Goal: Task Accomplishment & Management: Use online tool/utility

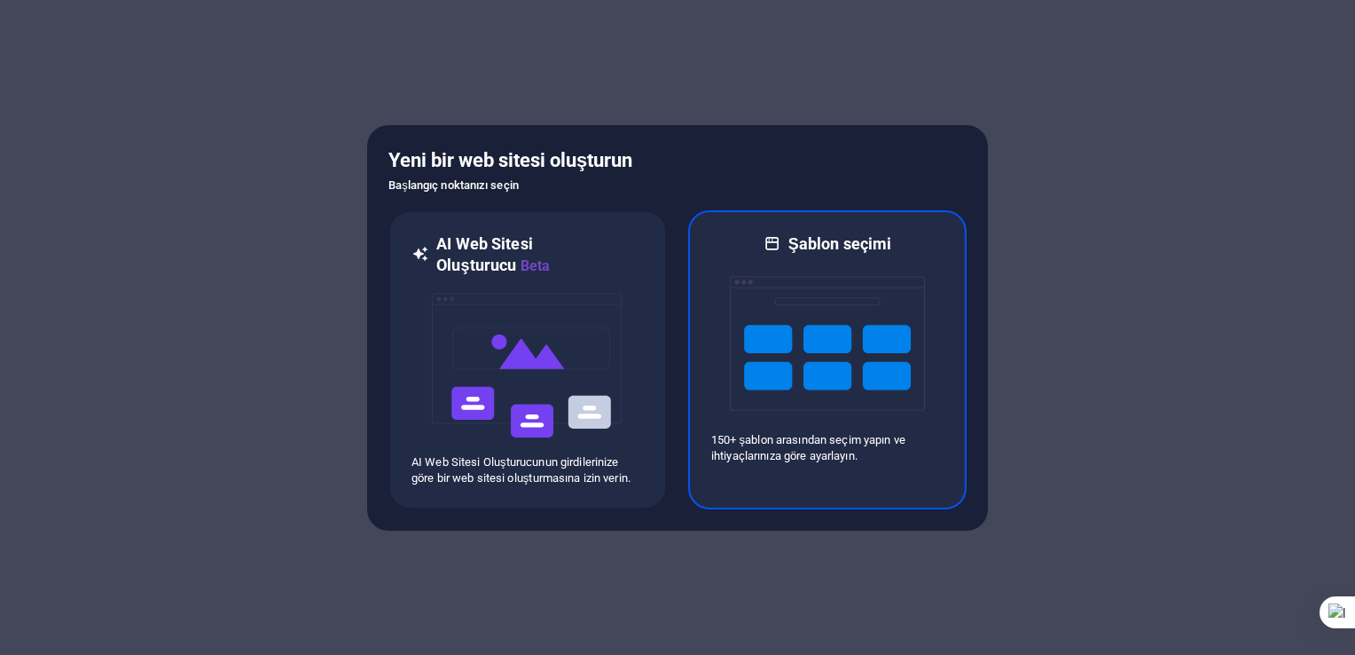
click at [841, 381] on img at bounding box center [827, 343] width 195 height 177
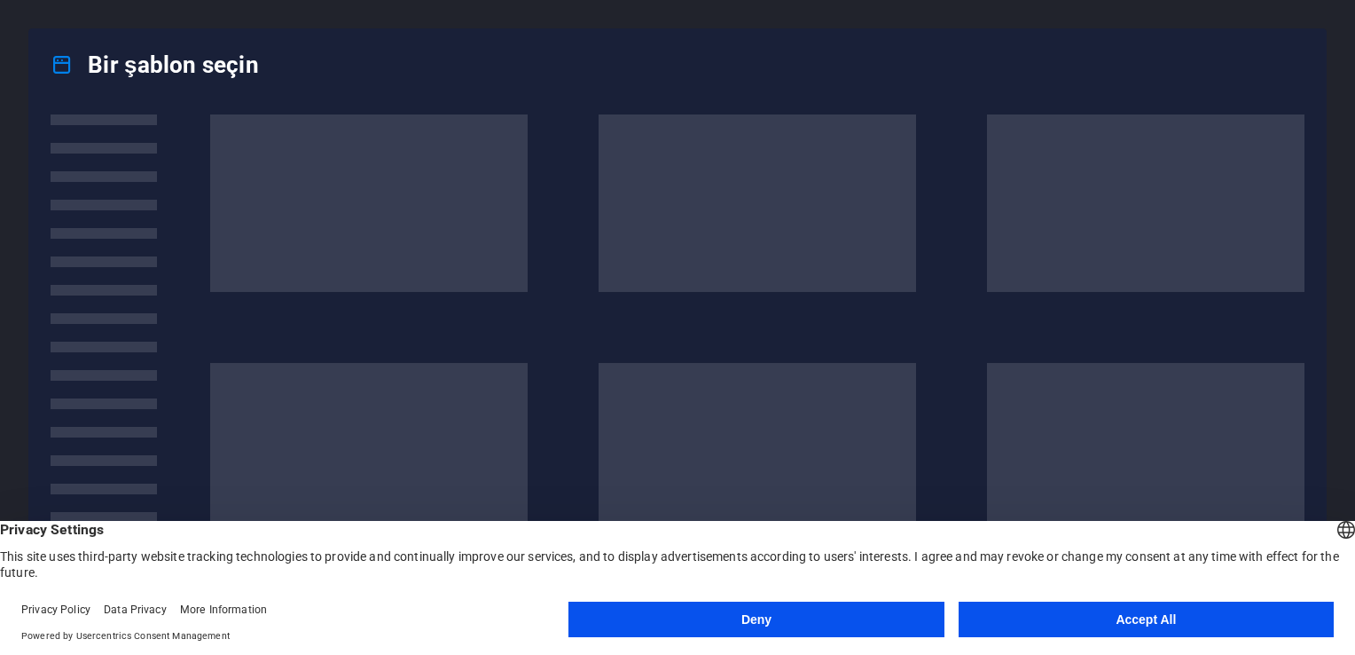
click at [758, 617] on button "Deny" at bounding box center [756, 618] width 375 height 35
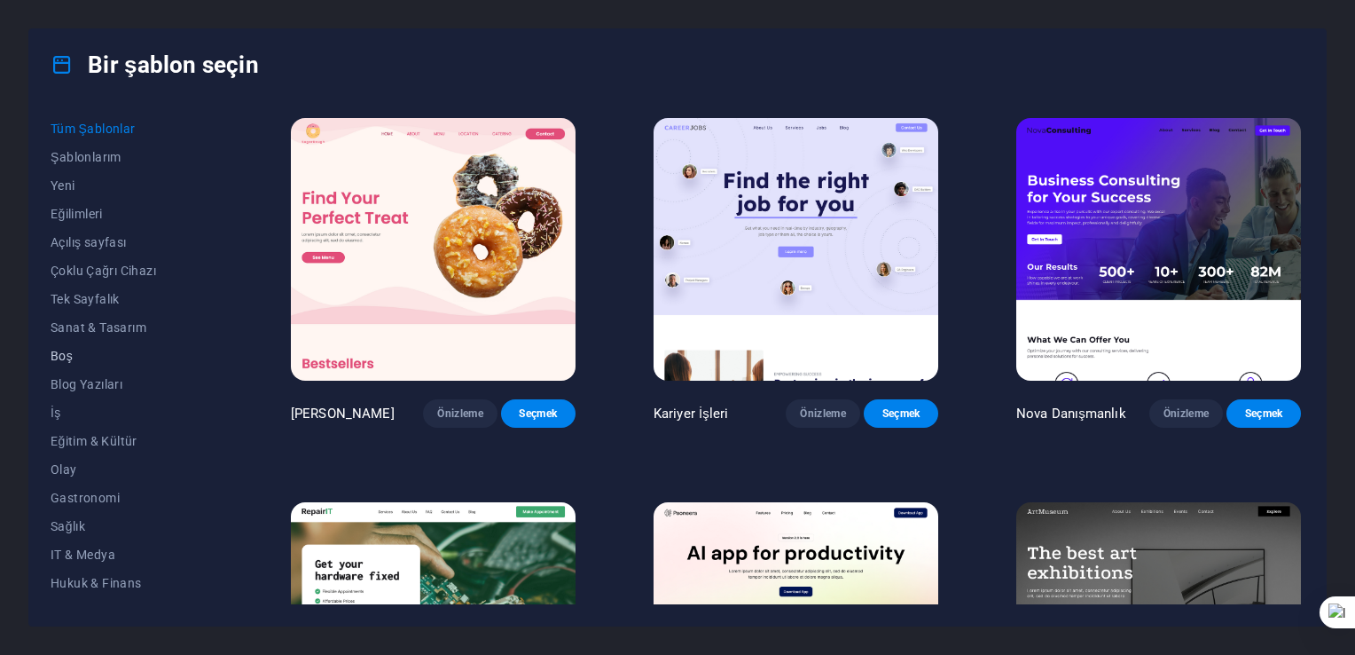
click at [71, 352] on span "Boş" at bounding box center [132, 356] width 162 height 14
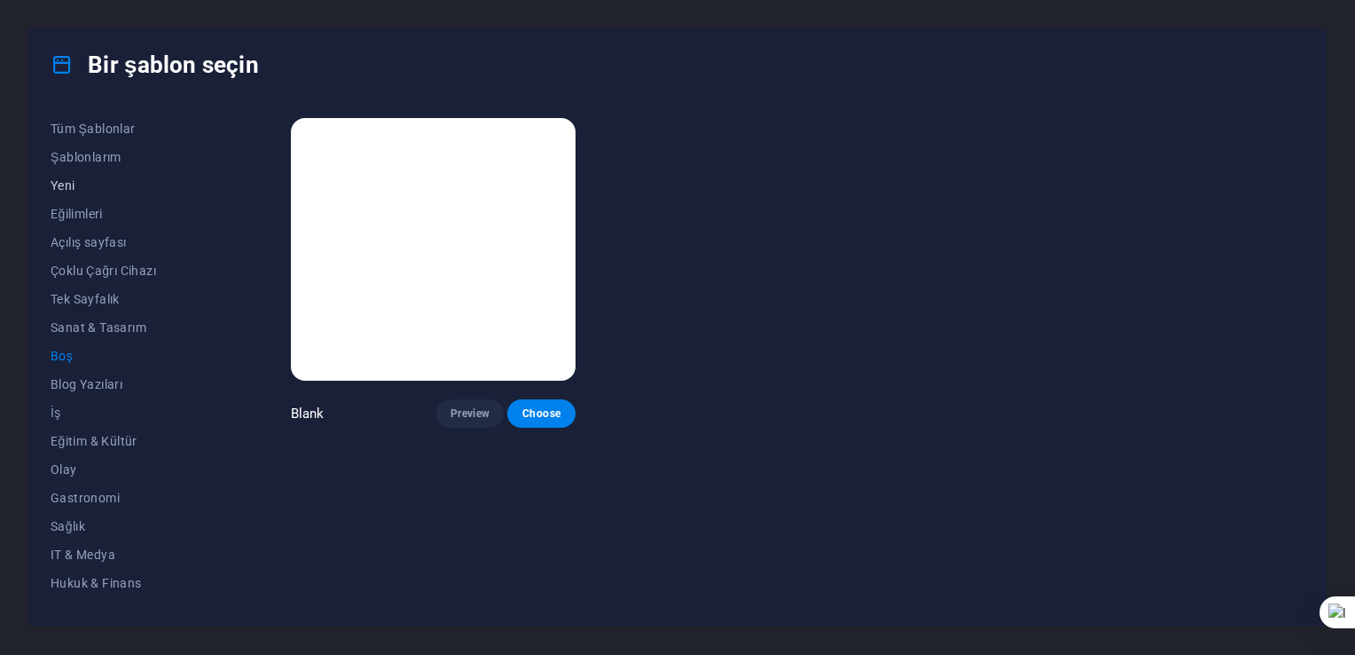
click at [59, 194] on button "Yeni" at bounding box center [132, 185] width 162 height 28
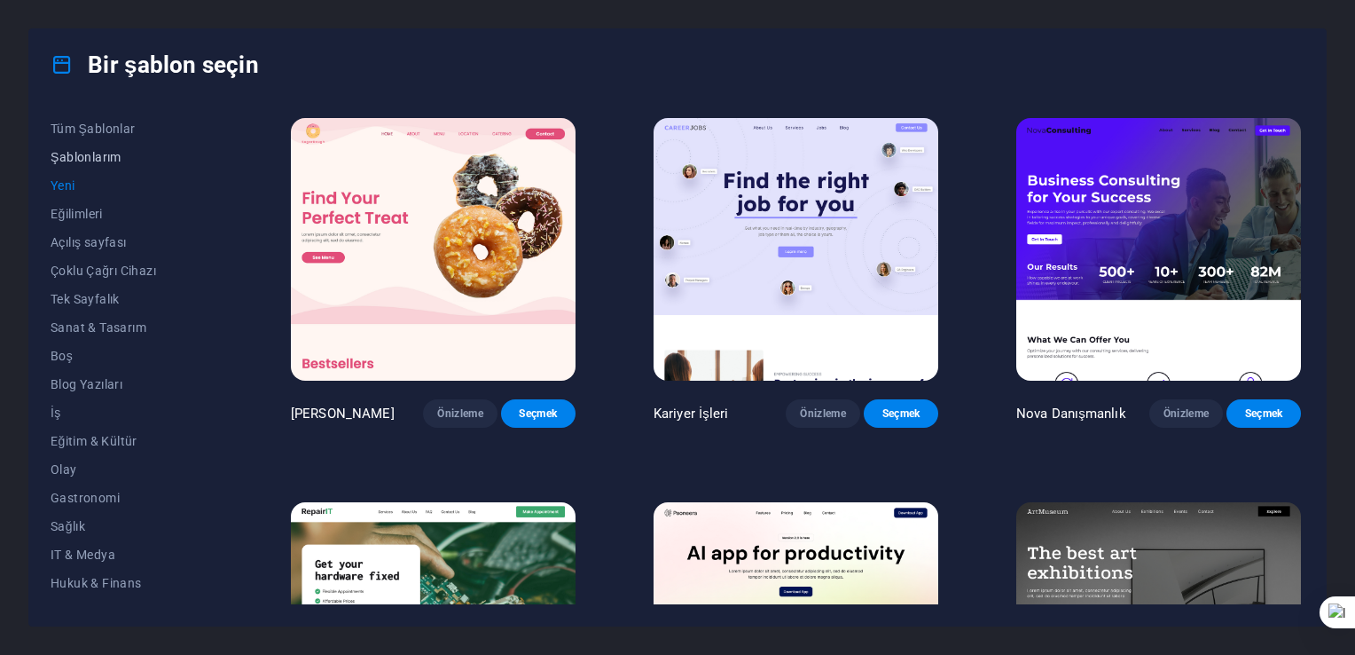
click at [92, 169] on button "Şablonlarım" at bounding box center [132, 157] width 162 height 28
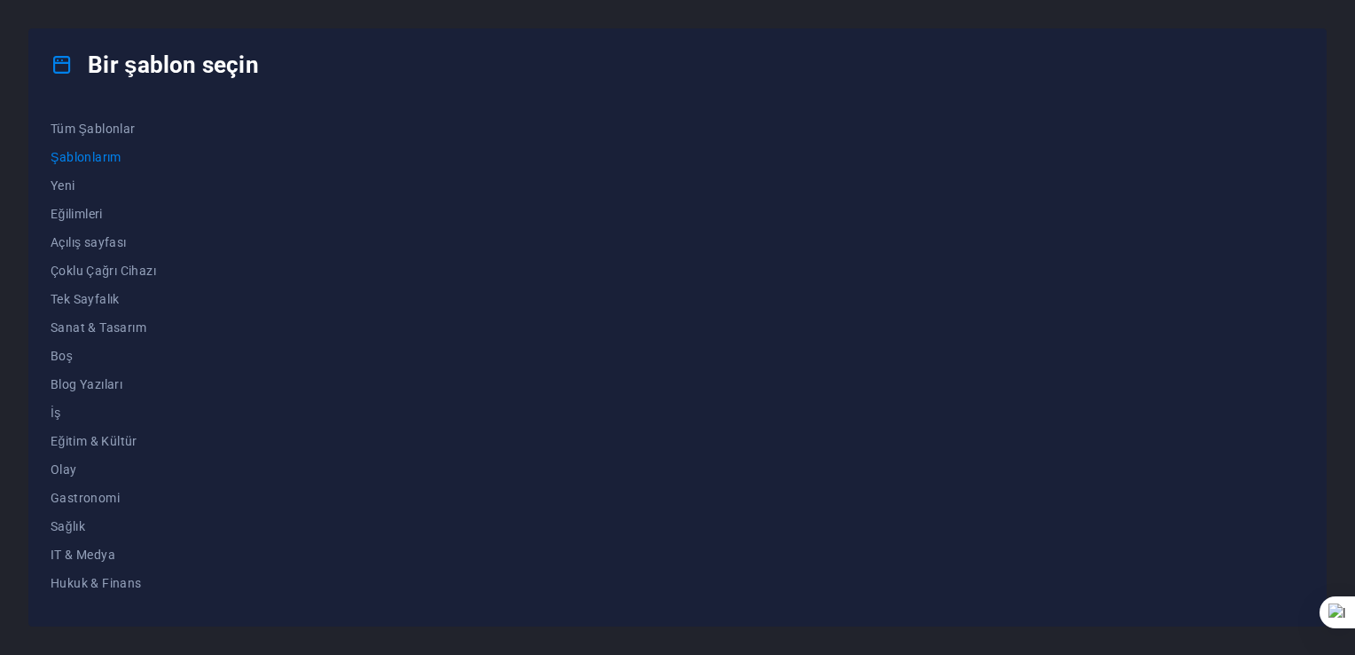
drag, startPoint x: 113, startPoint y: 139, endPoint x: 122, endPoint y: 148, distance: 13.2
click at [116, 143] on div "Tüm Şablonlar Şablonlarım Yeni Eğilimleri Açılış sayfası Çoklu Çağrı Cihazı Tek…" at bounding box center [143, 359] width 184 height 490
click at [114, 108] on div "Tüm Şablonlar Şablonlarım Yeni Eğilimleri Açılış sayfası Çoklu Çağrı Cihazı Tek…" at bounding box center [677, 362] width 1297 height 525
click at [110, 116] on button "Tüm Şablonlar" at bounding box center [132, 128] width 162 height 28
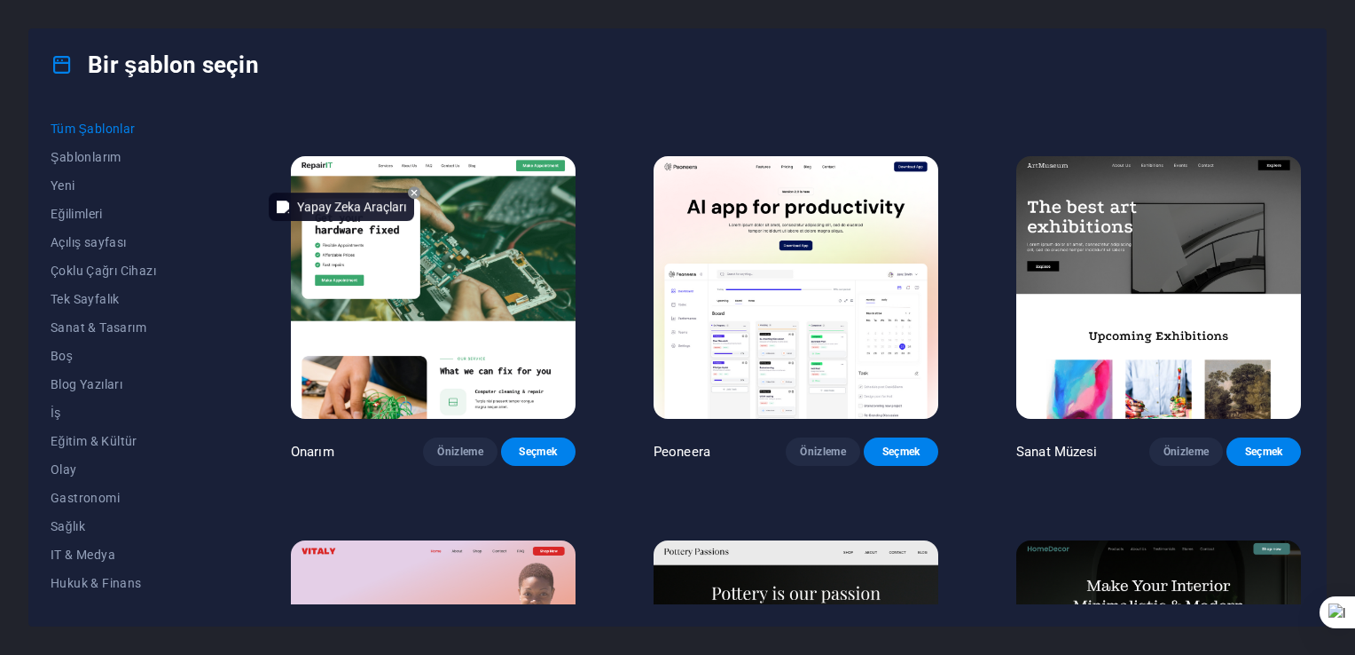
scroll to position [355, 0]
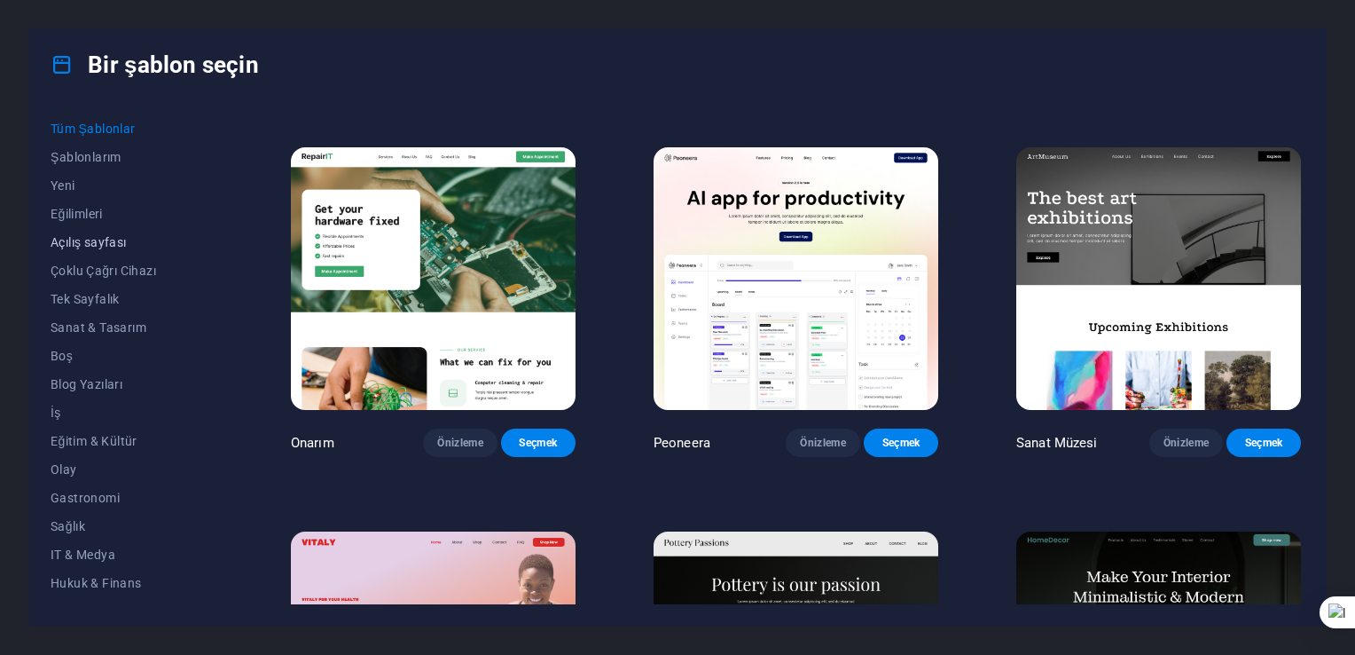
click at [142, 233] on button "Açılış sayfası" at bounding box center [132, 242] width 162 height 28
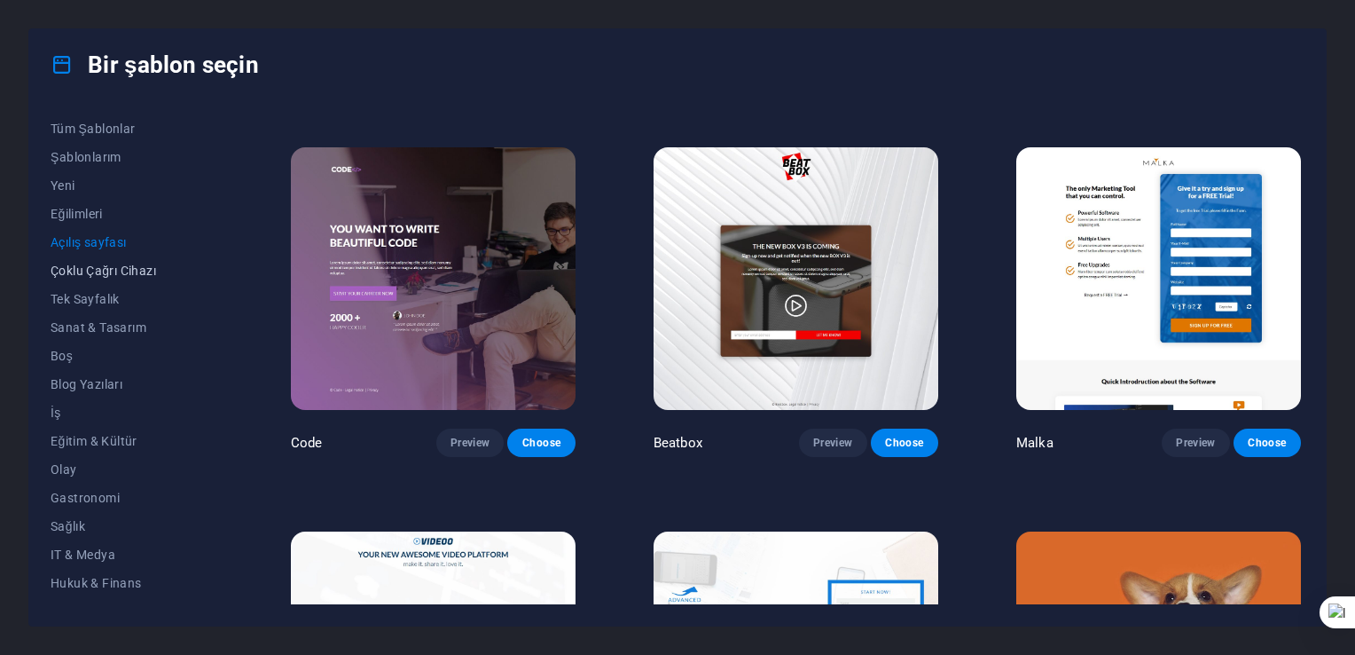
click at [82, 271] on span "Çoklu Çağrı Cihazı" at bounding box center [132, 270] width 162 height 14
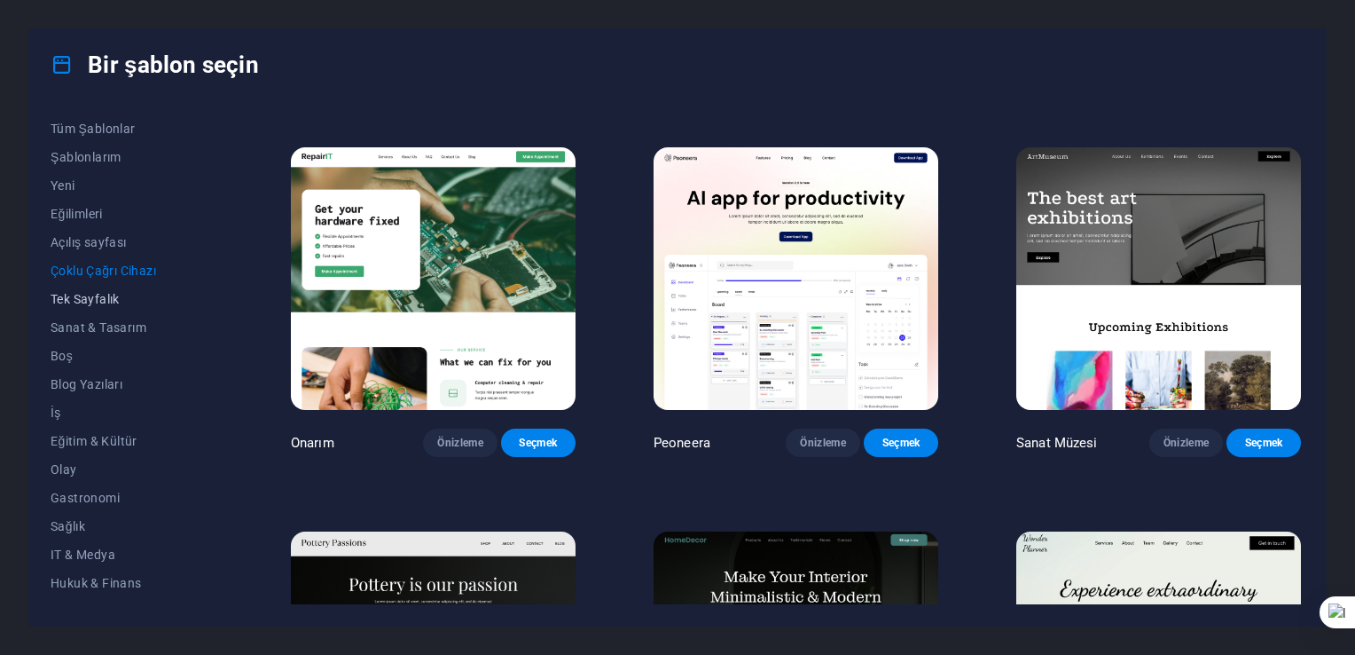
click at [81, 297] on span "Tek Sayfalık" at bounding box center [132, 299] width 162 height 14
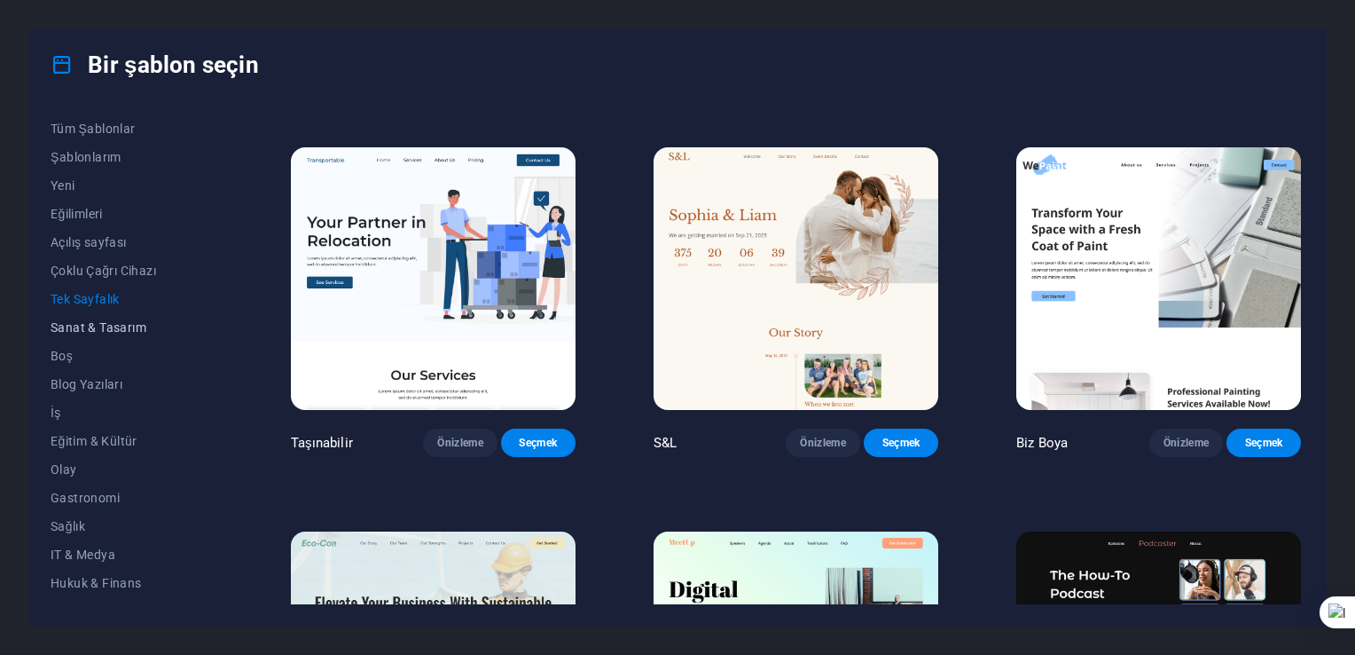
click at [78, 321] on span "Sanat & Tasarım" at bounding box center [132, 327] width 162 height 14
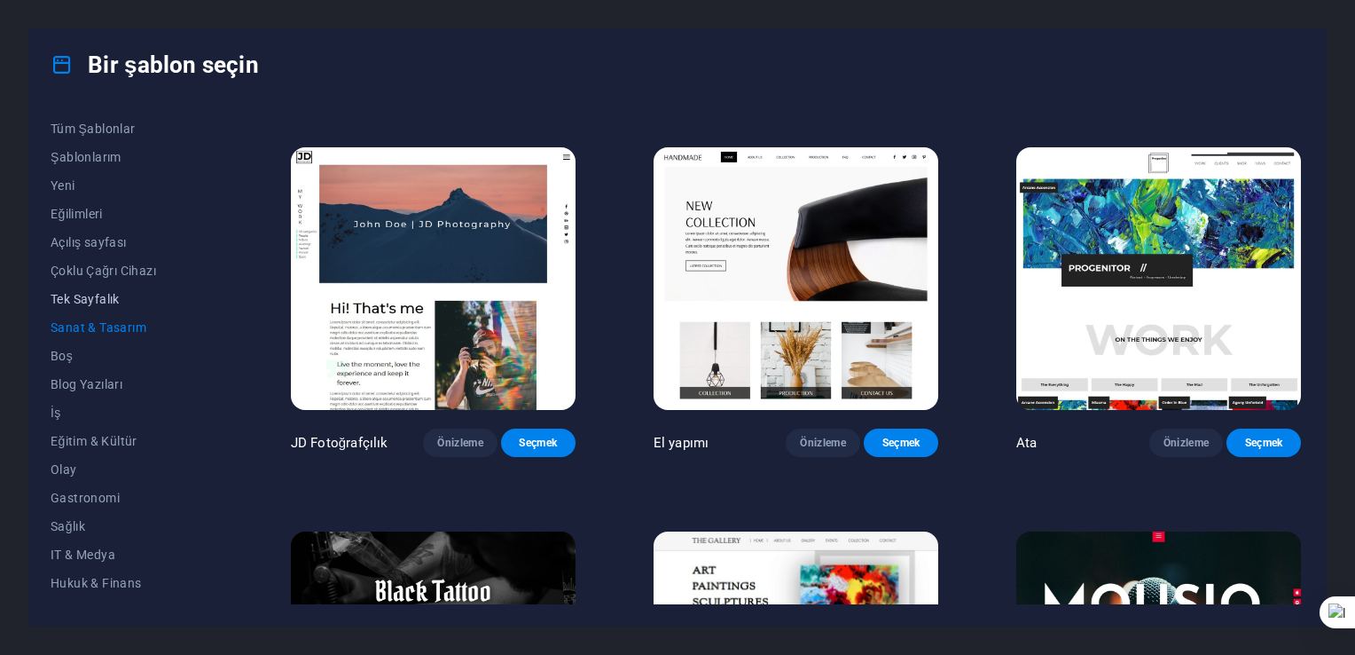
click at [78, 293] on span "Tek Sayfalık" at bounding box center [132, 299] width 162 height 14
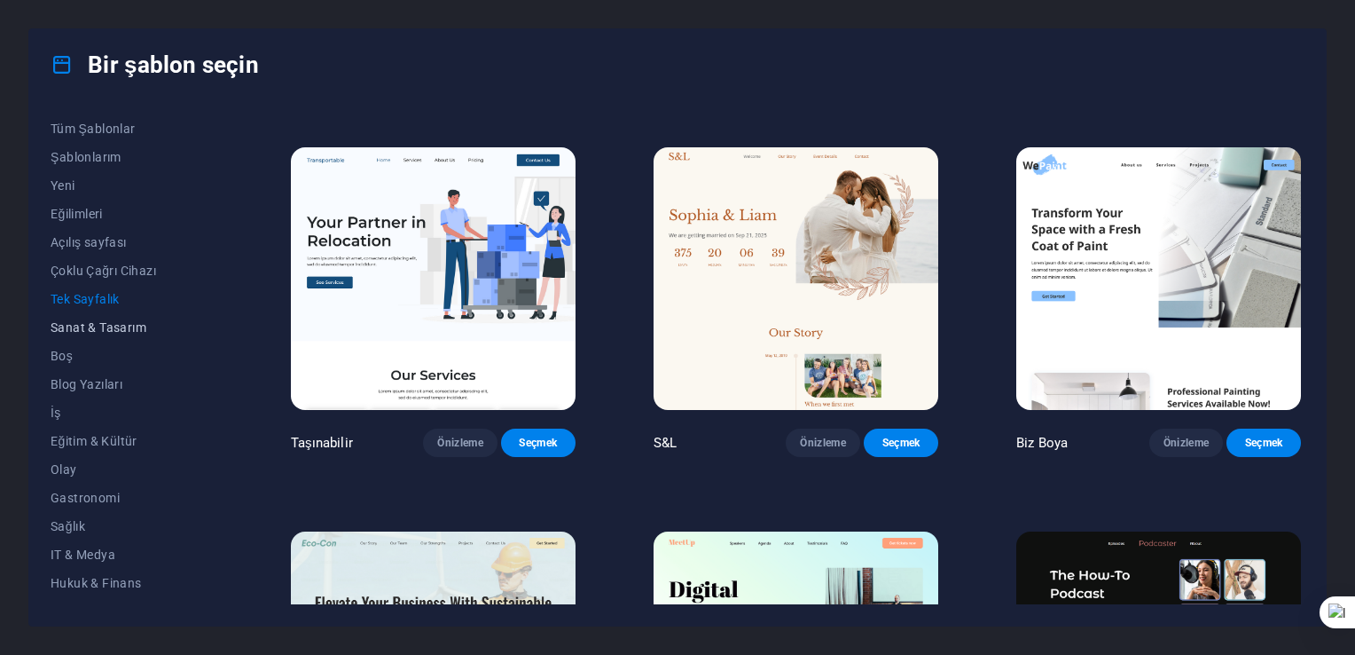
click at [96, 326] on span "Sanat & Tasarım" at bounding box center [132, 327] width 162 height 14
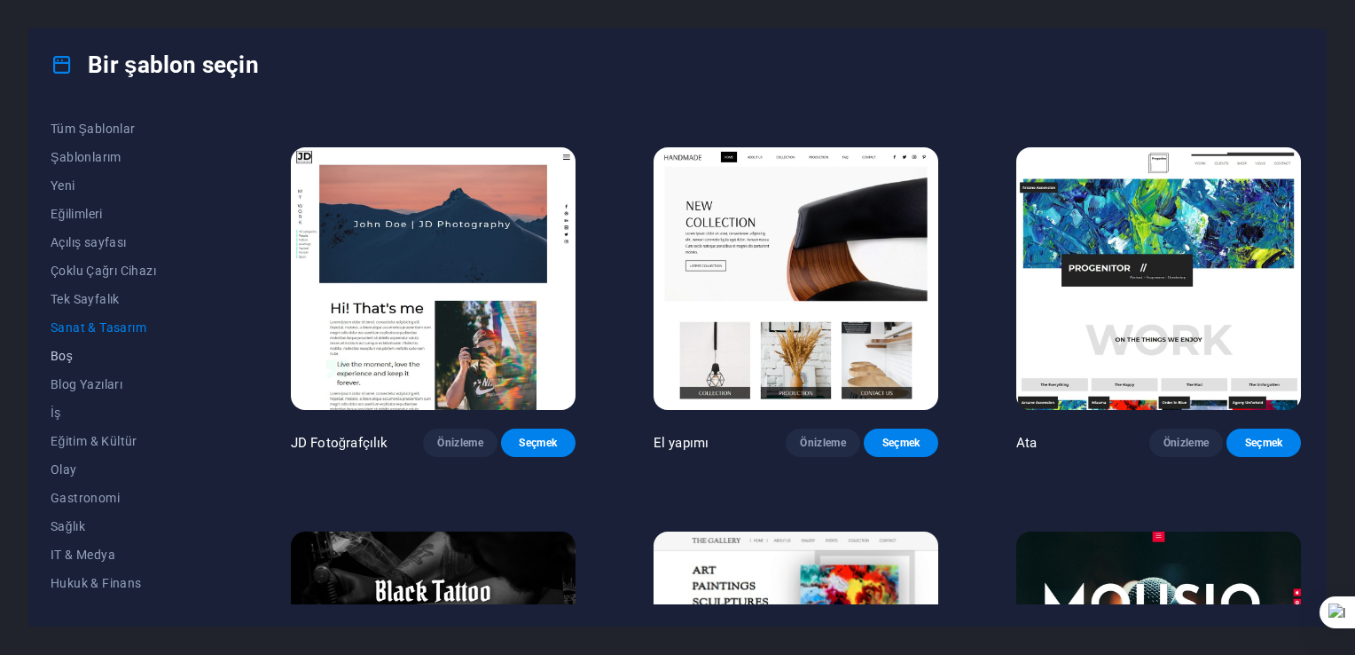
click at [66, 362] on span "Boş" at bounding box center [132, 356] width 162 height 14
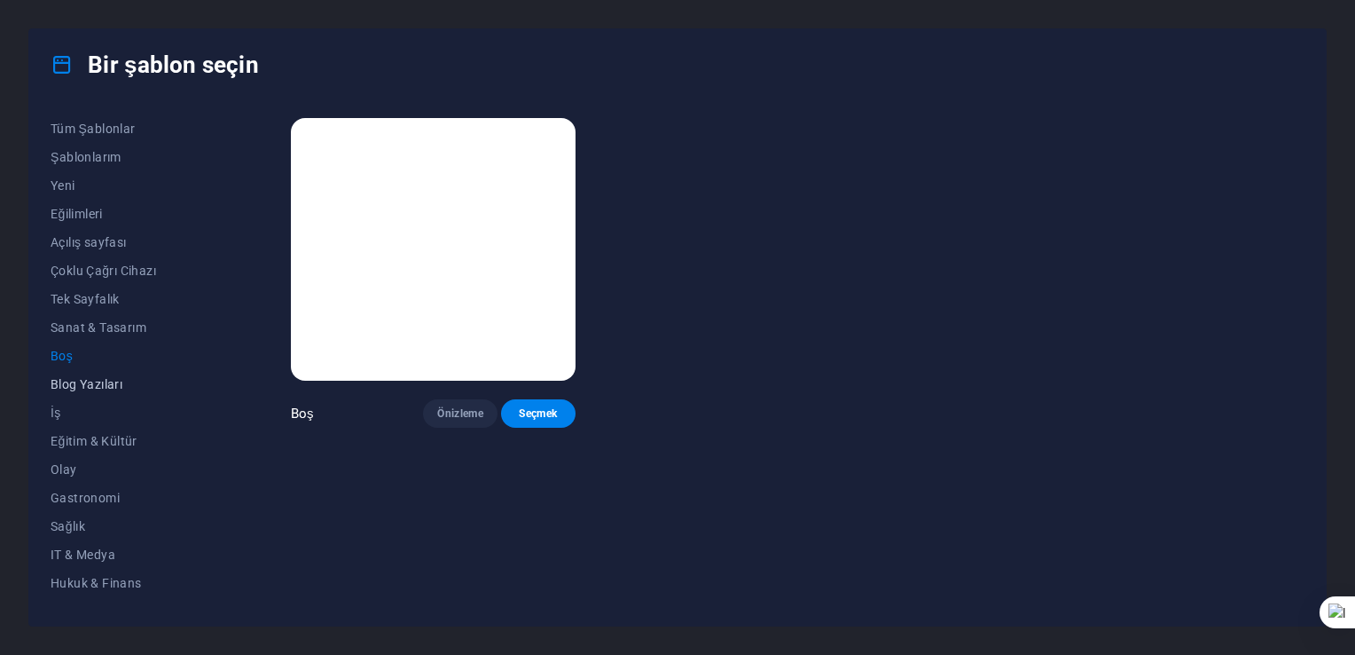
click at [79, 385] on span "Blog Yazıları" at bounding box center [132, 384] width 162 height 14
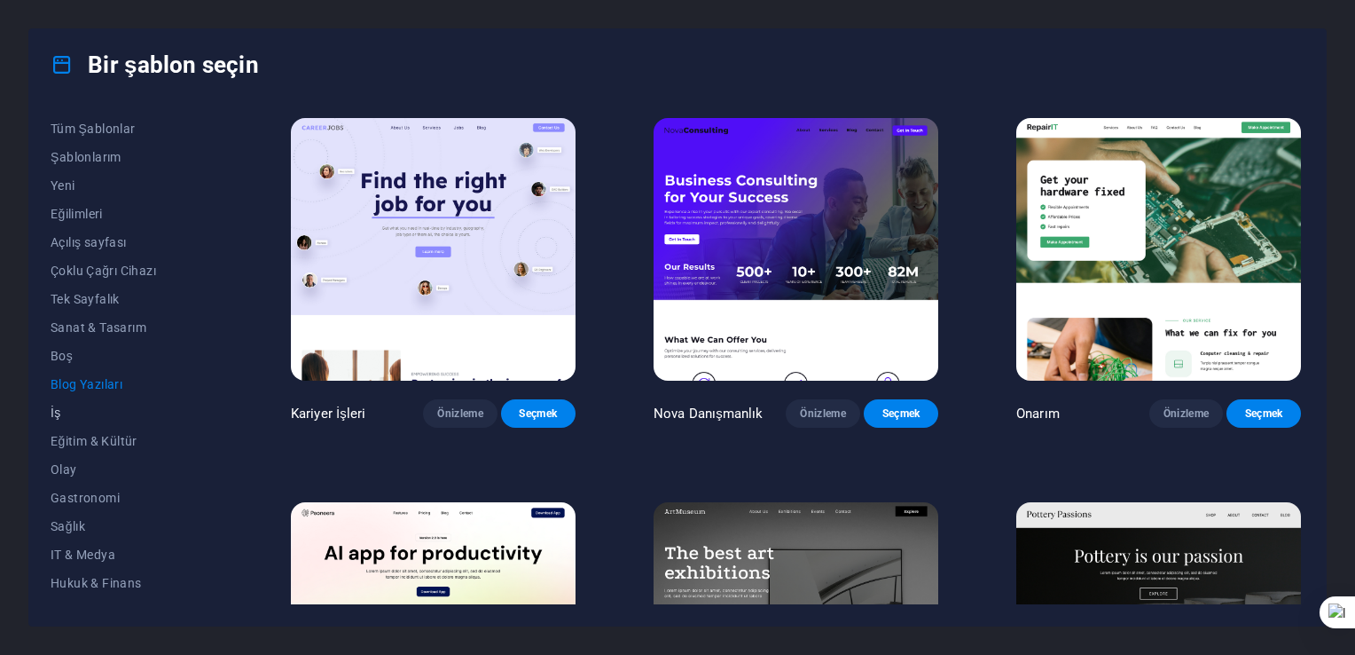
click at [57, 410] on span "İş" at bounding box center [132, 412] width 162 height 14
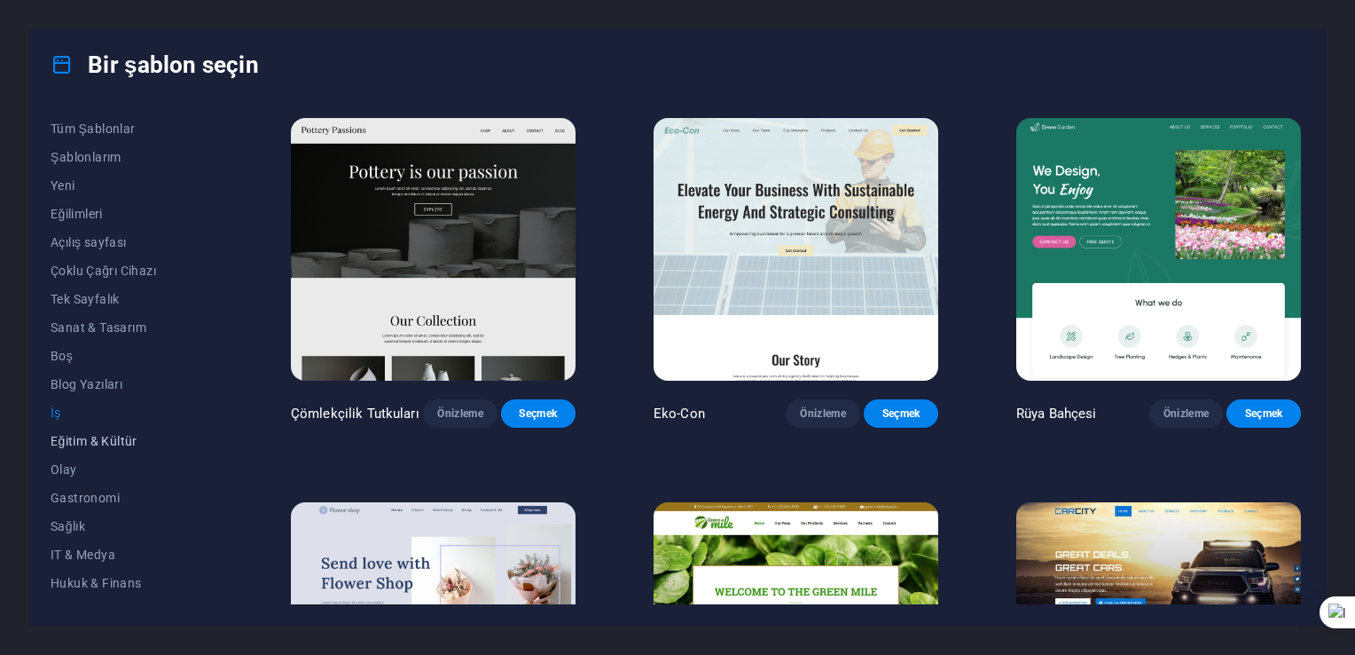
drag, startPoint x: 82, startPoint y: 442, endPoint x: 87, endPoint y: 452, distance: 11.1
click at [82, 442] on span "Eğitim & Kültür" at bounding box center [132, 441] width 162 height 14
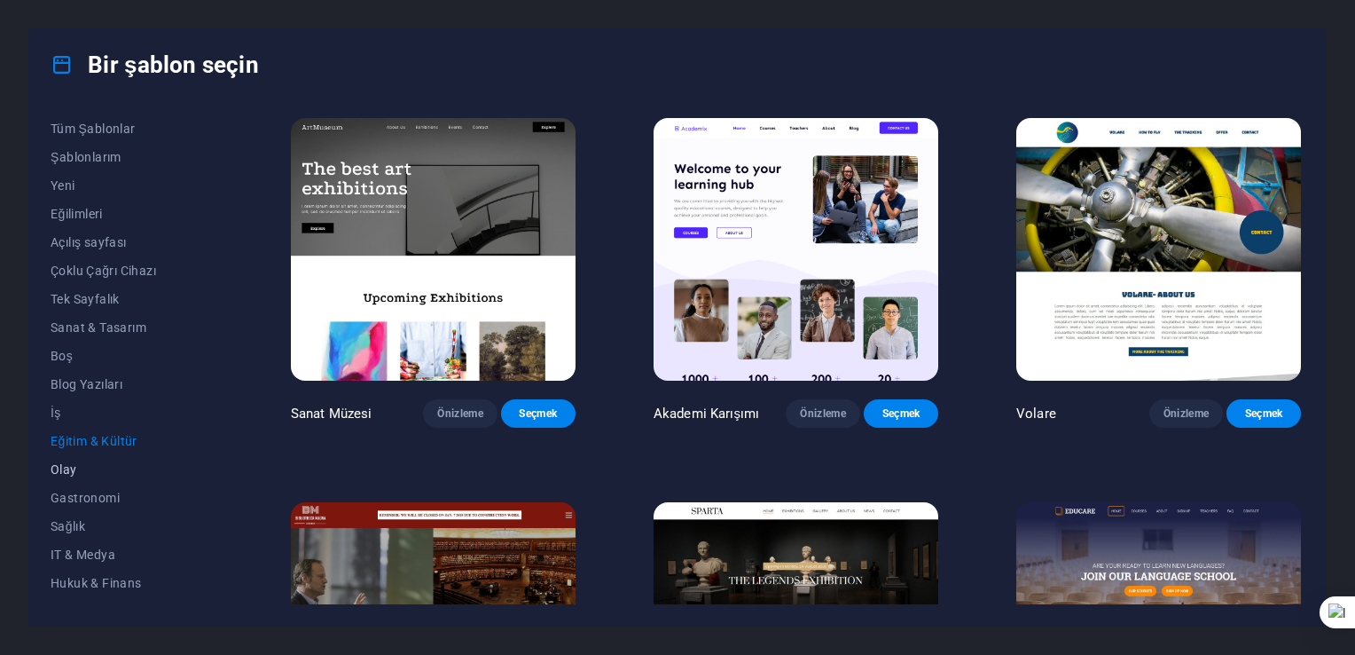
click at [74, 467] on span "Olay" at bounding box center [132, 469] width 162 height 14
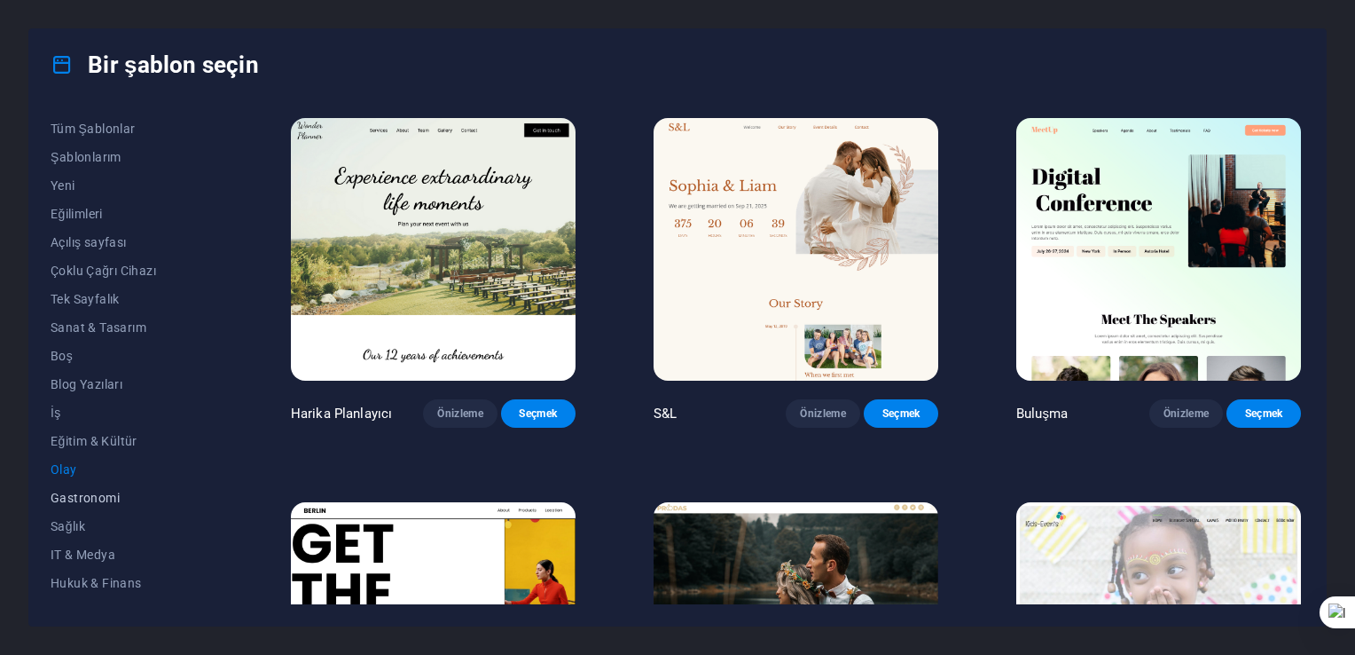
click at [76, 496] on span "Gastronomi" at bounding box center [132, 498] width 162 height 14
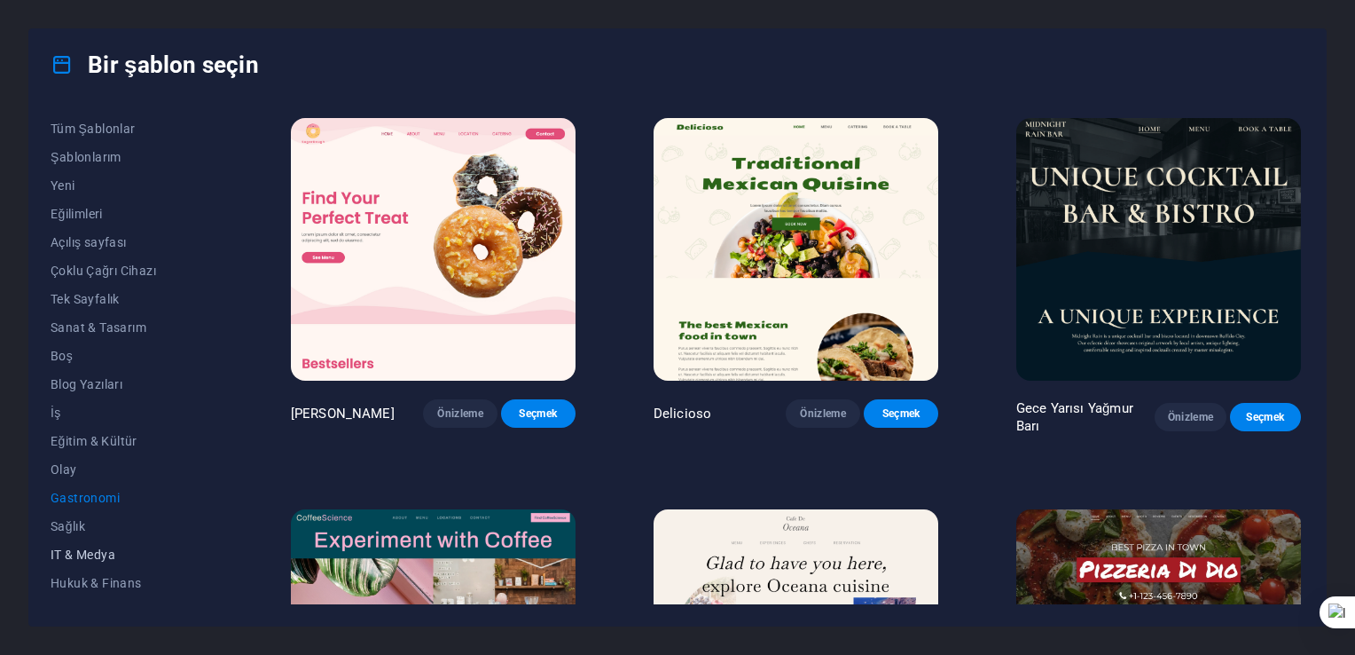
drag, startPoint x: 73, startPoint y: 519, endPoint x: 71, endPoint y: 544, distance: 24.9
click at [71, 544] on div "Tüm Şablonlar Şablonlarım Yeni Eğilimleri Açılış sayfası Çoklu Çağrı Cihazı Tek…" at bounding box center [143, 359] width 184 height 490
click at [56, 506] on button "Gastronomi" at bounding box center [132, 497] width 162 height 28
click at [59, 531] on span "Sağlık" at bounding box center [132, 526] width 162 height 14
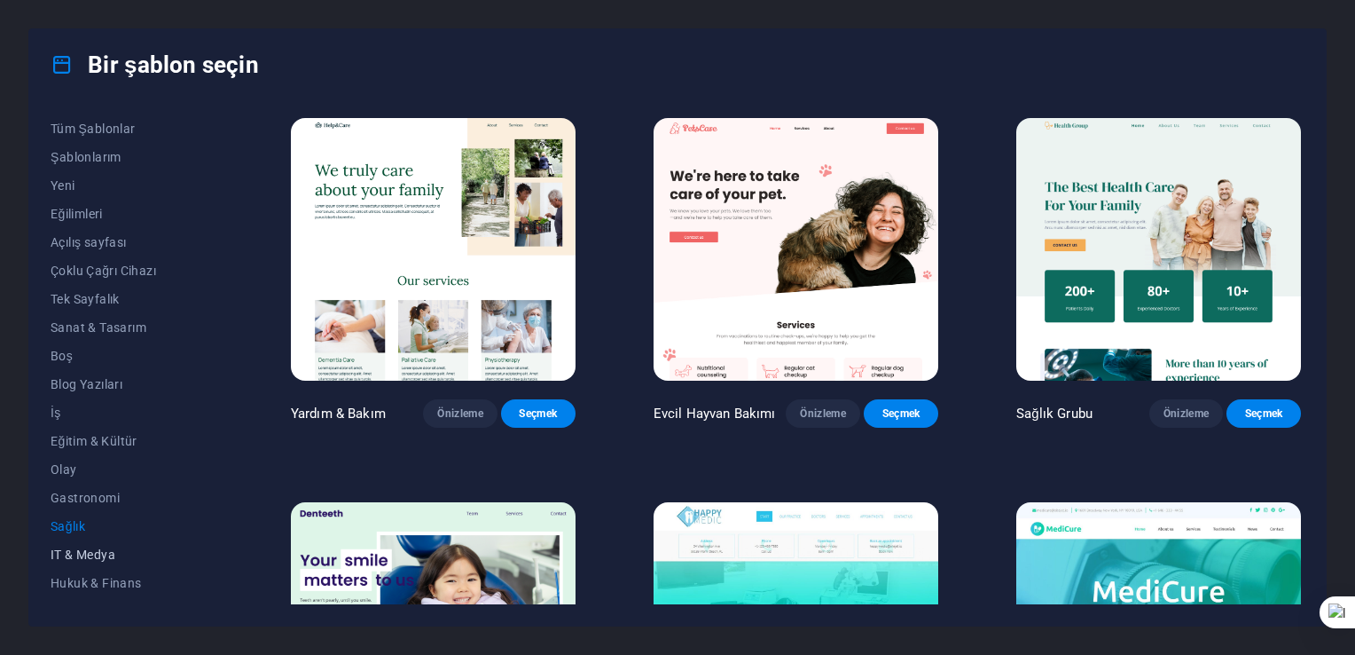
click at [71, 555] on span "IT & Medya" at bounding box center [132, 554] width 162 height 14
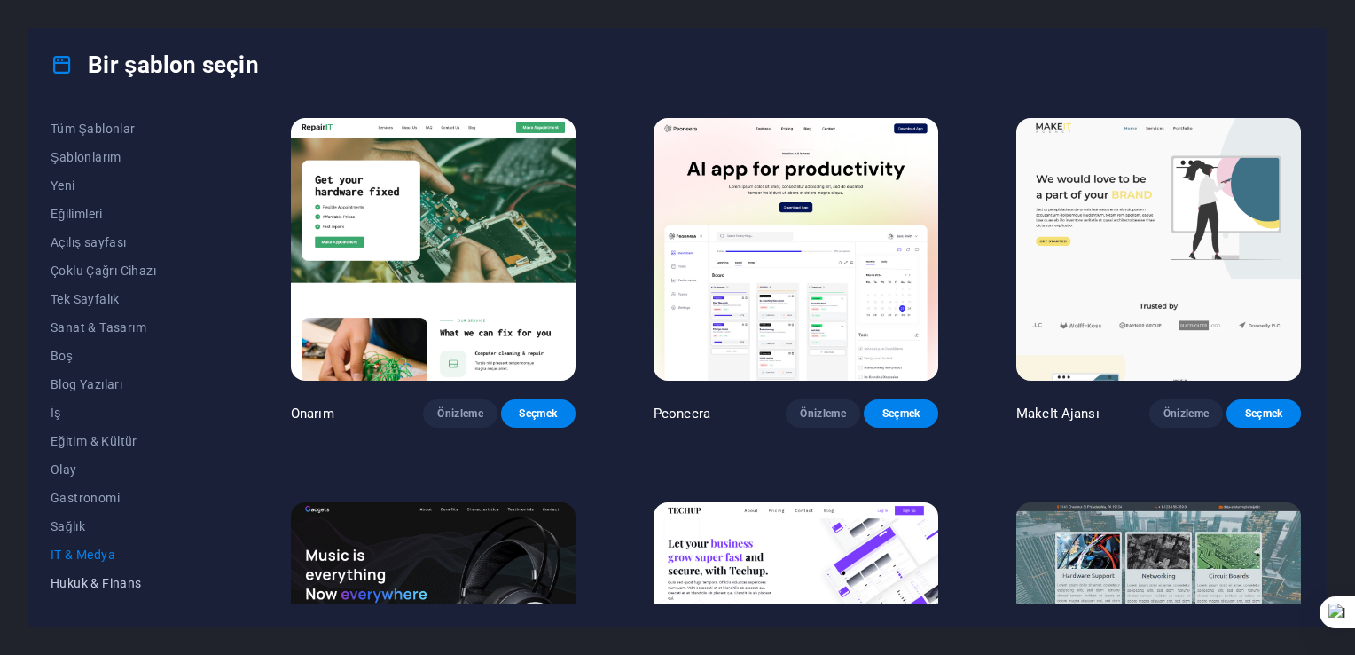
click at [73, 571] on button "Hukuk & Finans" at bounding box center [132, 583] width 162 height 28
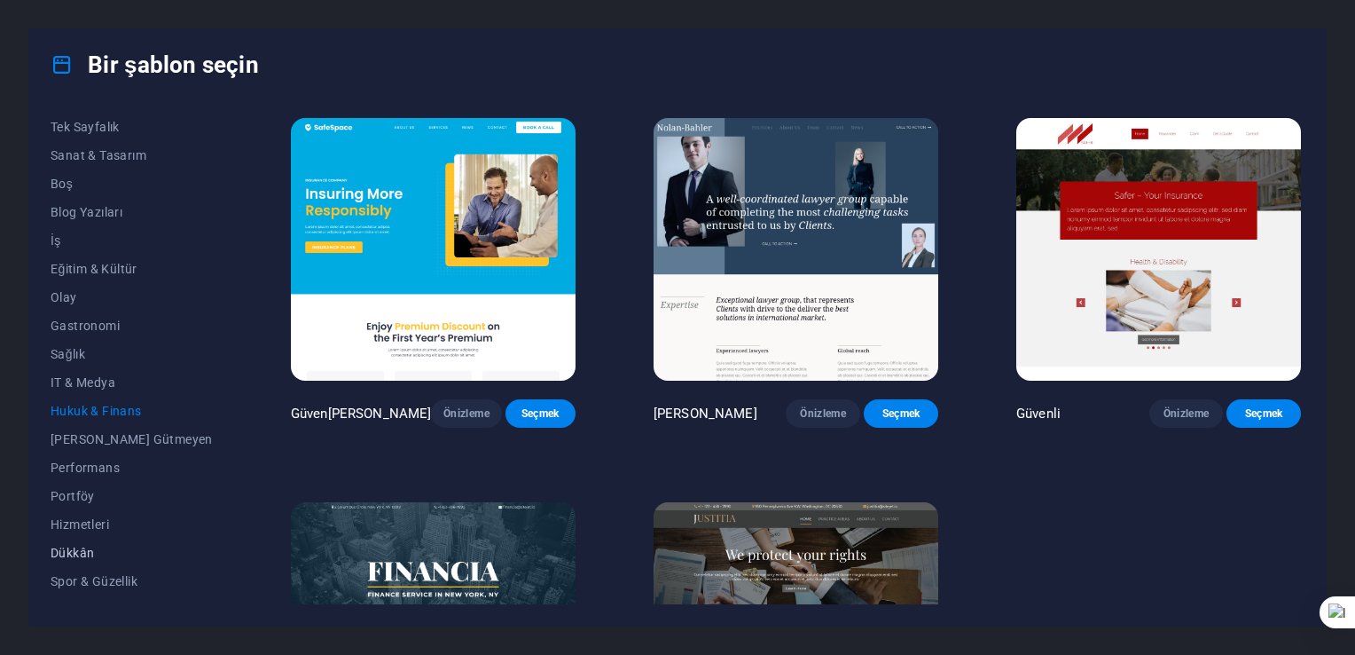
scroll to position [177, 0]
click at [82, 498] on button "Portföy" at bounding box center [132, 490] width 162 height 28
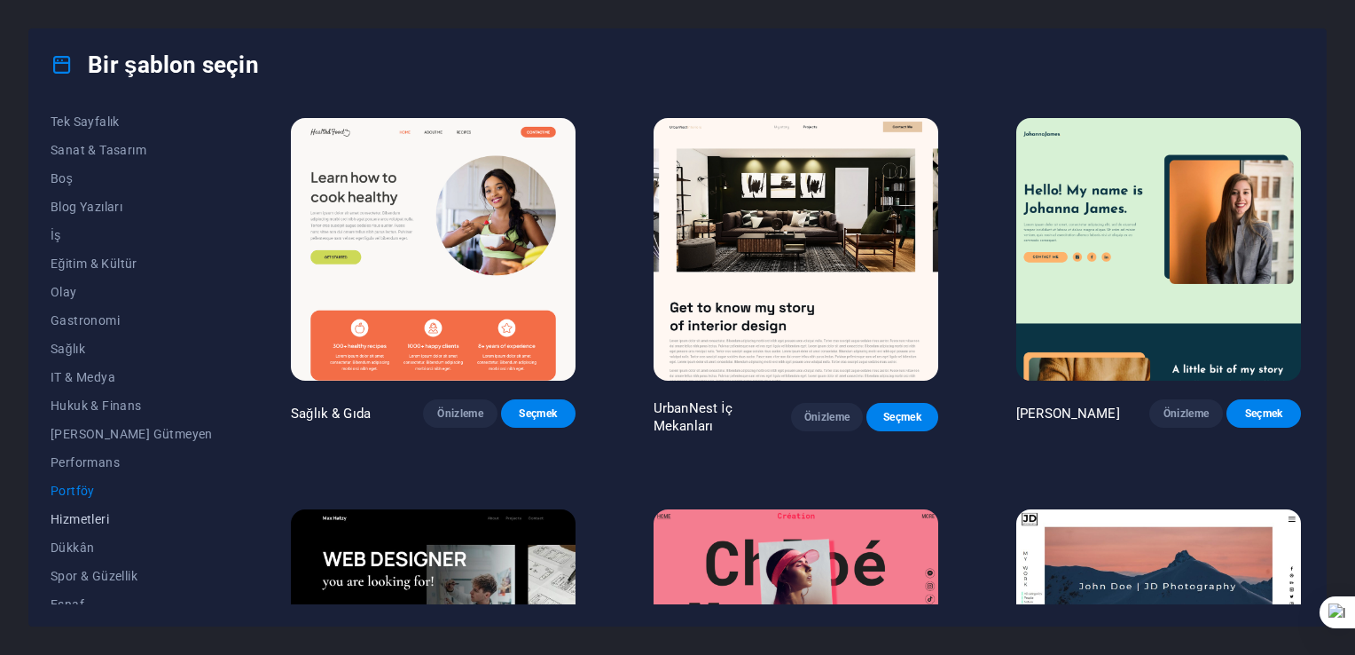
click at [79, 523] on span "Hizmetleri" at bounding box center [132, 519] width 162 height 14
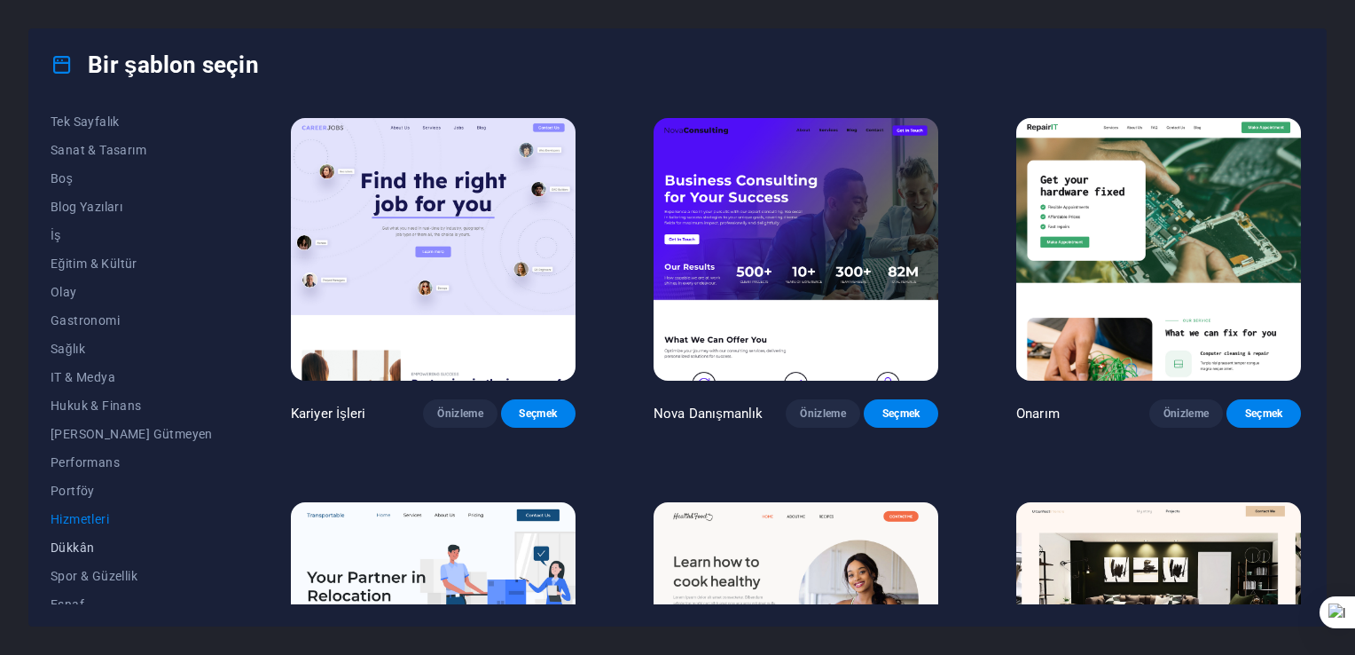
click at [74, 549] on span "Dükkân" at bounding box center [132, 547] width 162 height 14
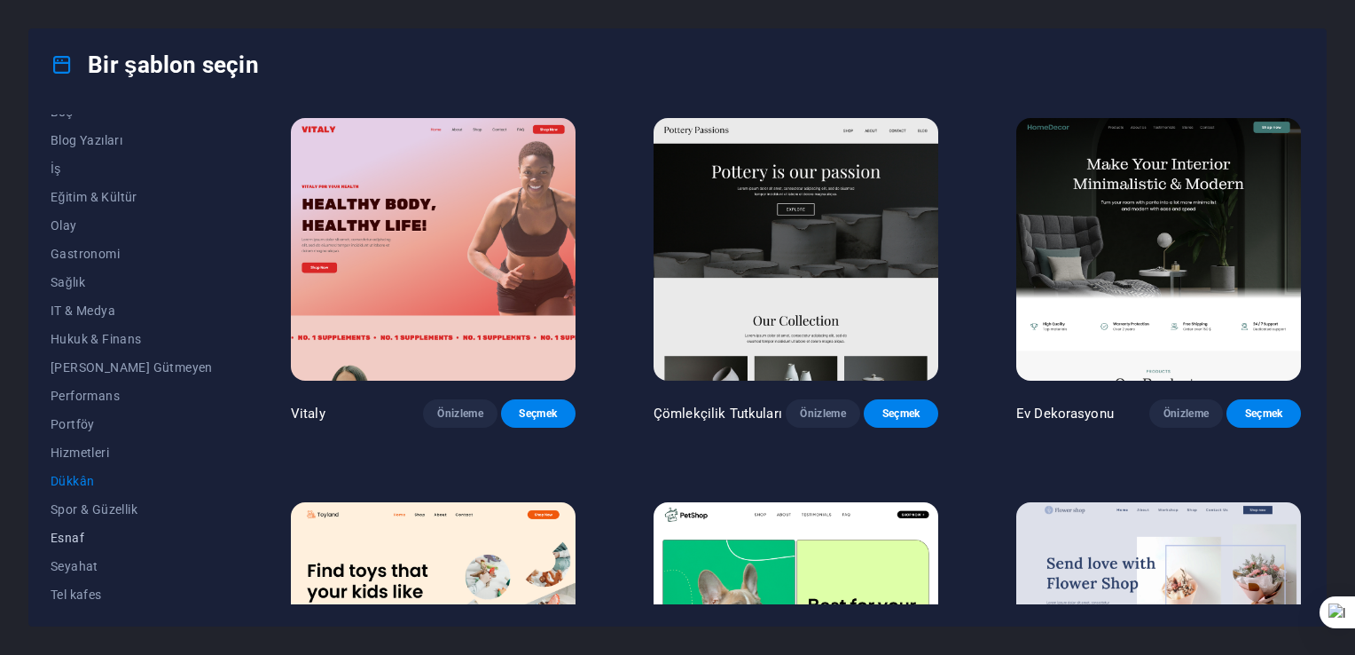
scroll to position [247, 0]
click at [80, 594] on span "Tel kafes" at bounding box center [132, 591] width 162 height 14
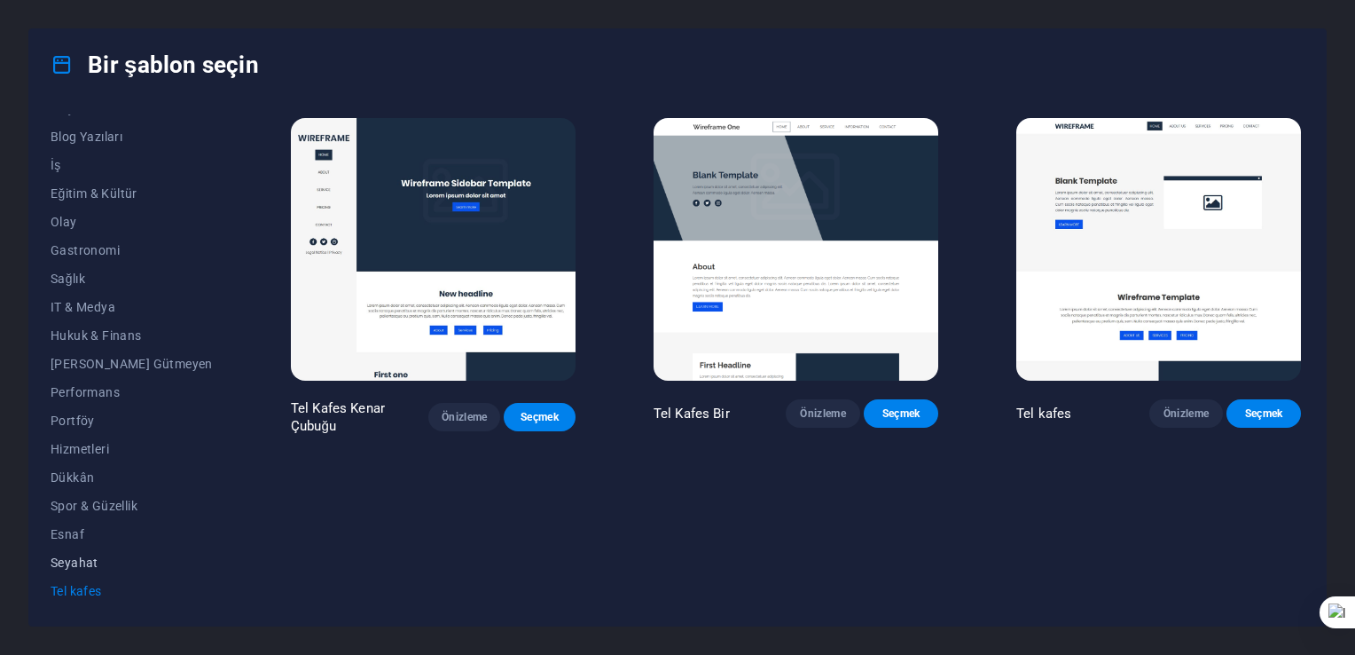
click at [78, 564] on span "Seyahat" at bounding box center [132, 562] width 162 height 14
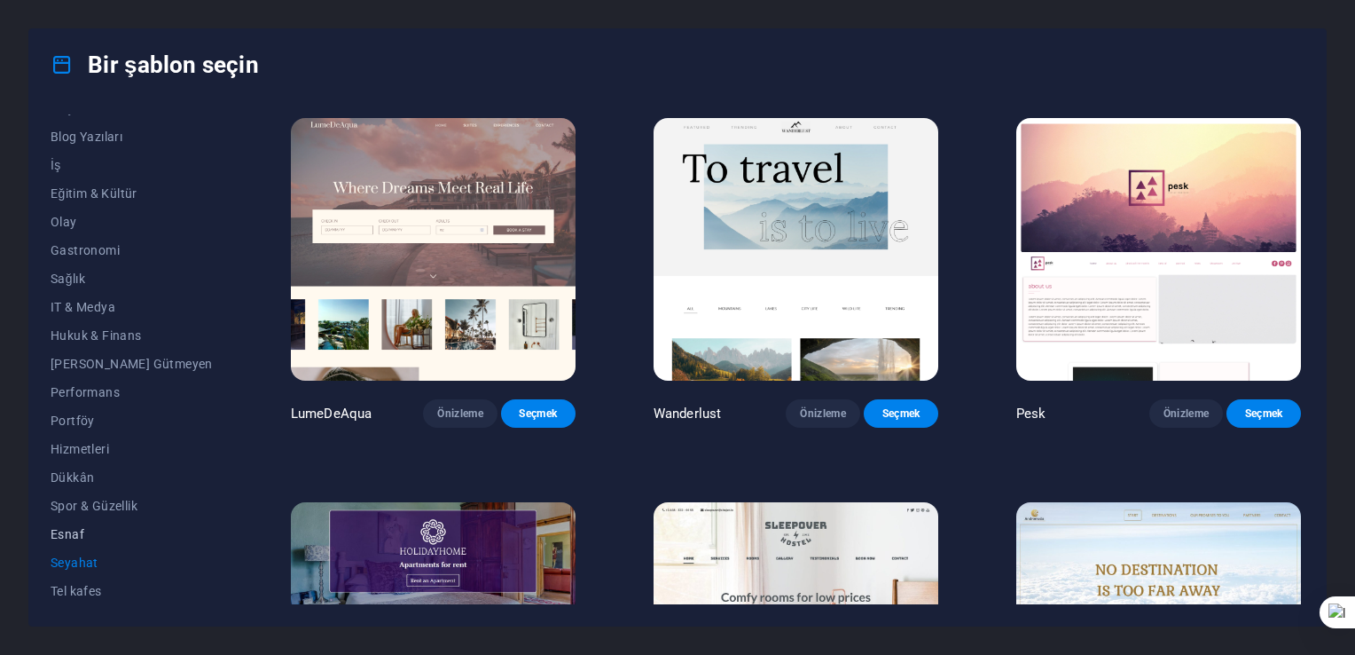
click at [73, 545] on button "Esnaf" at bounding box center [132, 534] width 162 height 28
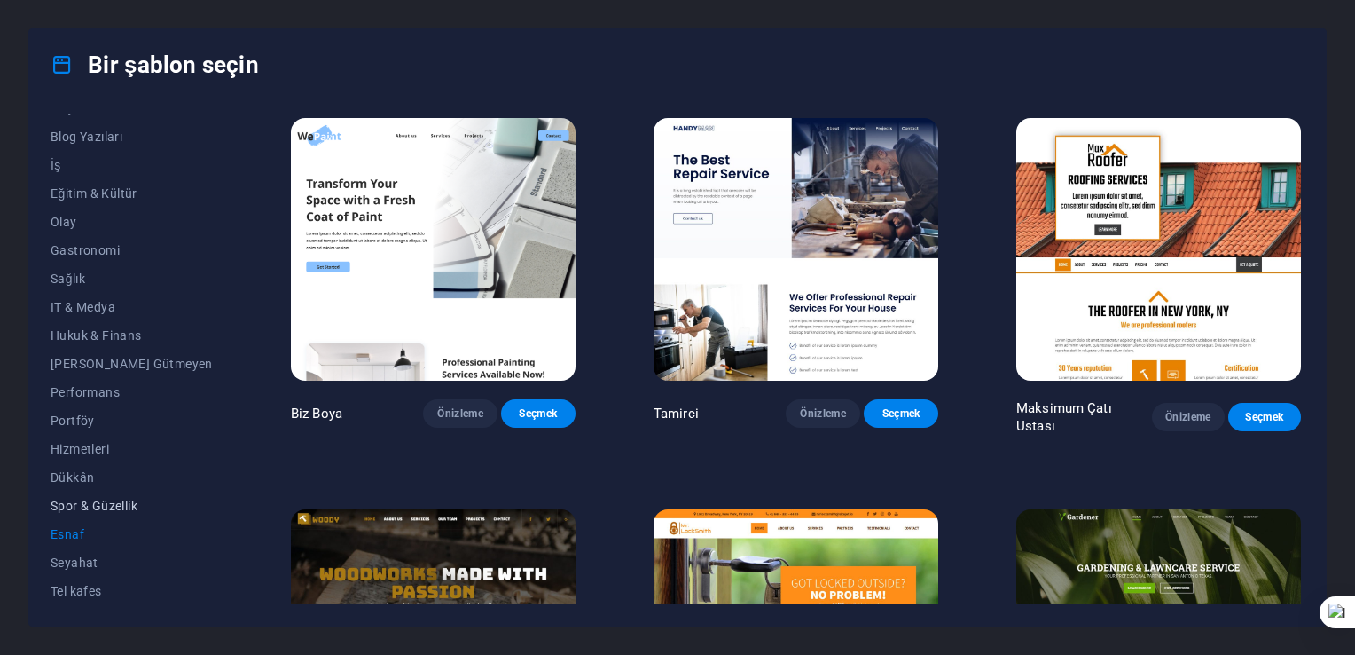
click at [73, 513] on button "Spor & Güzellik" at bounding box center [132, 505] width 162 height 28
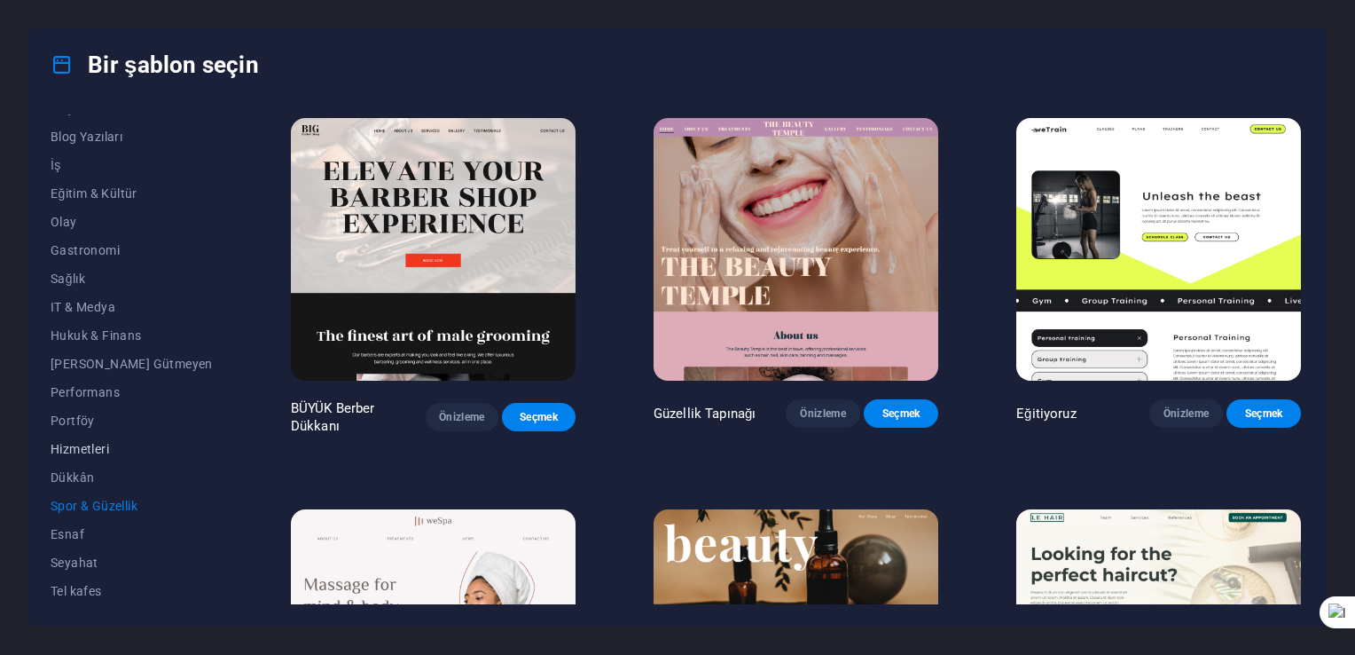
click at [62, 459] on button "Hizmetleri" at bounding box center [132, 449] width 162 height 28
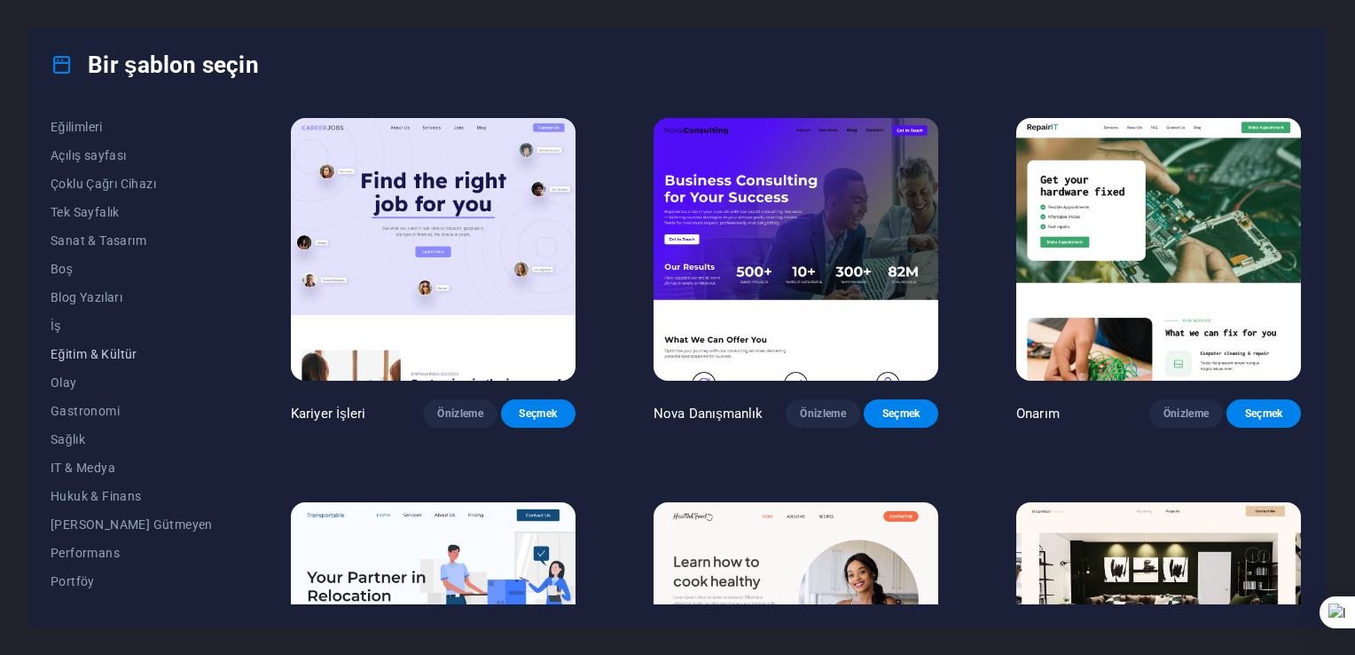
scroll to position [0, 0]
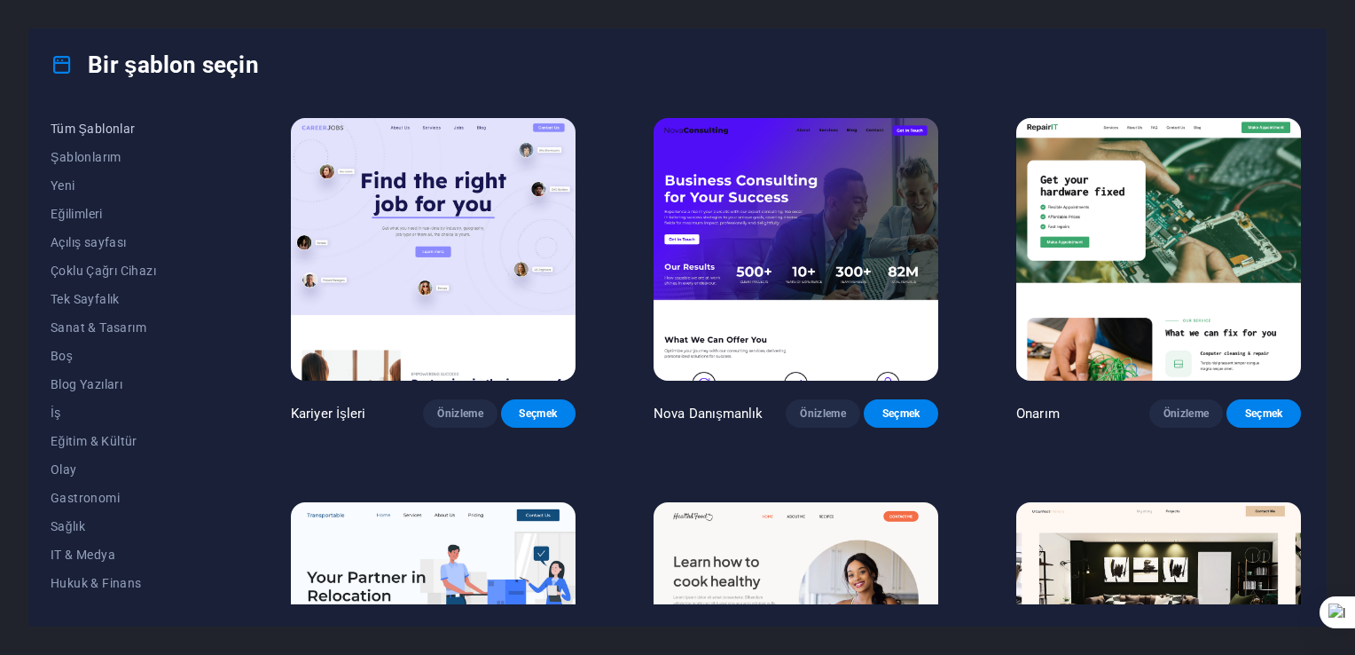
click at [74, 122] on span "Tüm Şablonlar" at bounding box center [132, 129] width 162 height 14
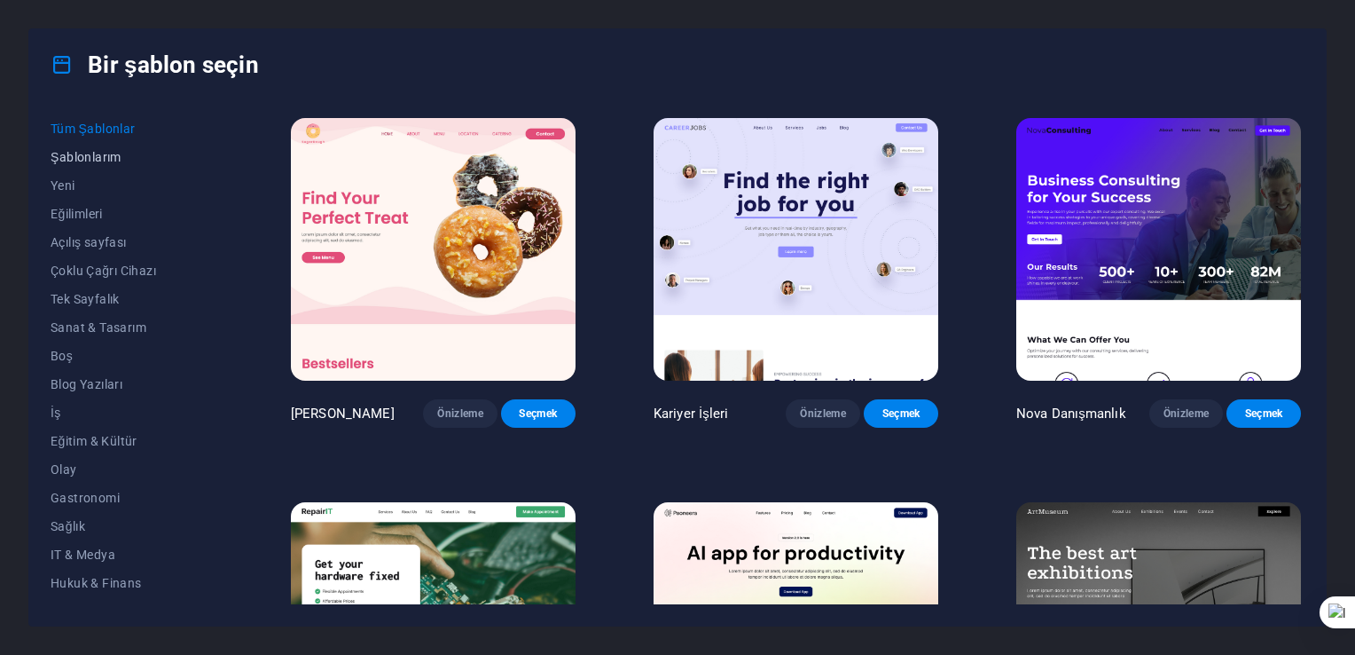
click at [82, 150] on span "Şablonlarım" at bounding box center [132, 157] width 162 height 14
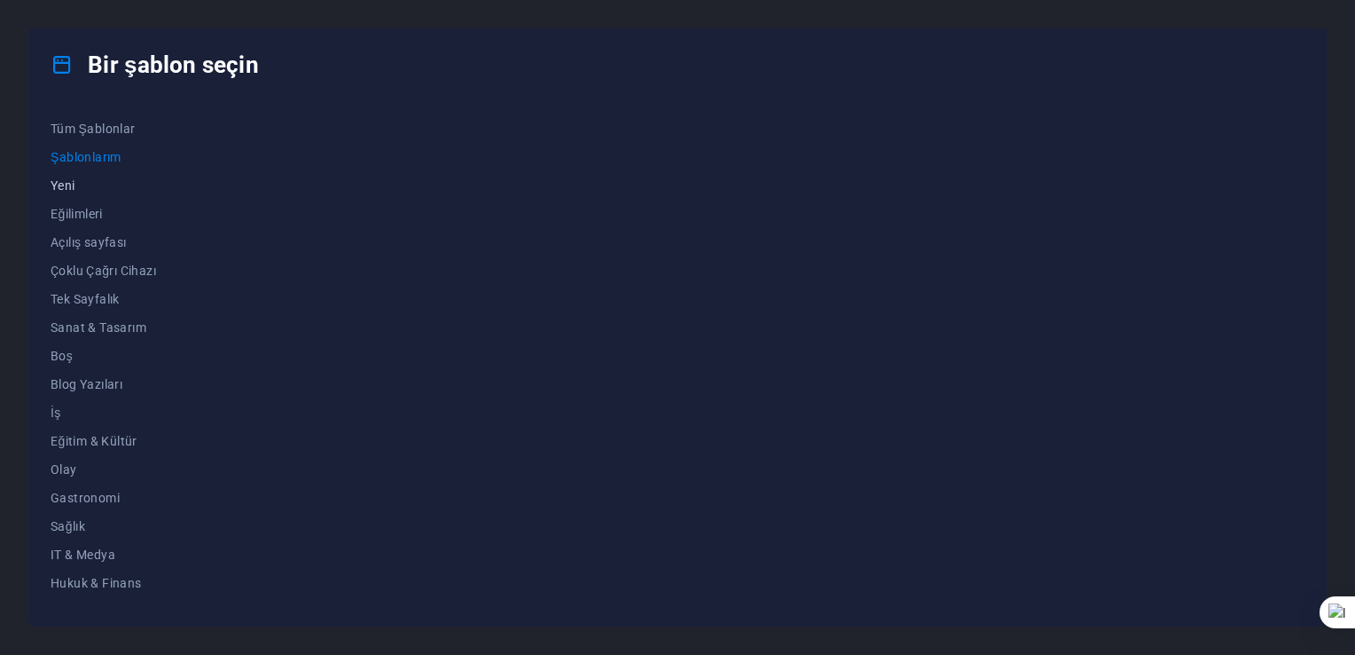
click at [63, 186] on span "Yeni" at bounding box center [132, 185] width 162 height 14
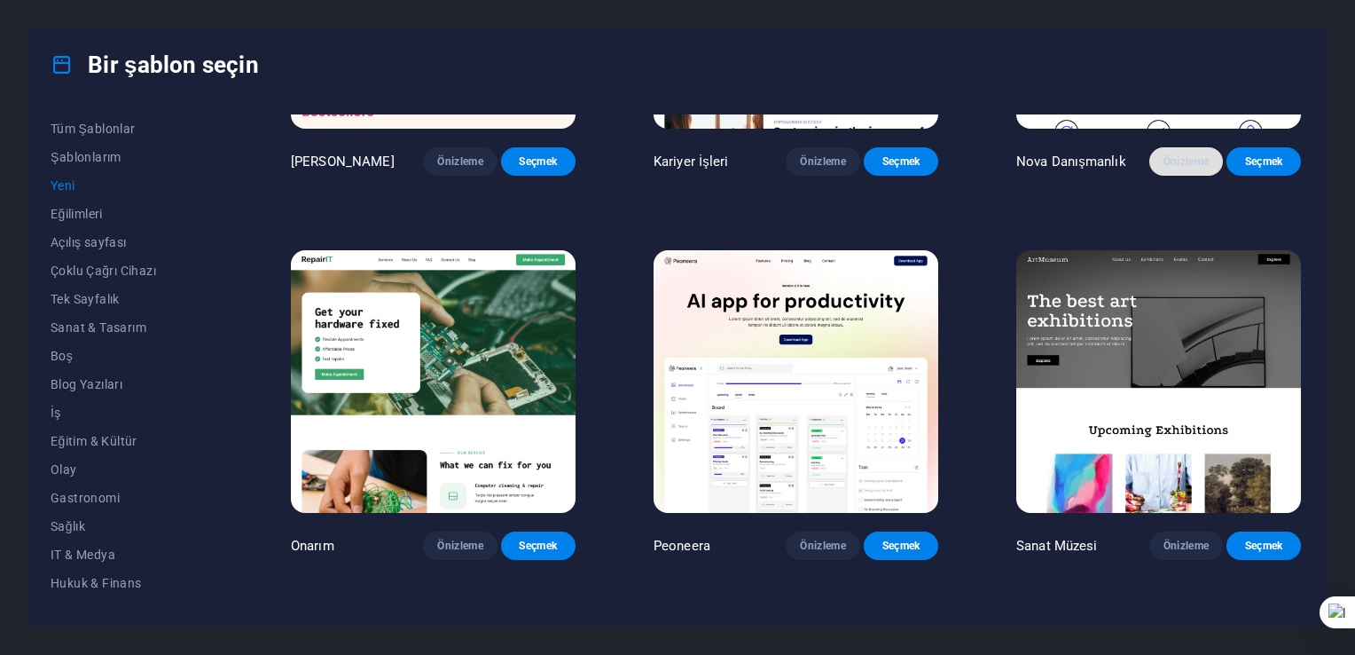
scroll to position [266, 0]
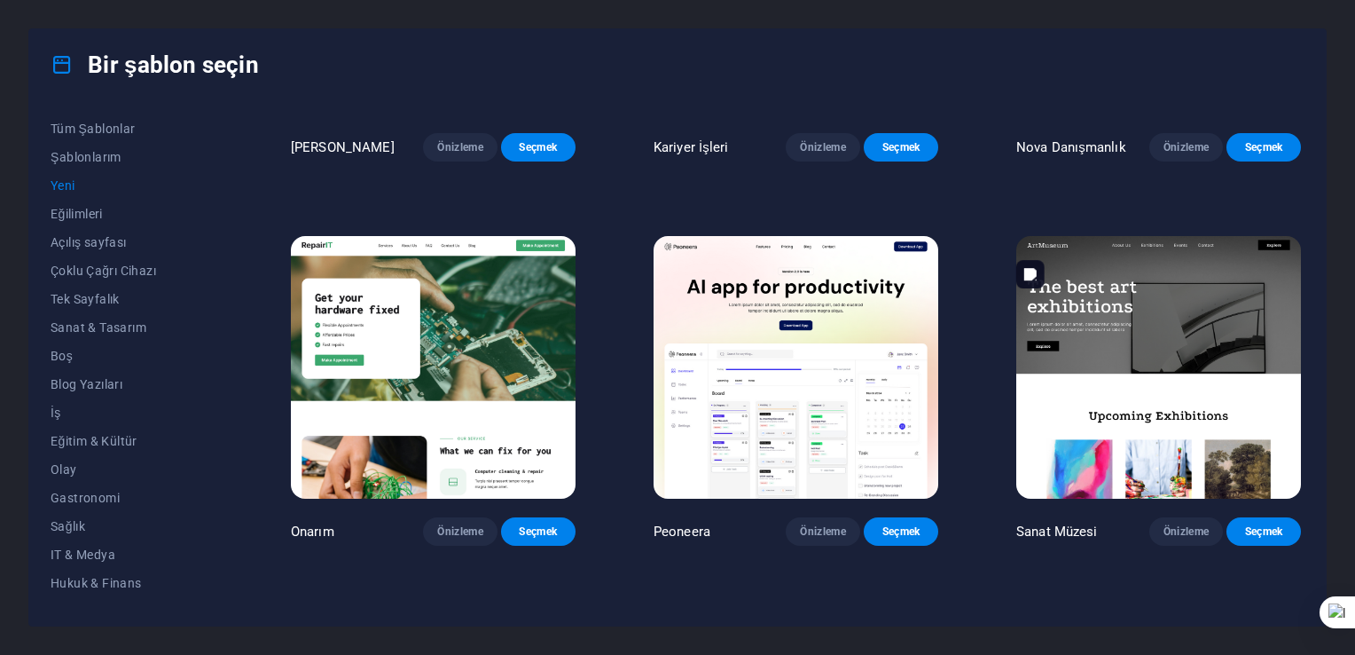
click at [1123, 314] on img at bounding box center [1159, 367] width 285 height 263
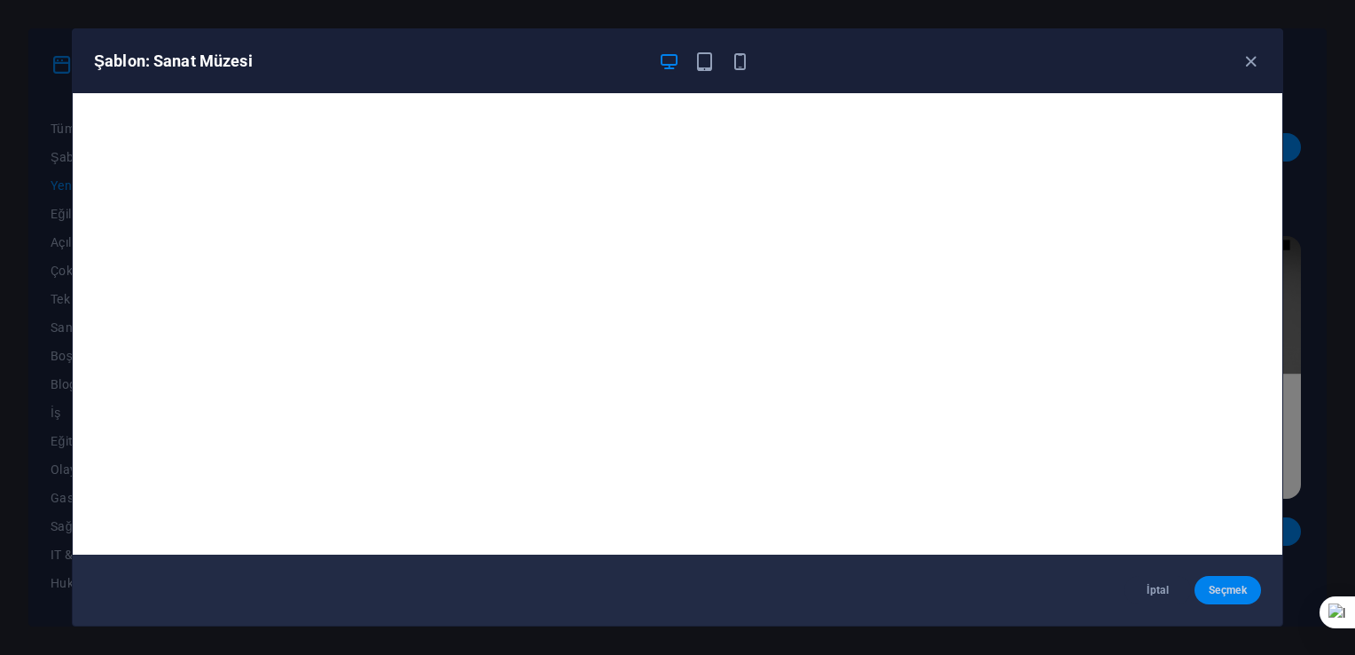
click at [1201, 581] on button "Seçmek" at bounding box center [1228, 590] width 67 height 28
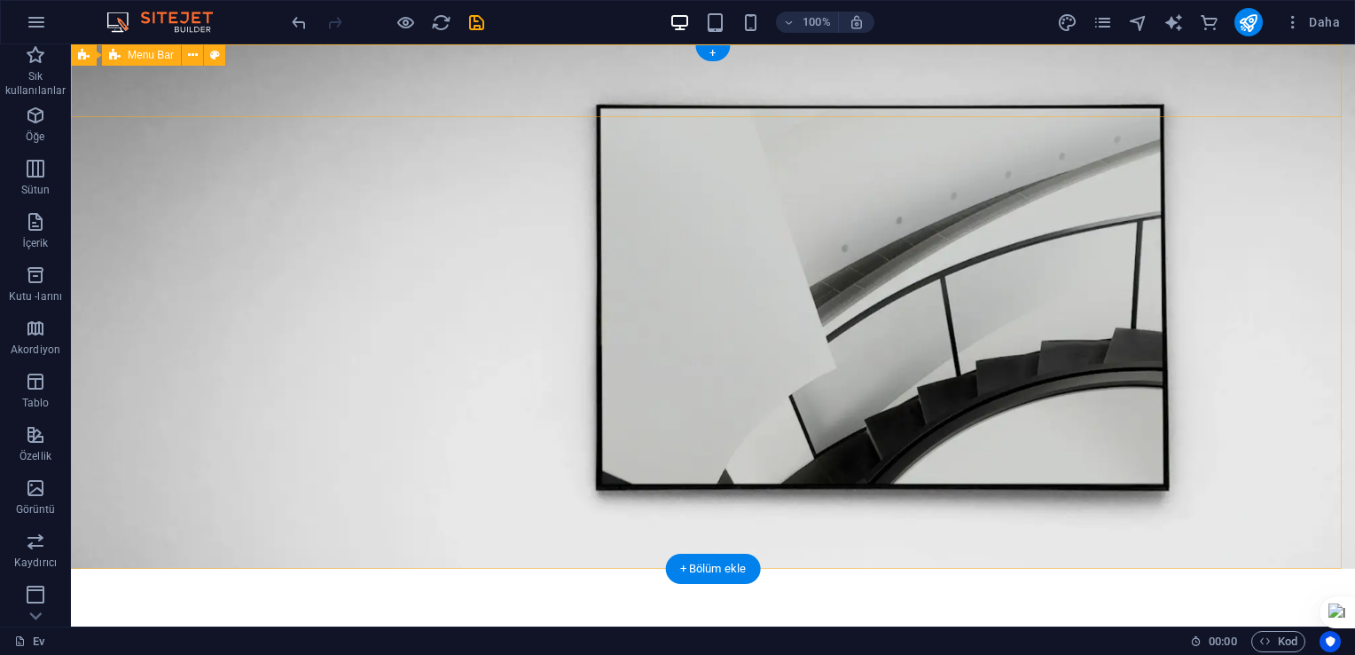
click at [282, 569] on div "Menu Hakkımızda Sergi Olay Temas Keşfetmek" at bounding box center [713, 637] width 1284 height 136
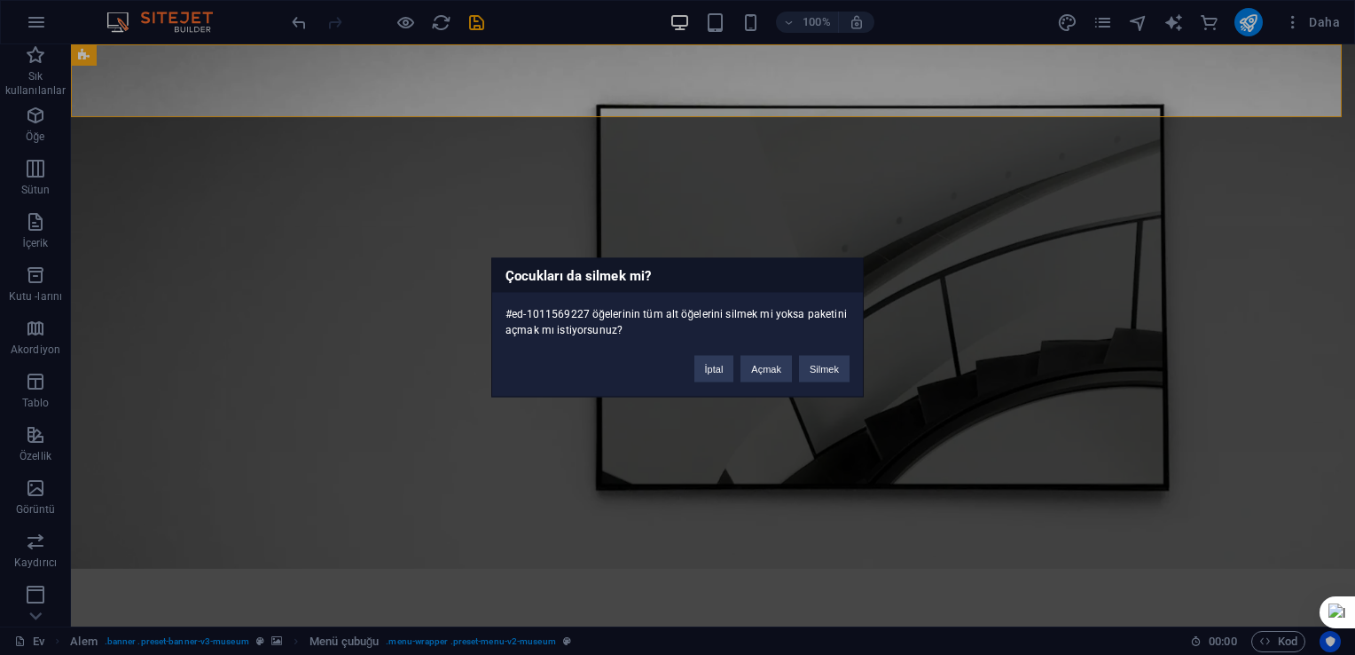
click at [697, 247] on div "Çocukları da silmek mi? #ed-1011569227 öğelerinin tüm alt öğelerini silmek mi y…" at bounding box center [677, 327] width 1355 height 655
drag, startPoint x: 707, startPoint y: 372, endPoint x: 731, endPoint y: 255, distance: 118.6
click at [707, 372] on button "İptal" at bounding box center [715, 369] width 40 height 27
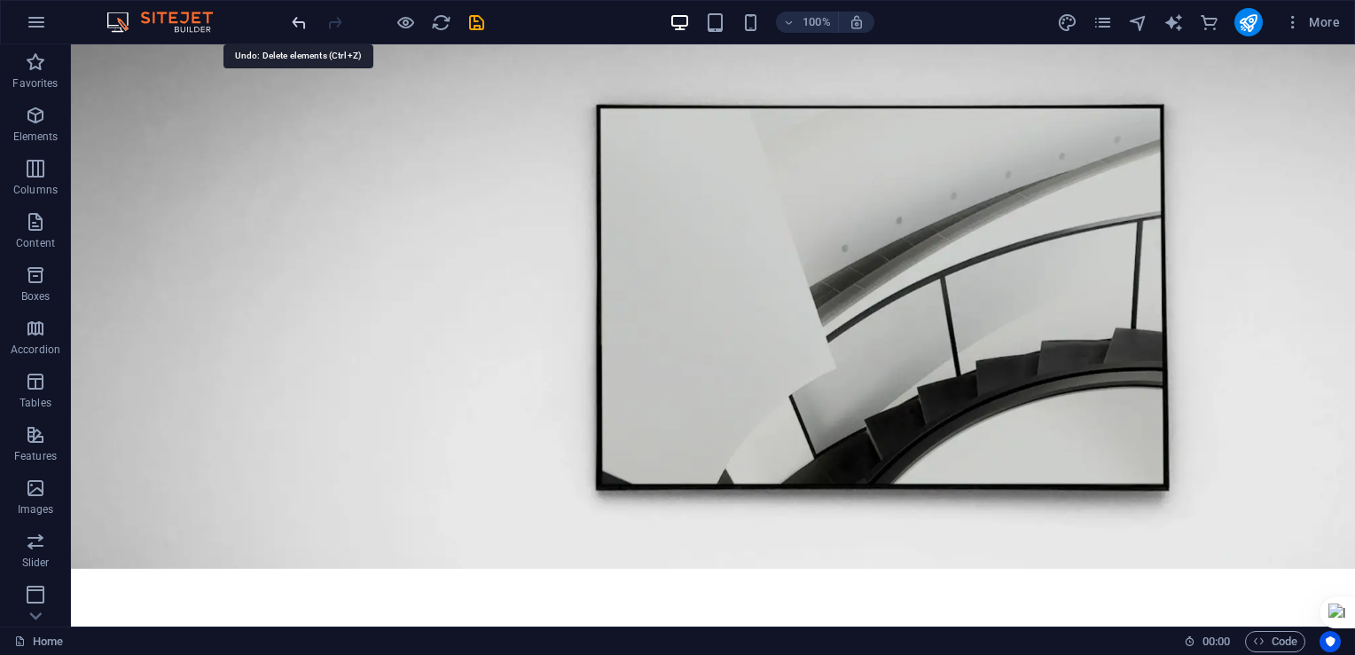
click at [291, 20] on icon "undo" at bounding box center [299, 22] width 20 height 20
click at [291, 20] on div at bounding box center [387, 22] width 199 height 28
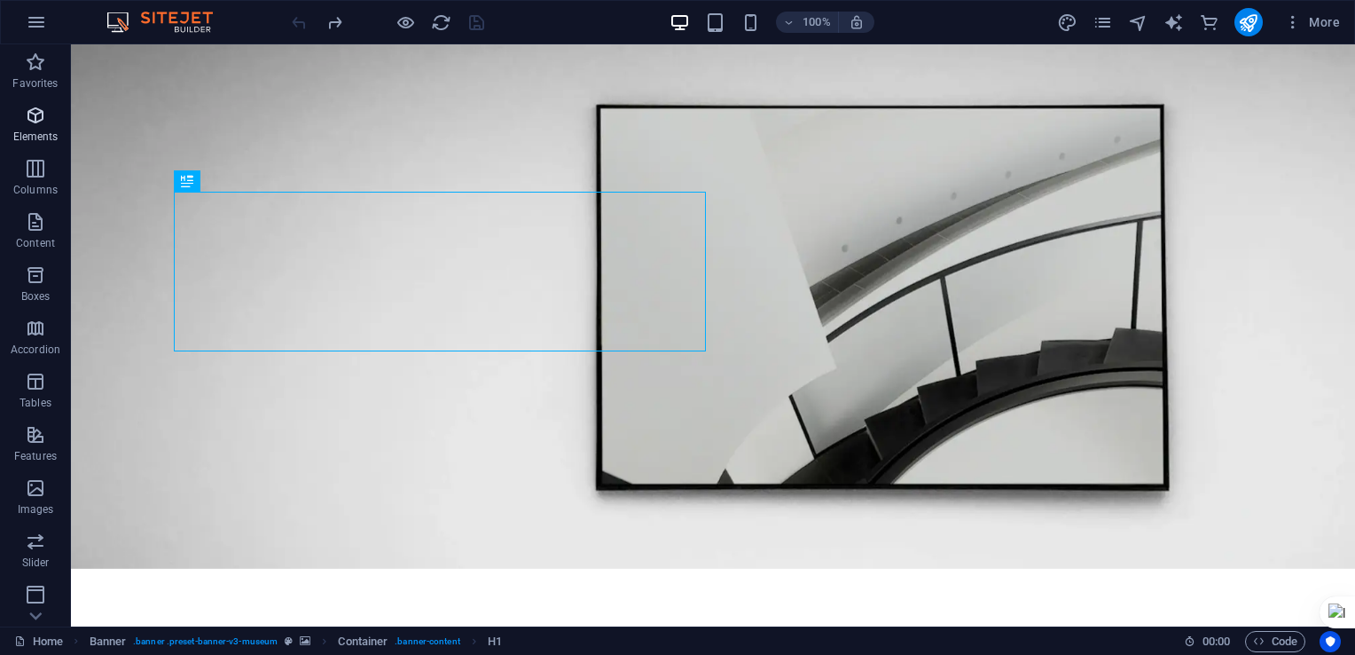
click at [27, 133] on p "Elements" at bounding box center [35, 137] width 45 height 14
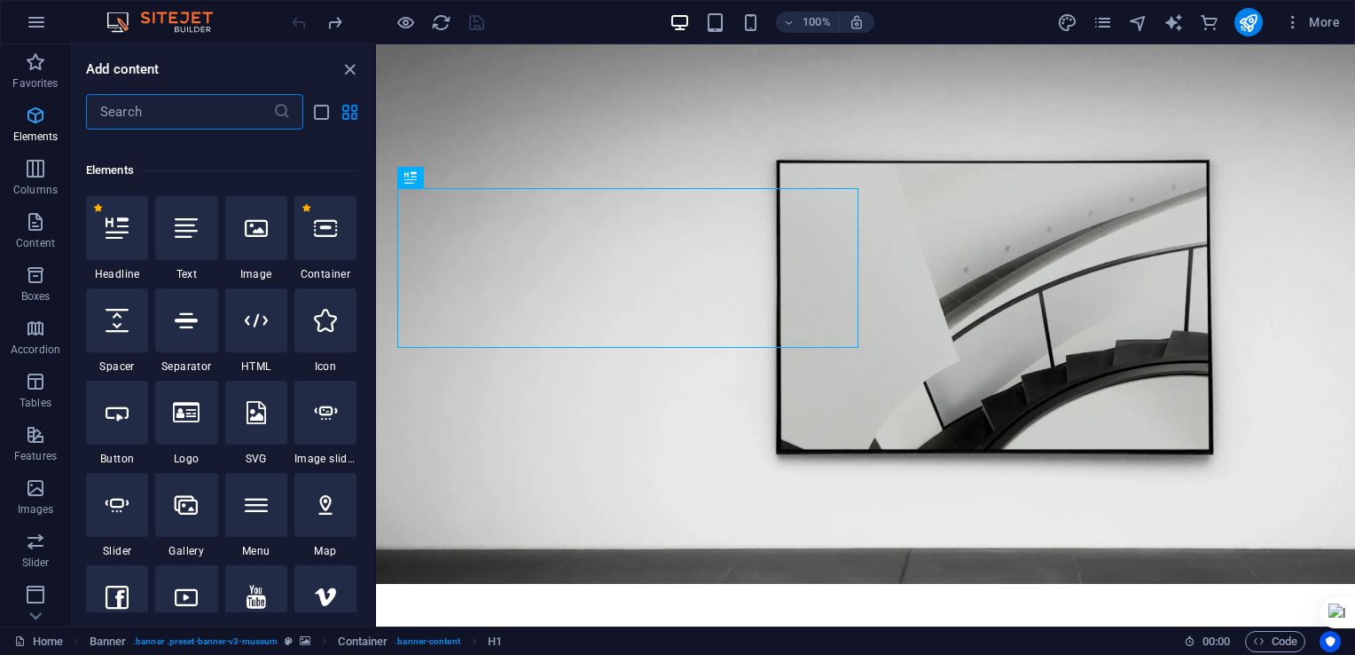
scroll to position [188, 0]
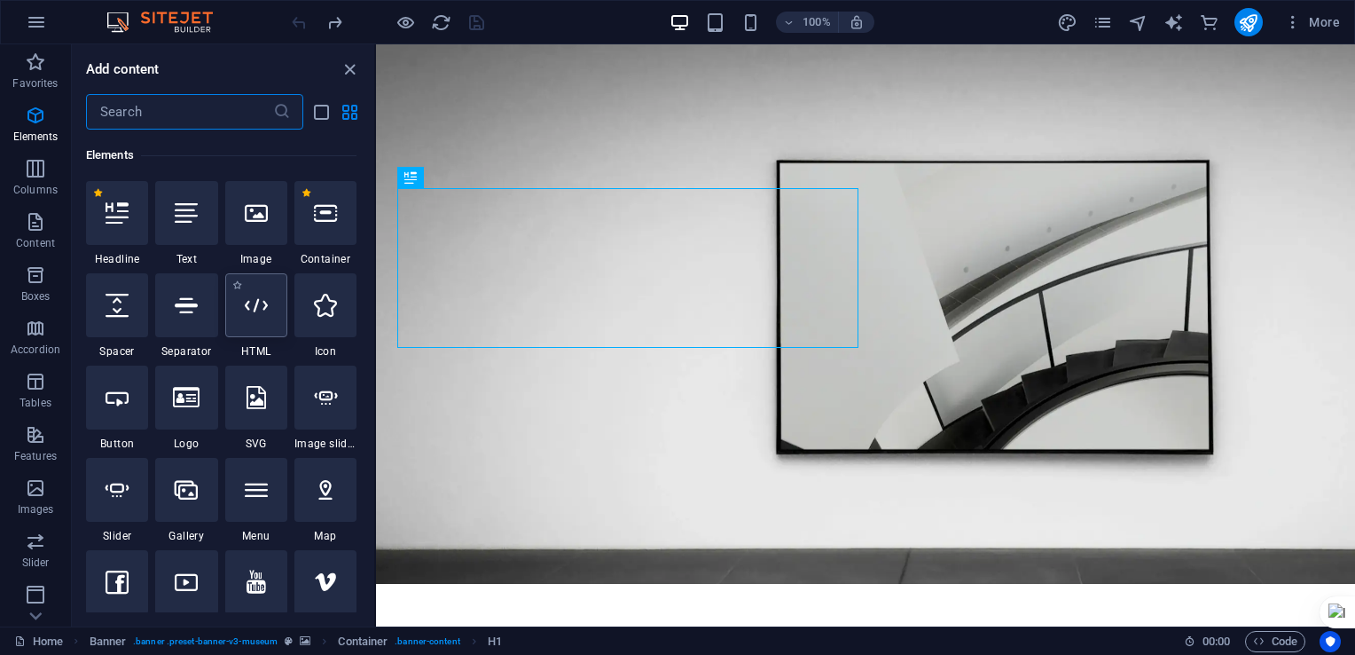
click at [245, 315] on icon at bounding box center [256, 305] width 23 height 23
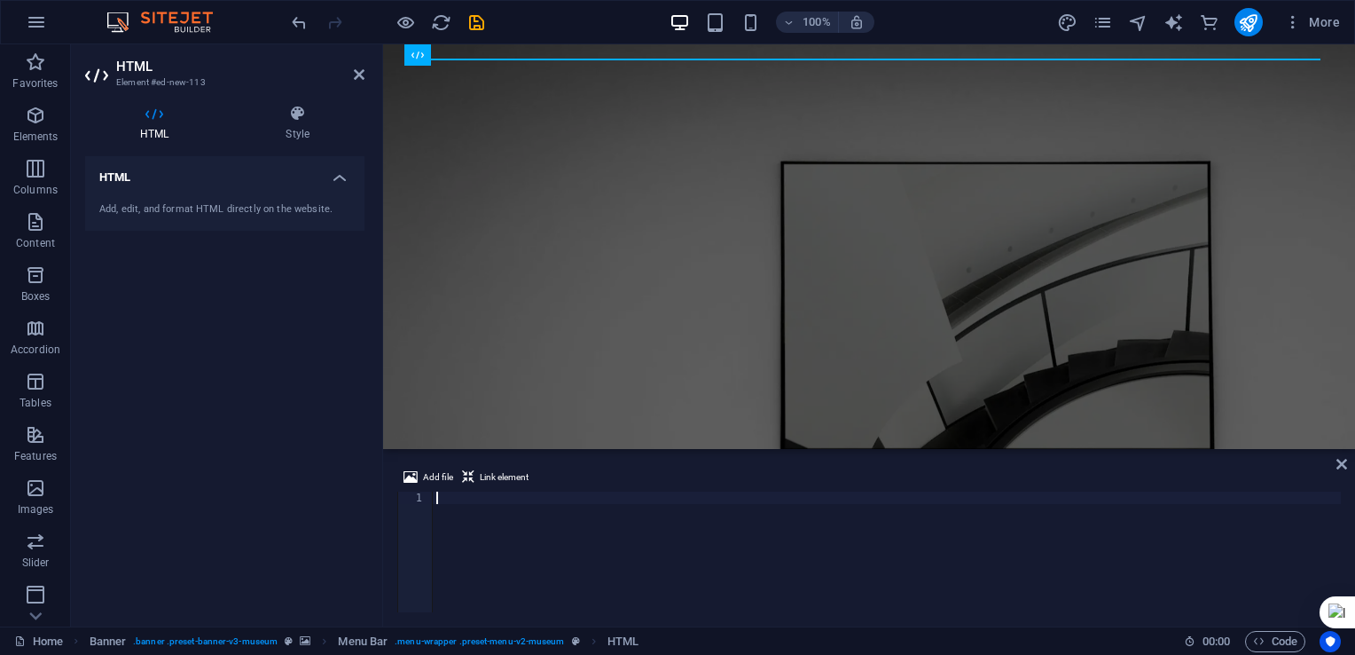
scroll to position [2040, 0]
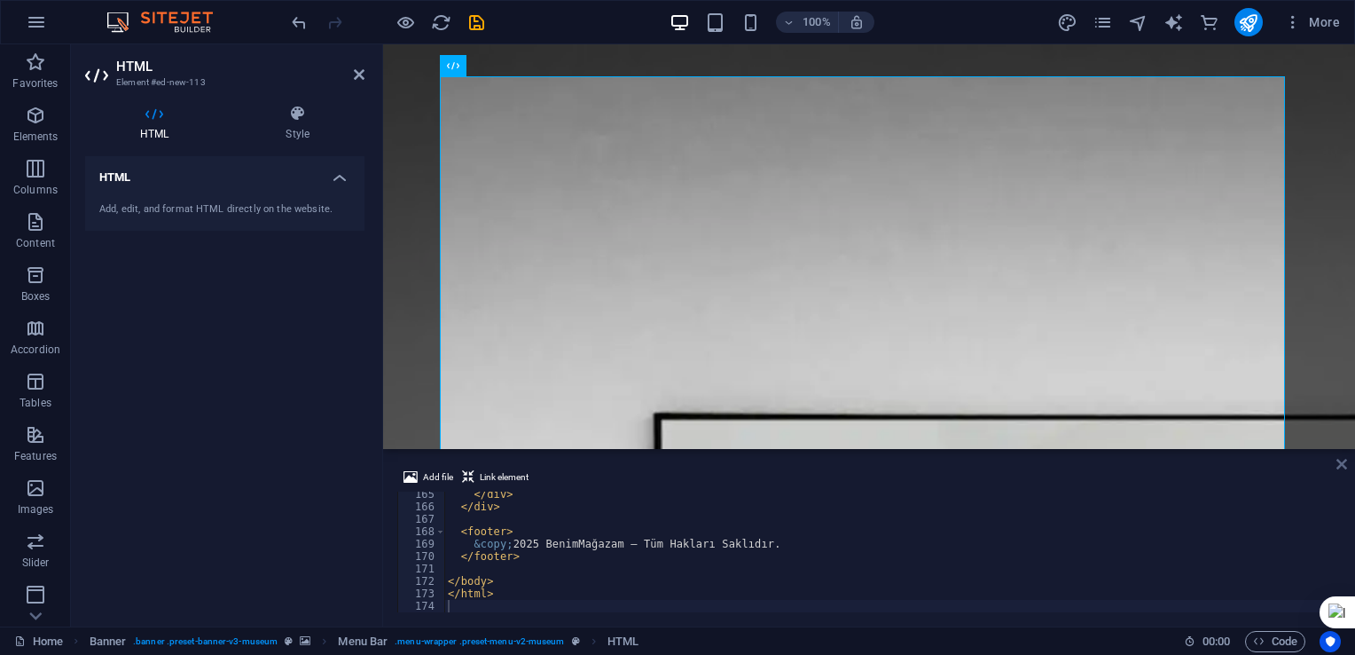
click at [1339, 466] on icon at bounding box center [1342, 464] width 11 height 14
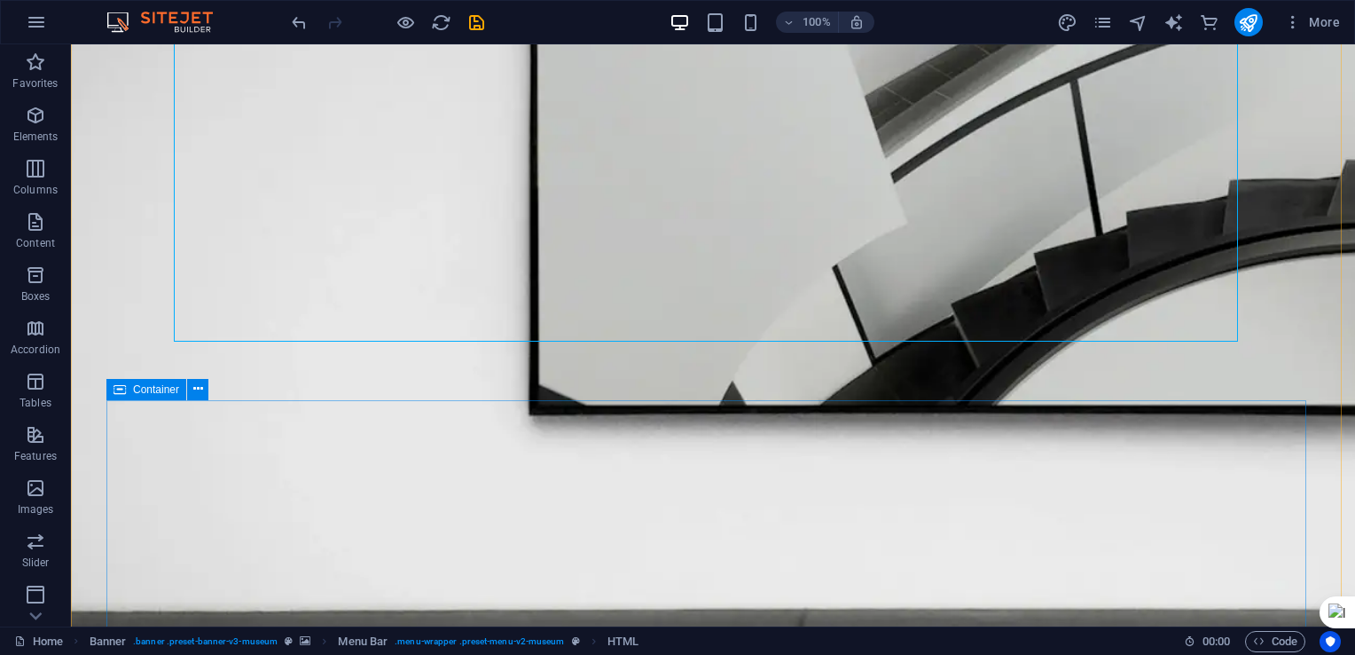
scroll to position [798, 0]
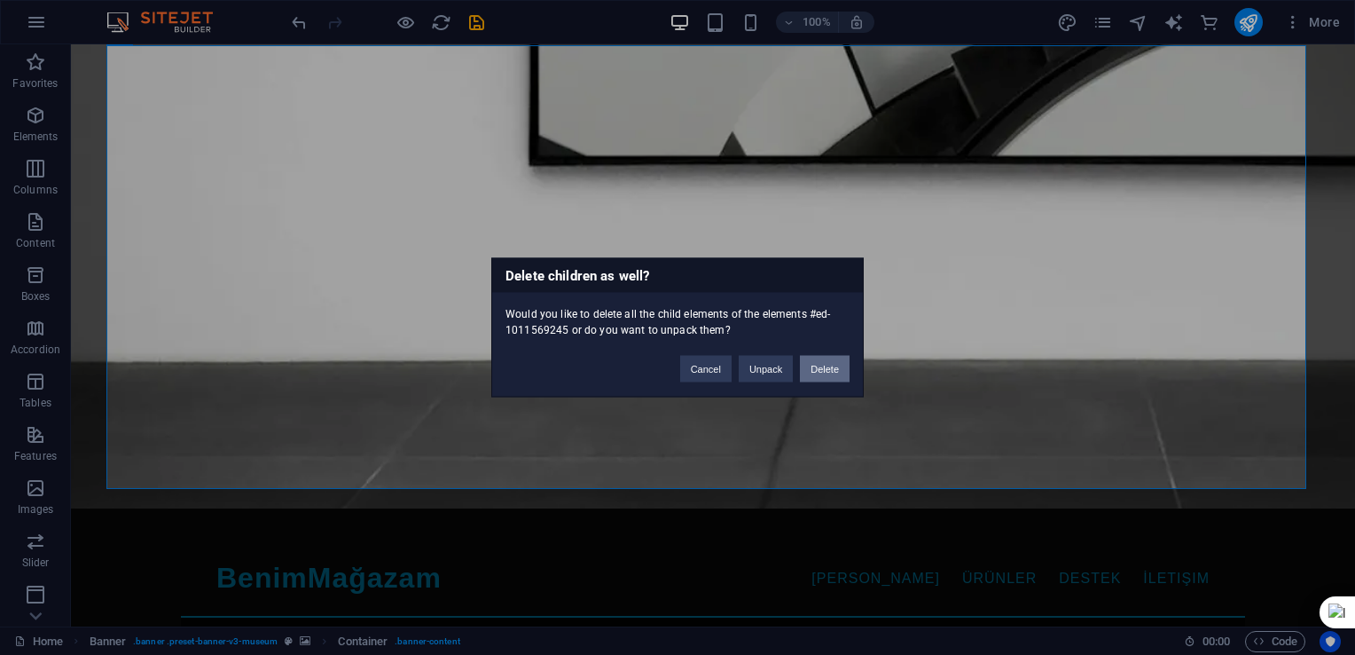
click at [823, 372] on button "Delete" at bounding box center [825, 369] width 50 height 27
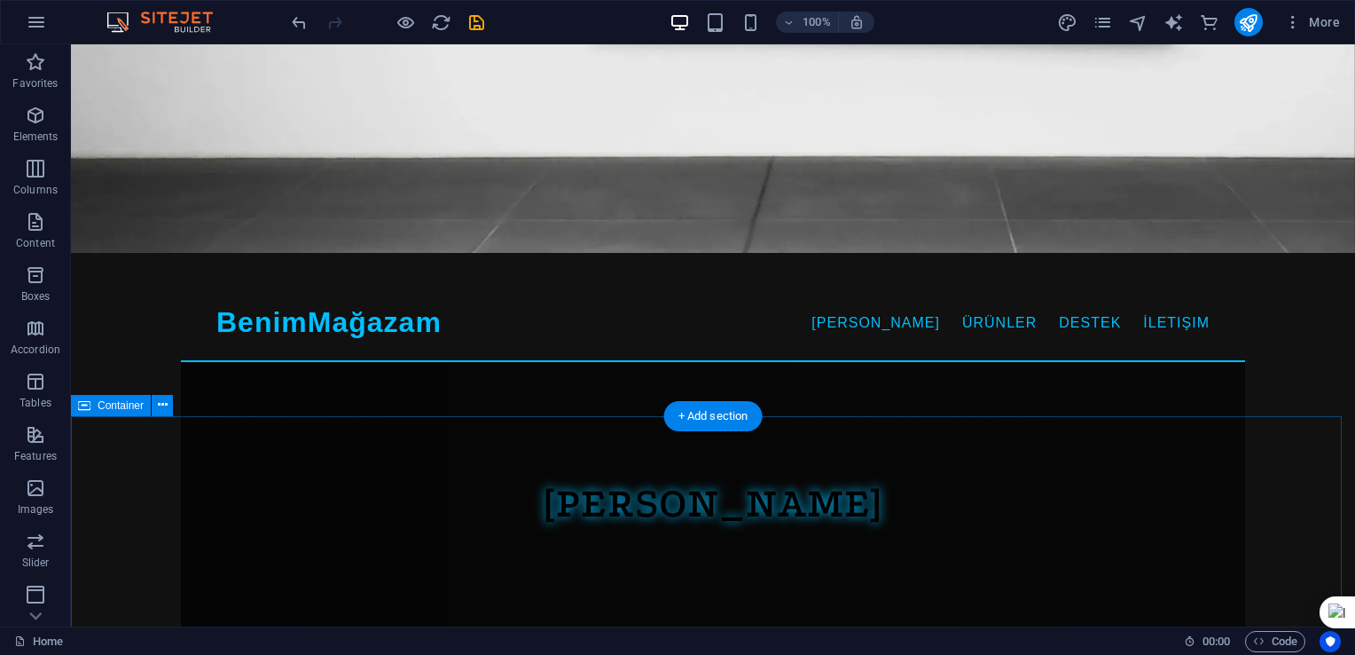
scroll to position [621, 0]
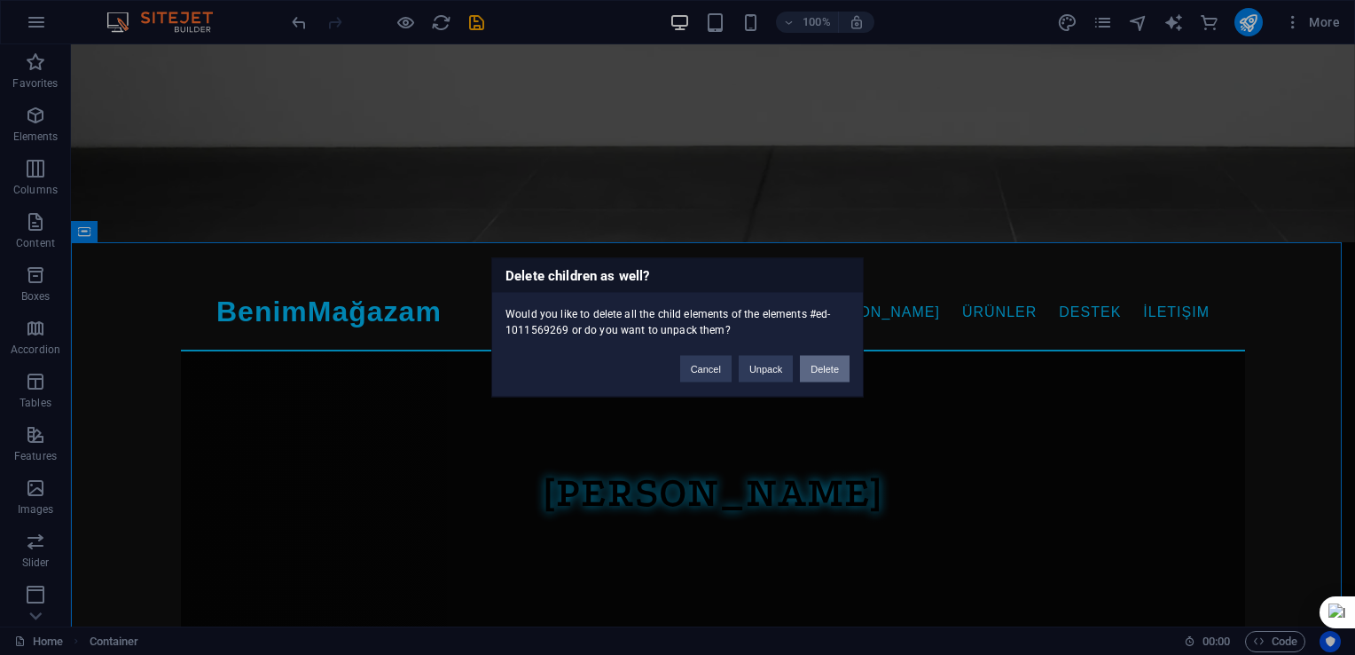
click at [818, 368] on button "Delete" at bounding box center [825, 369] width 50 height 27
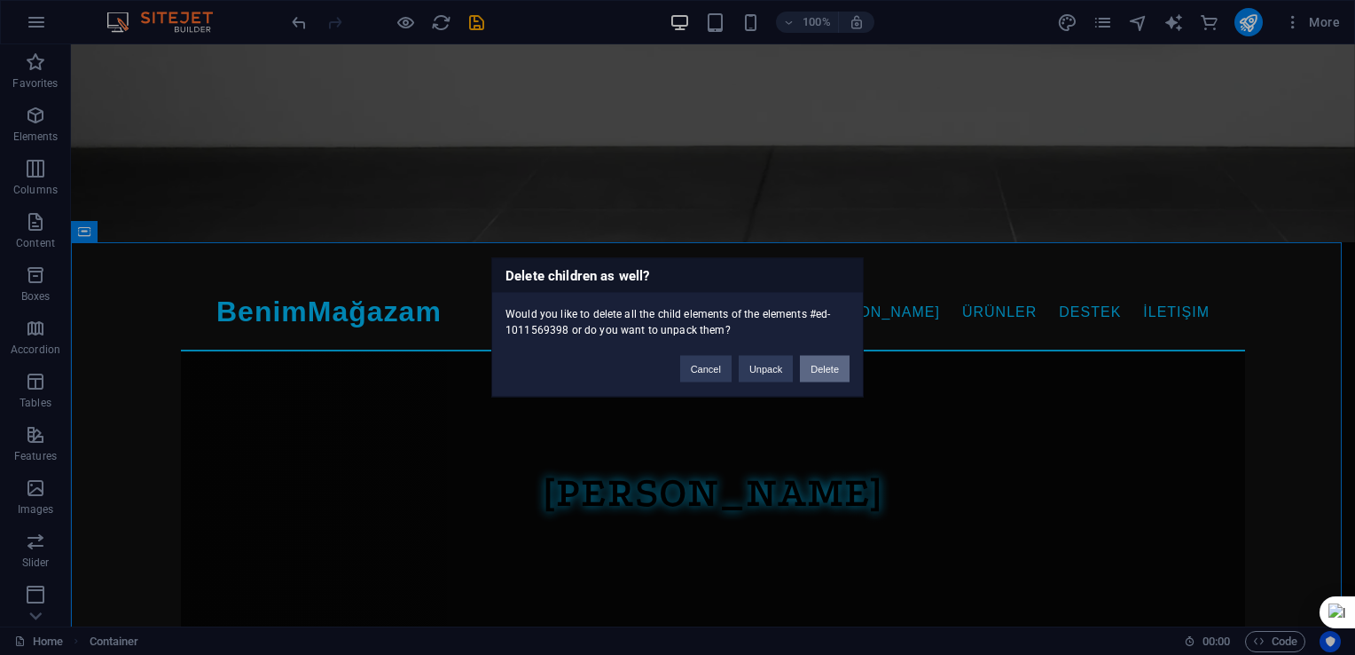
drag, startPoint x: 829, startPoint y: 371, endPoint x: 696, endPoint y: 321, distance: 142.0
click at [829, 371] on button "Delete" at bounding box center [825, 369] width 50 height 27
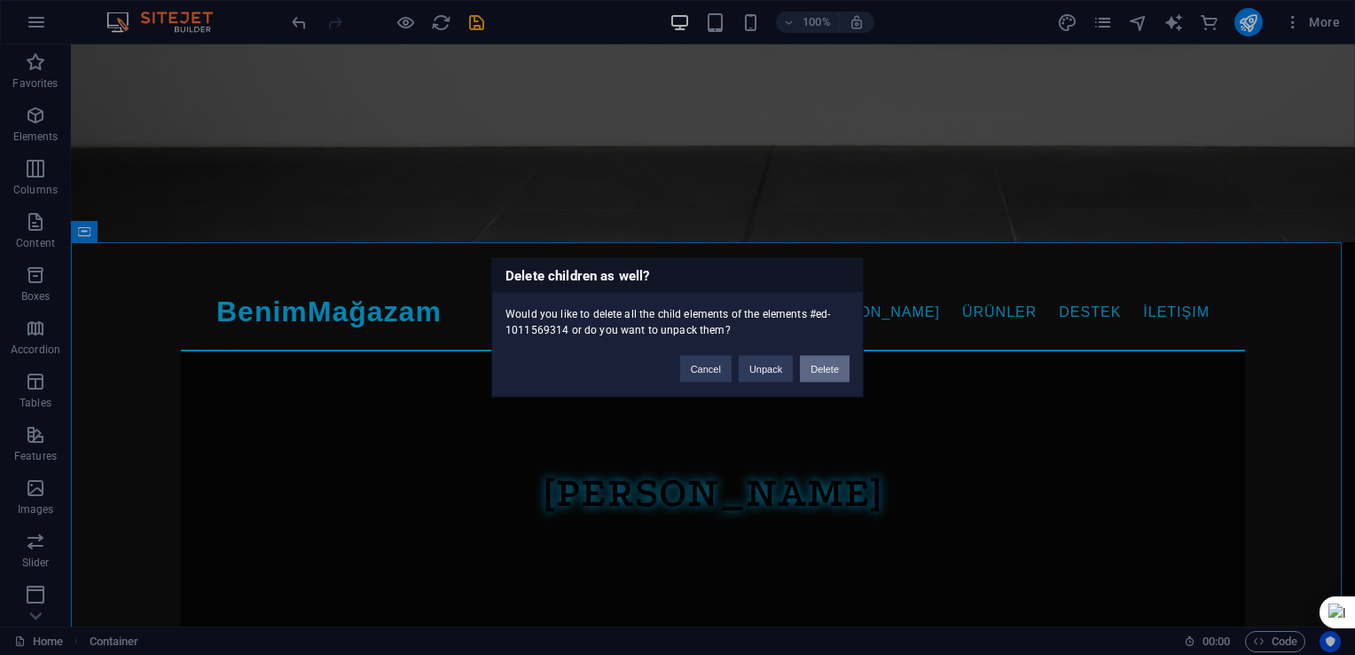
click at [830, 371] on button "Delete" at bounding box center [825, 369] width 50 height 27
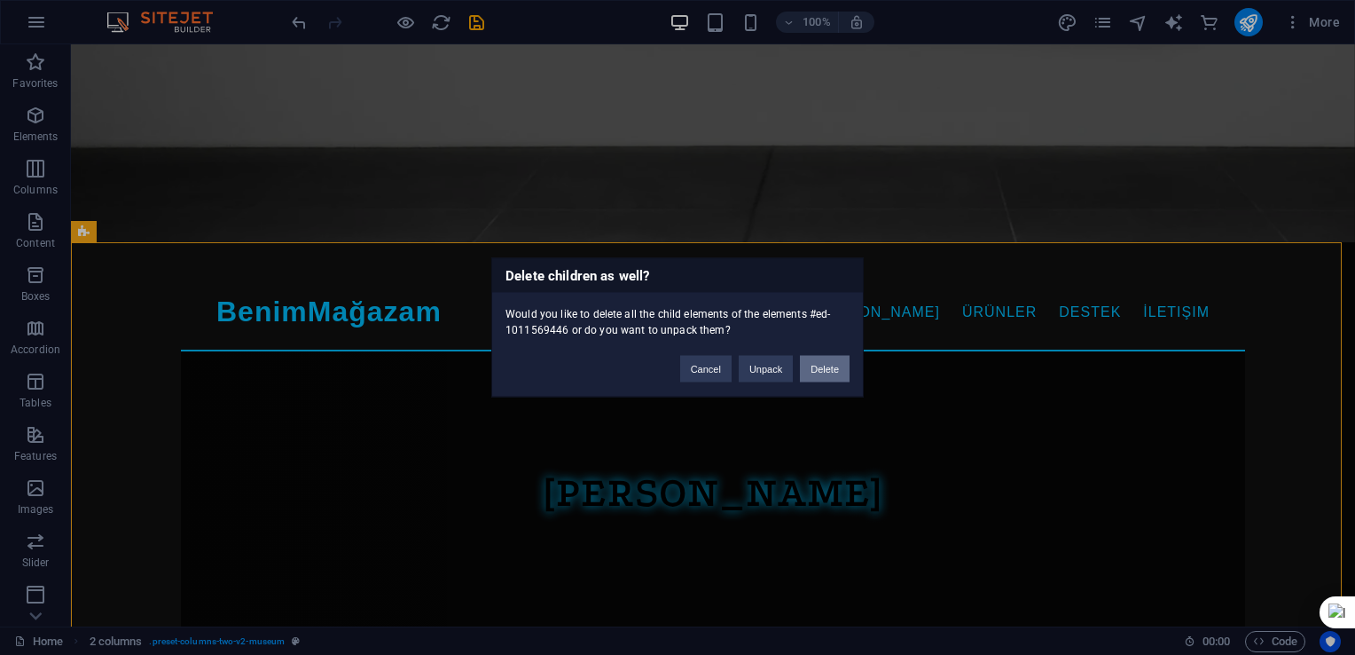
drag, startPoint x: 841, startPoint y: 374, endPoint x: 621, endPoint y: 303, distance: 231.2
click at [841, 374] on button "Delete" at bounding box center [825, 369] width 50 height 27
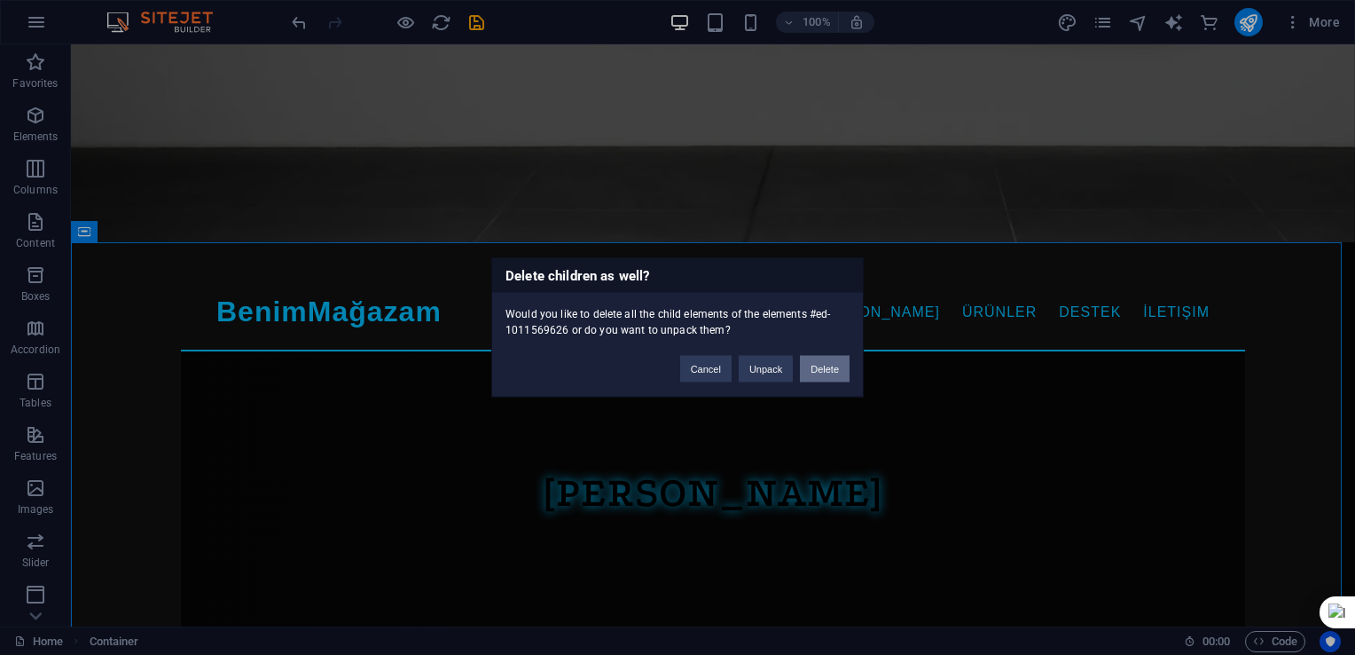
drag, startPoint x: 822, startPoint y: 368, endPoint x: 409, endPoint y: 248, distance: 430.4
click at [822, 368] on button "Delete" at bounding box center [825, 369] width 50 height 27
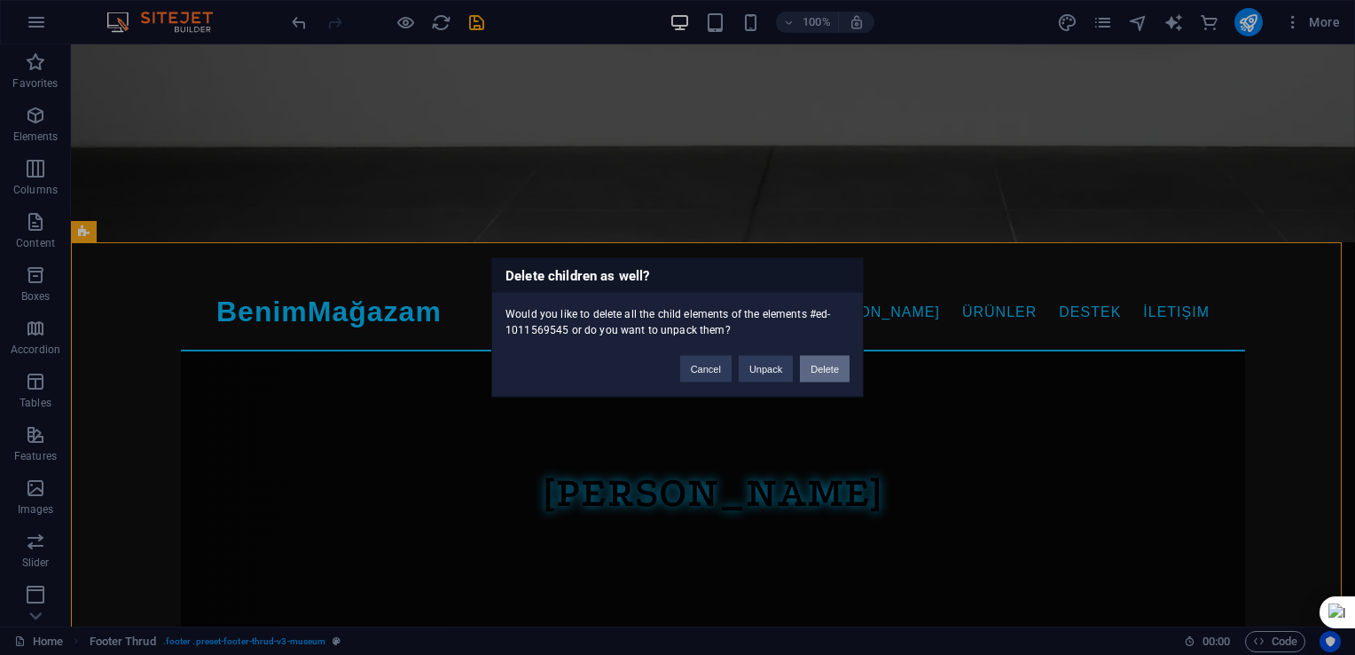
click at [805, 368] on button "Delete" at bounding box center [825, 369] width 50 height 27
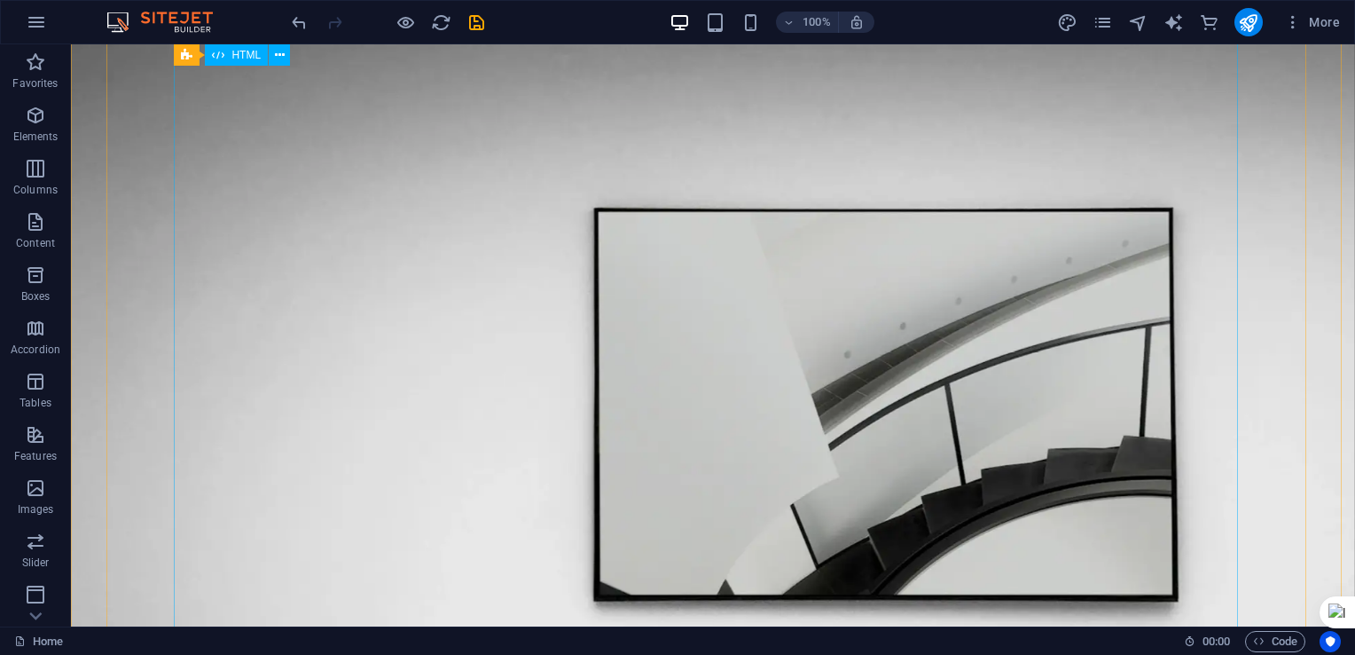
scroll to position [0, 0]
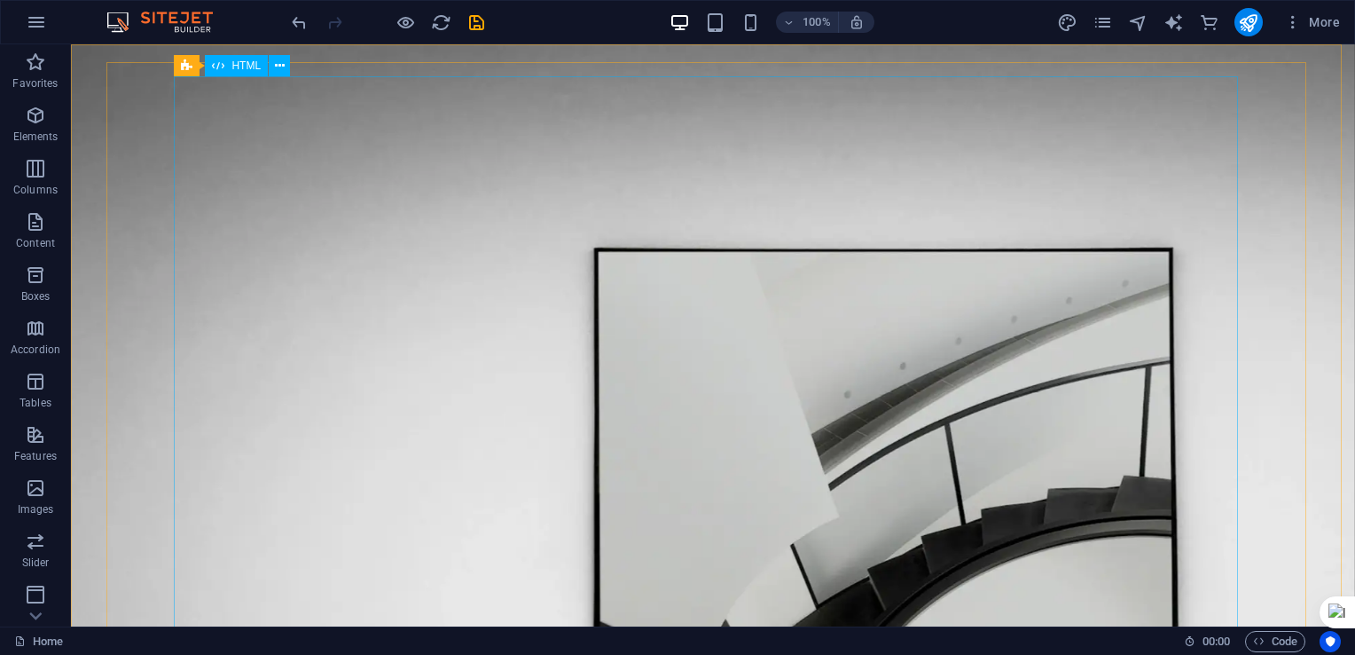
click at [246, 73] on div "HTML" at bounding box center [236, 65] width 63 height 21
click at [247, 69] on span "HTML" at bounding box center [246, 65] width 29 height 11
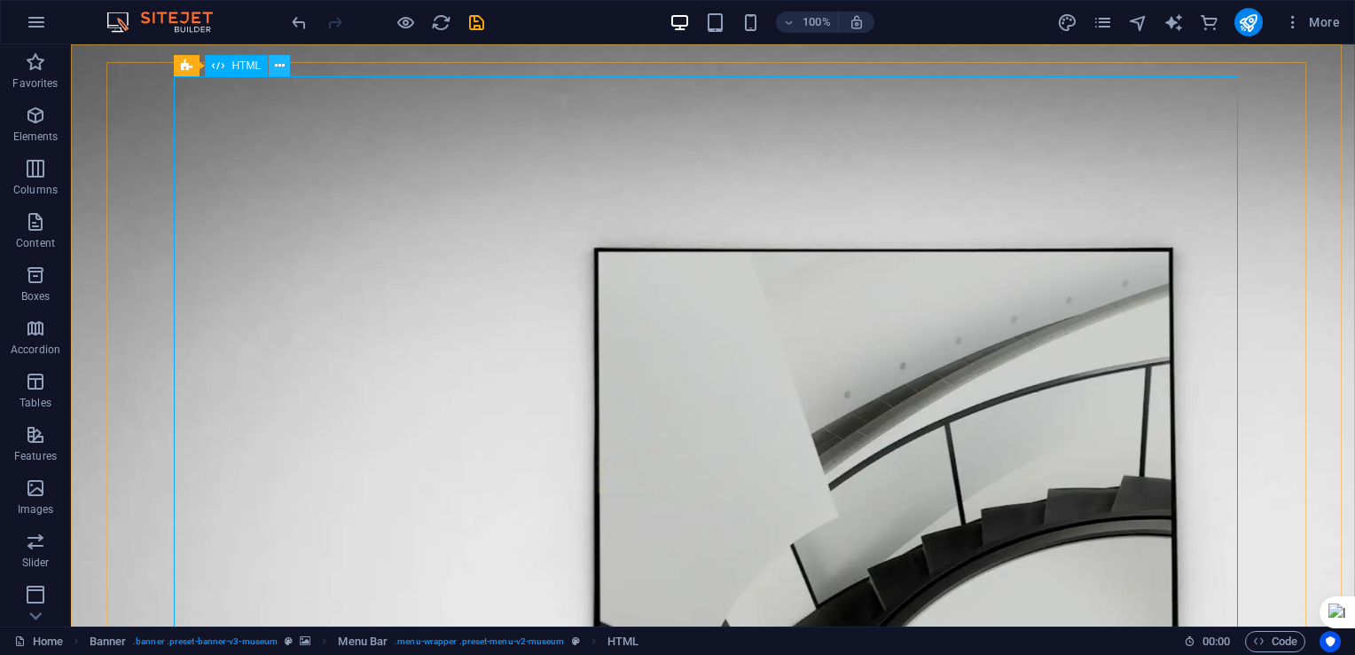
click at [279, 69] on icon at bounding box center [280, 66] width 10 height 19
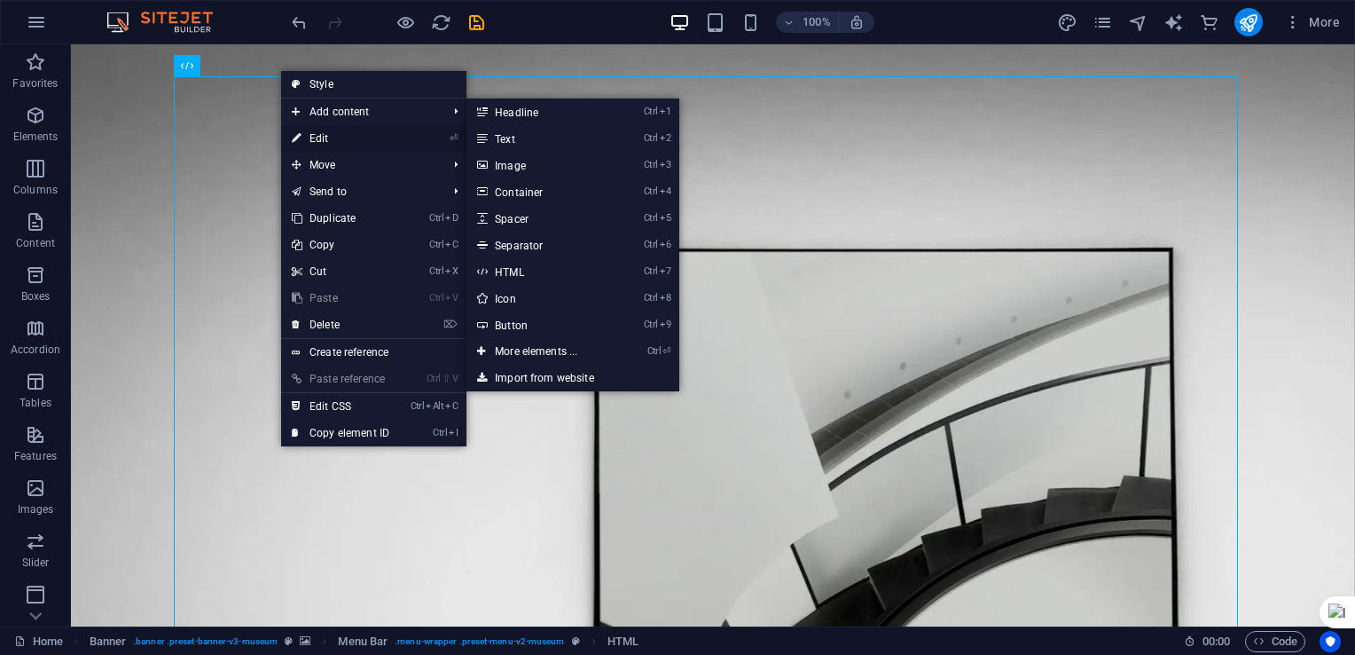
click at [313, 140] on link "⏎ Edit" at bounding box center [340, 138] width 119 height 27
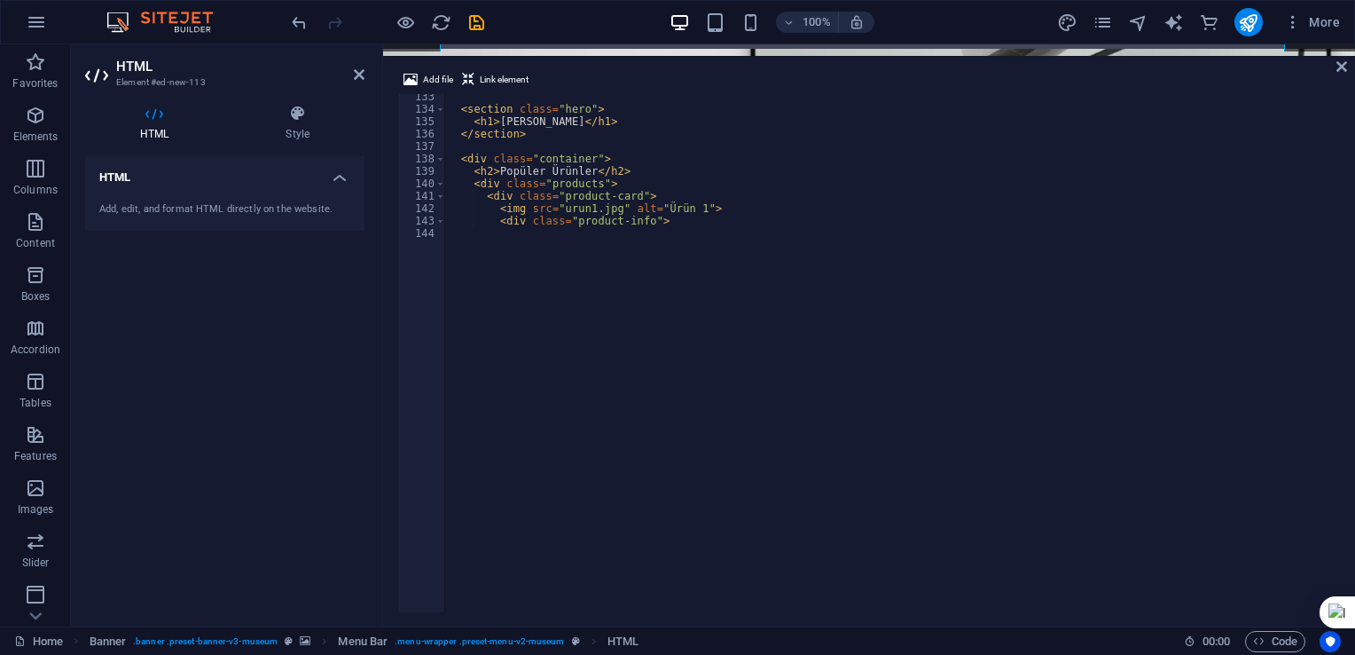
scroll to position [1631, 0]
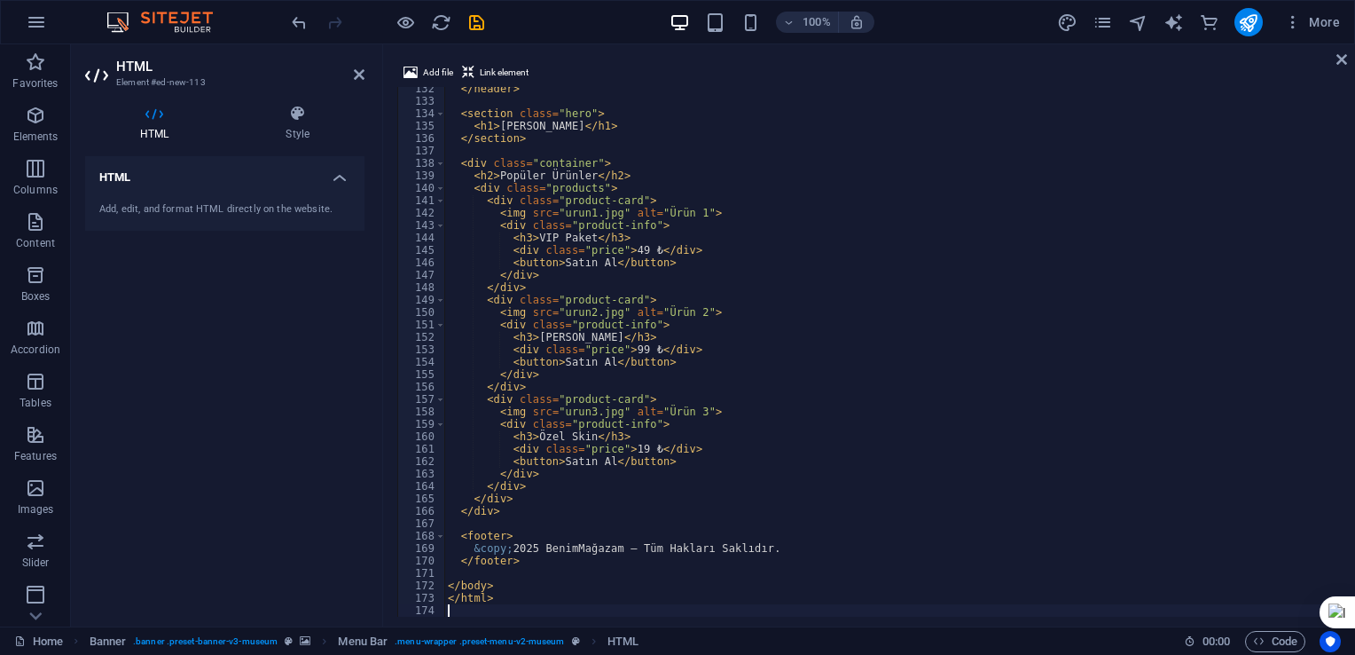
drag, startPoint x: 582, startPoint y: 450, endPoint x: 536, endPoint y: 37, distance: 415.1
click at [536, 44] on section "Favorites Elements Columns Content Boxes Accordion Tables Features Images Slide…" at bounding box center [677, 335] width 1355 height 582
drag, startPoint x: 543, startPoint y: 548, endPoint x: 613, endPoint y: 550, distance: 70.1
click at [613, 550] on div "</ header > < section class = "hero" > < h1 > Mağazamıza Hoşgeldiniz </ h1 > </…" at bounding box center [890, 359] width 893 height 554
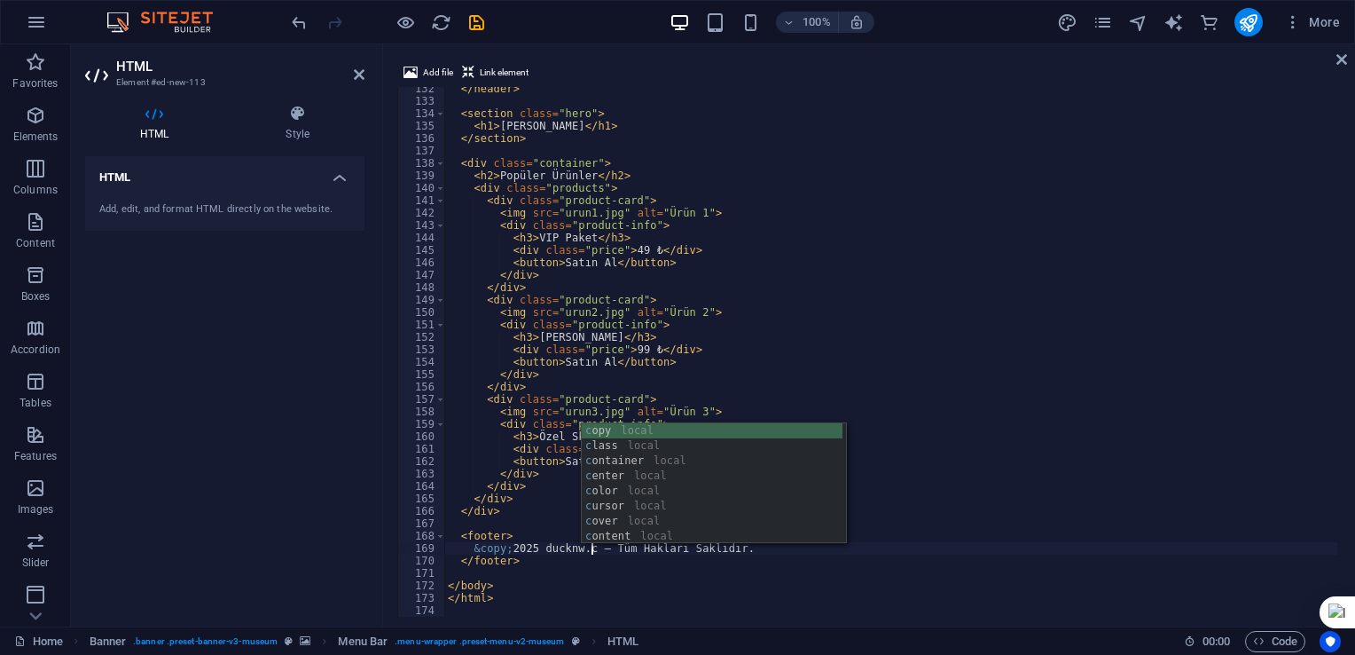
scroll to position [0, 12]
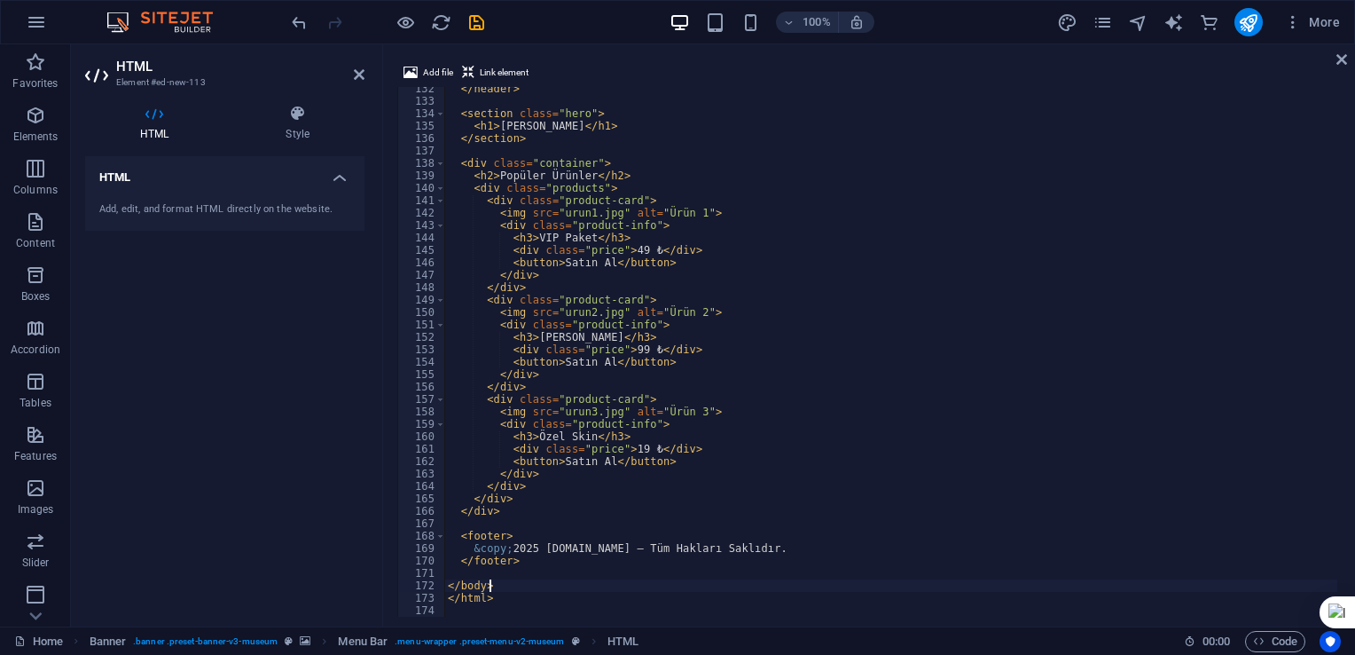
click at [760, 582] on div "</ header > < section class = "hero" > < h1 > Mağazamıza Hoşgeldiniz </ h1 > </…" at bounding box center [890, 359] width 893 height 554
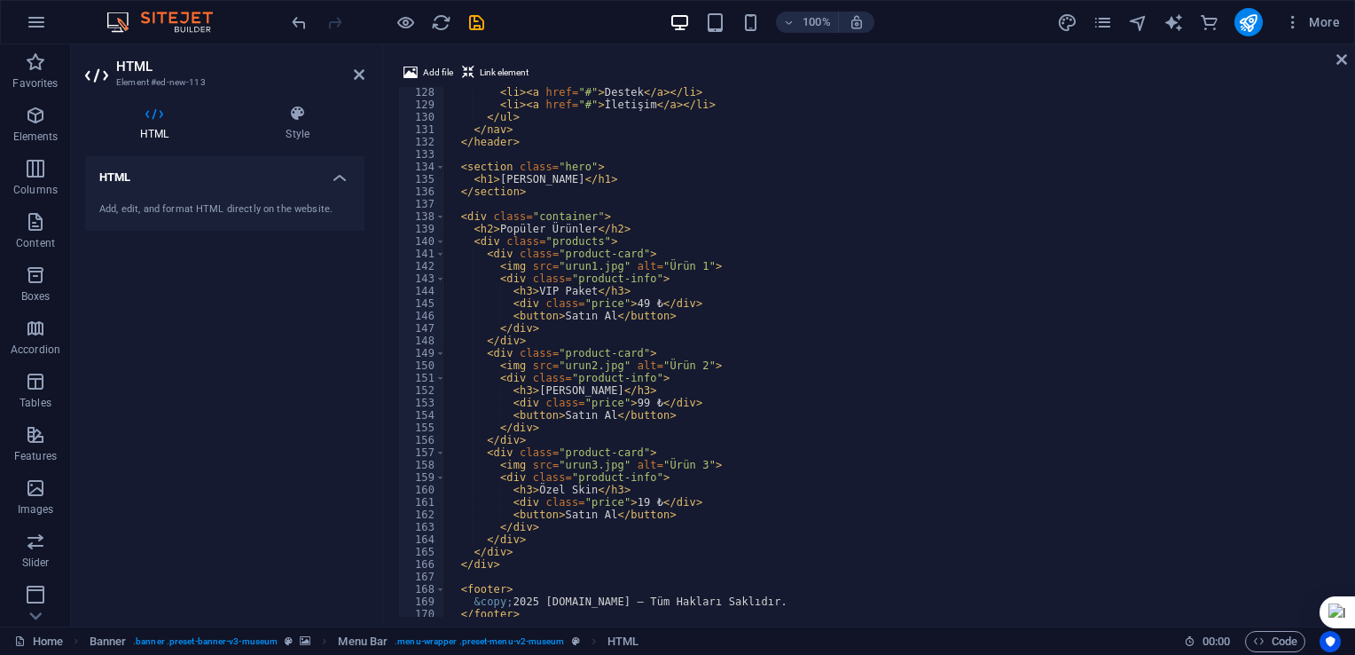
scroll to position [1578, 0]
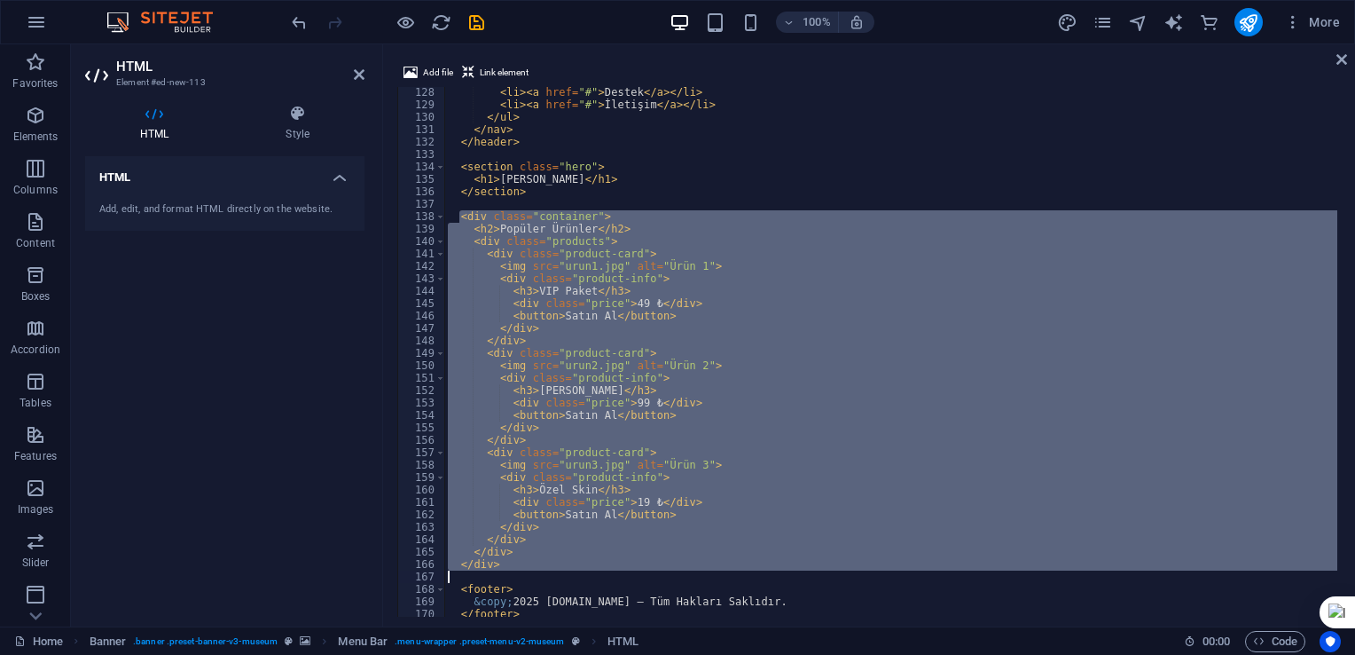
drag, startPoint x: 468, startPoint y: 220, endPoint x: 765, endPoint y: 572, distance: 460.2
click at [765, 572] on div "< li > < a href = "#" > Destek </ a > </ li > < li > < a href = "#" > İletişim …" at bounding box center [890, 363] width 893 height 554
type textarea "</div>"
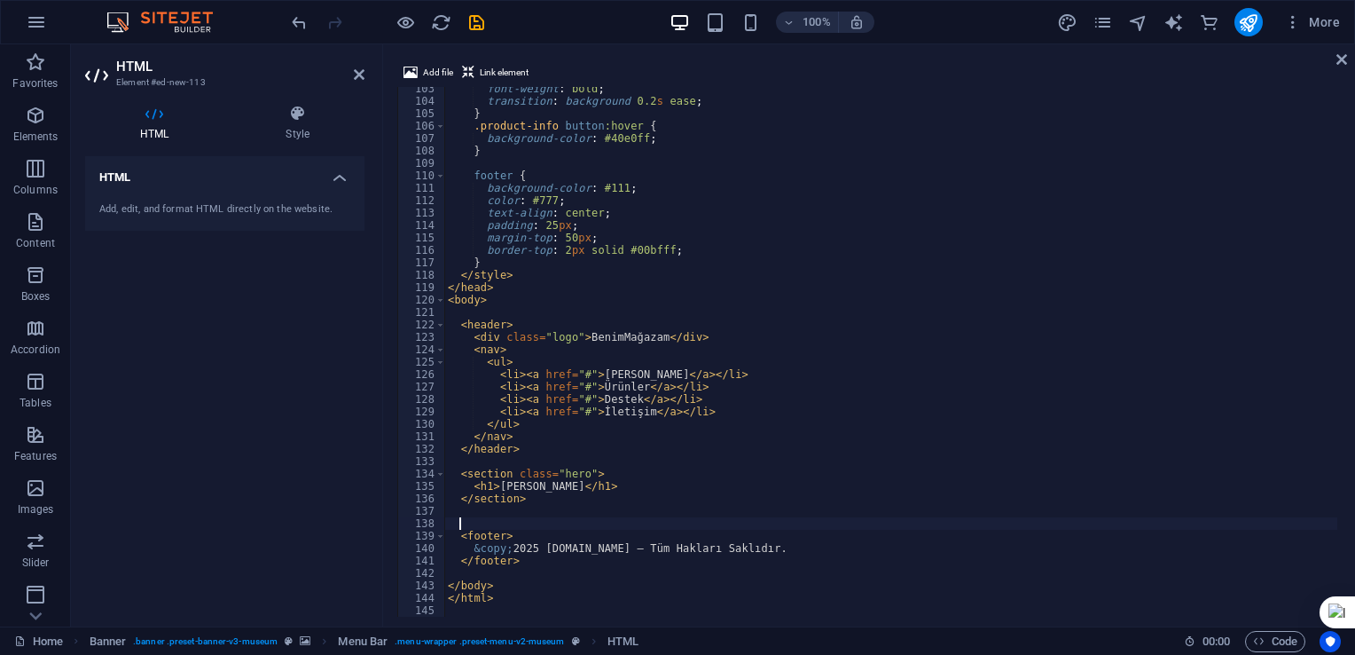
scroll to position [1270, 0]
drag, startPoint x: 578, startPoint y: 338, endPoint x: 653, endPoint y: 340, distance: 74.5
click at [653, 340] on div "font-weight : bold ; transition : background 0.2 s ease ; } .product-info butto…" at bounding box center [890, 359] width 893 height 554
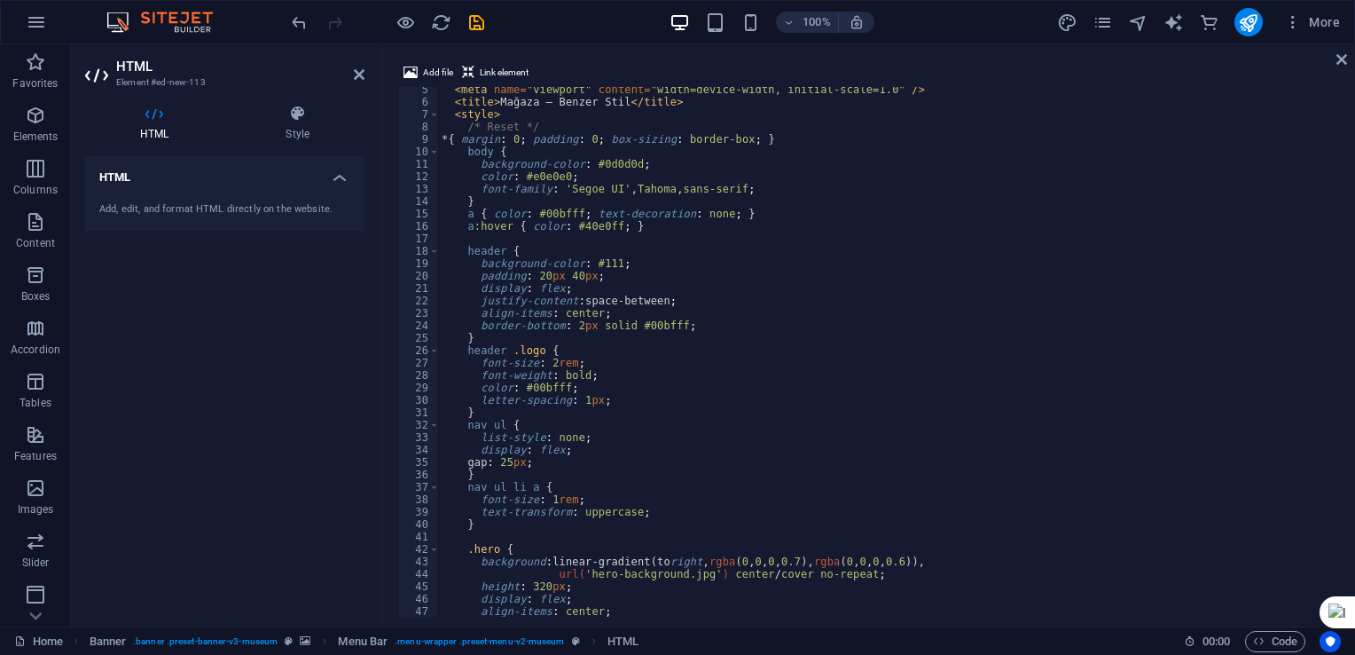
scroll to position [0, 0]
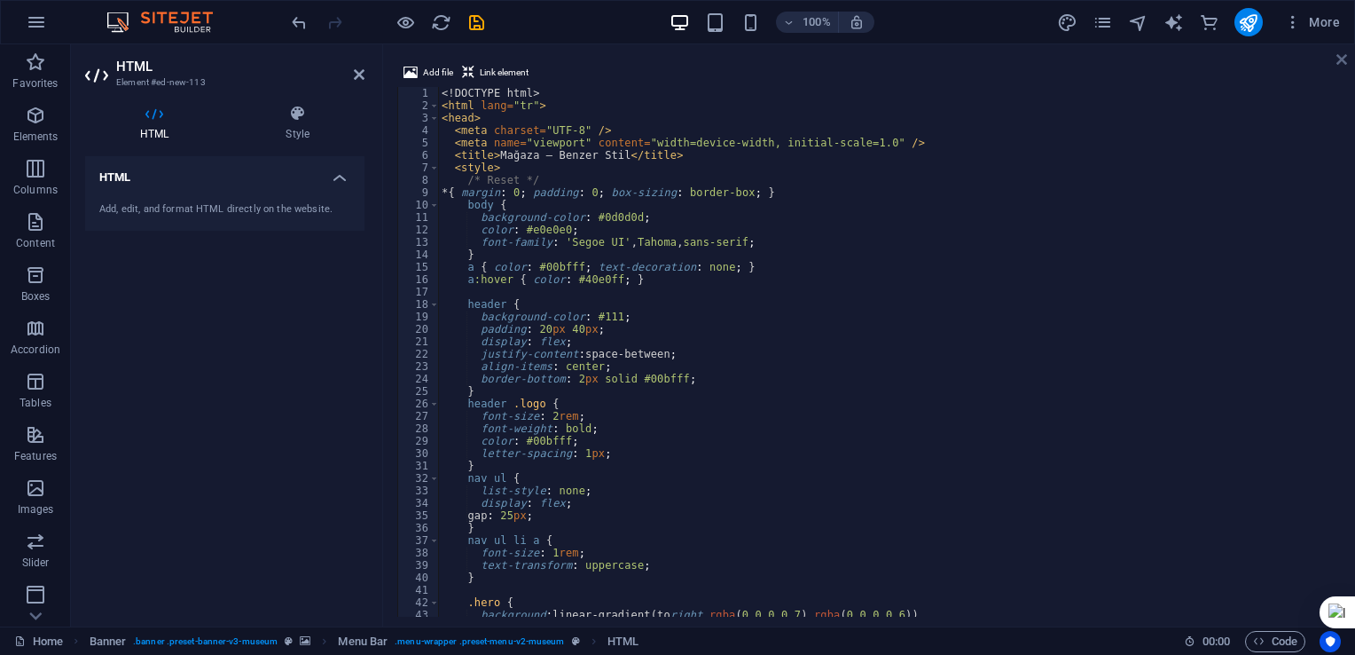
type textarea "<div class="logo">ducknw</div>"
drag, startPoint x: 1341, startPoint y: 59, endPoint x: 1269, endPoint y: 15, distance: 84.4
click at [1341, 59] on icon at bounding box center [1342, 59] width 11 height 14
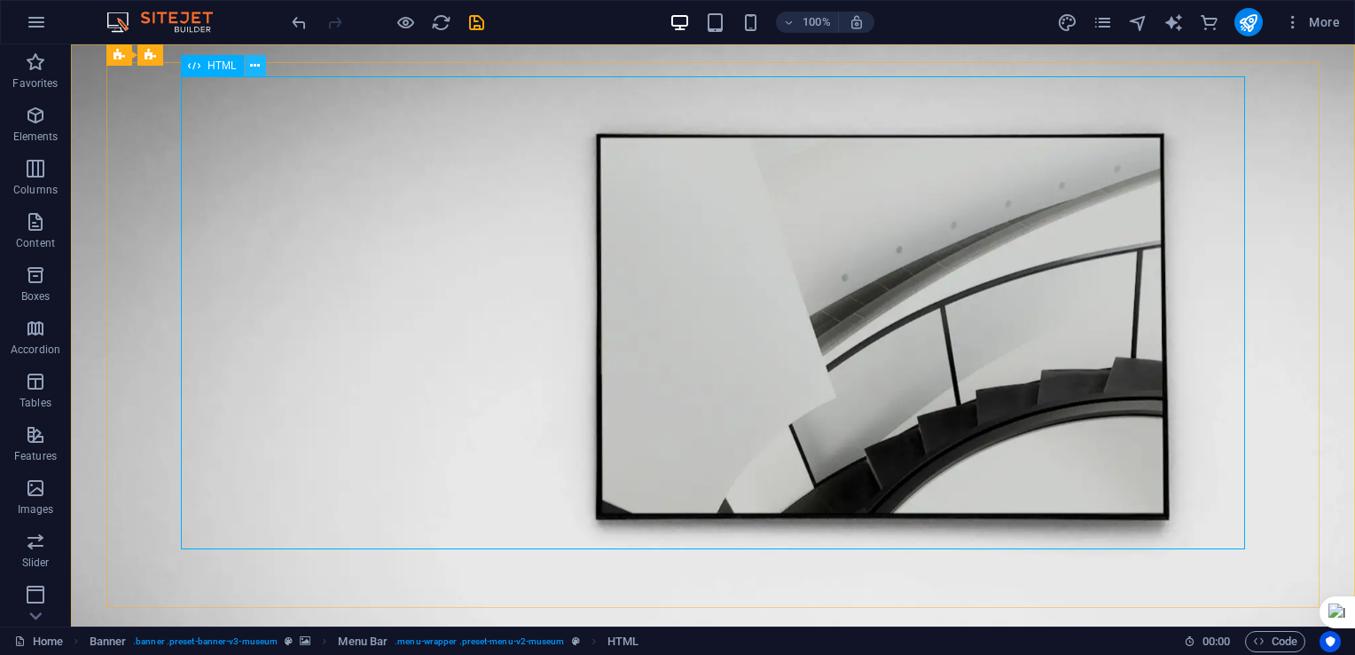
click at [255, 69] on icon at bounding box center [255, 66] width 10 height 19
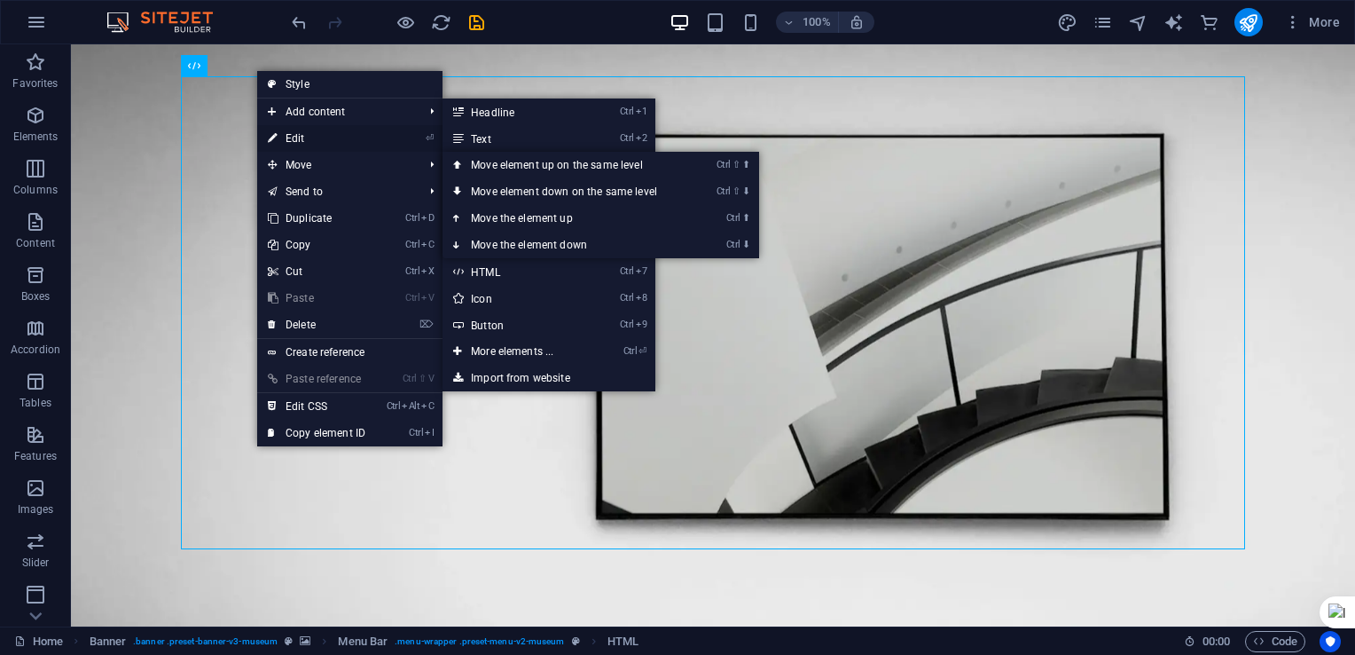
click at [320, 139] on link "⏎ Edit" at bounding box center [316, 138] width 119 height 27
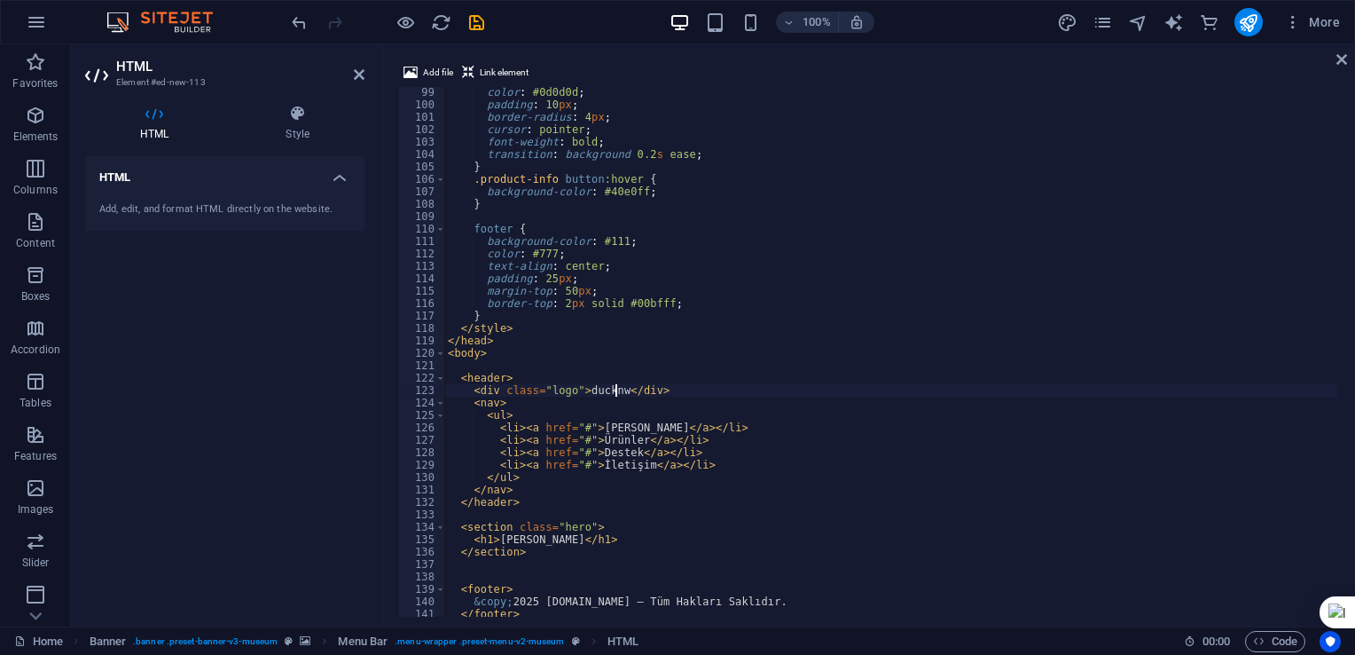
scroll to position [1217, 0]
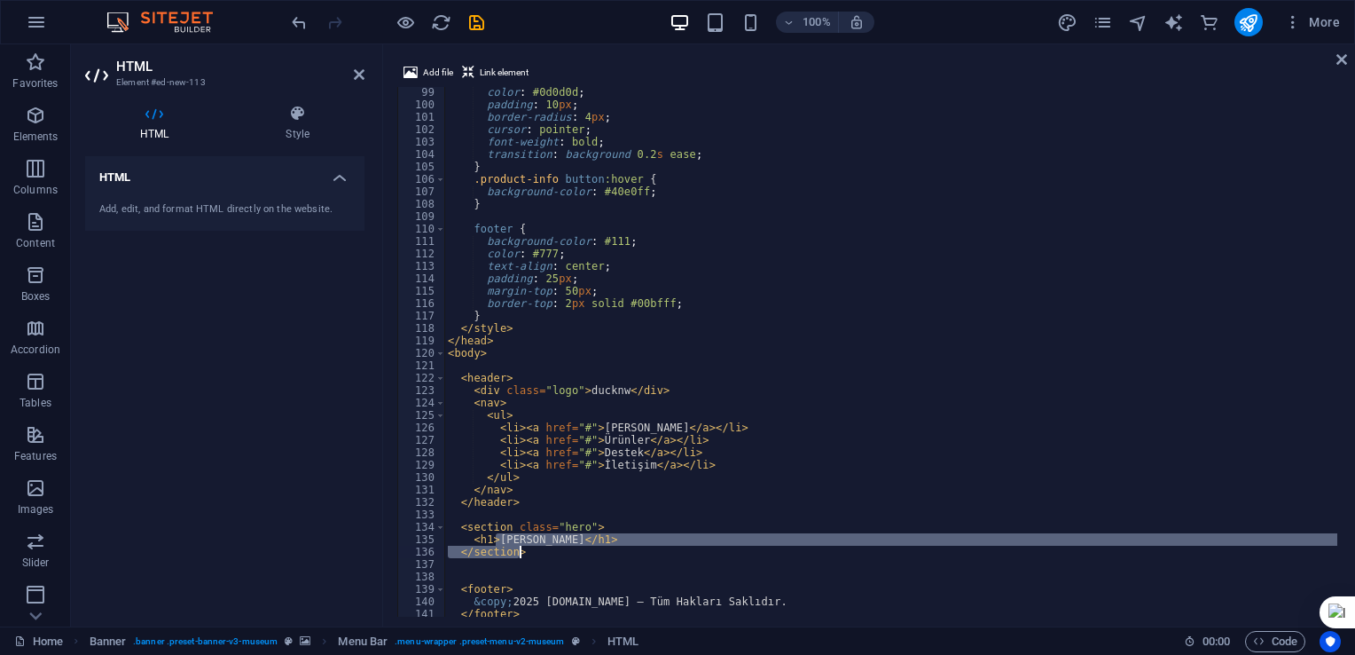
drag, startPoint x: 497, startPoint y: 538, endPoint x: 557, endPoint y: 546, distance: 60.7
click at [557, 546] on div "color : #0d0d0d ; padding : 10 px ; border-radius : 4 px ; cursor : pointer ; f…" at bounding box center [890, 363] width 893 height 554
click at [556, 538] on div "color : #0d0d0d ; padding : 10 px ; border-radius : 4 px ; cursor : pointer ; f…" at bounding box center [890, 352] width 893 height 530
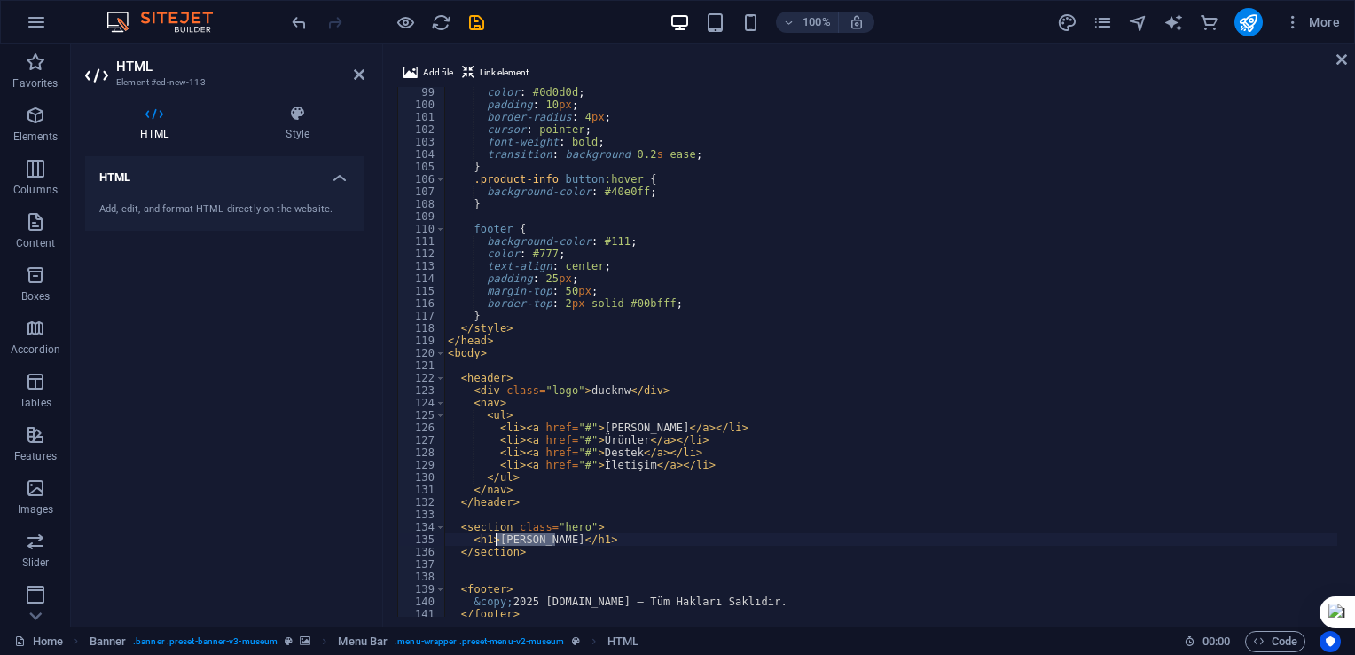
drag, startPoint x: 554, startPoint y: 538, endPoint x: 499, endPoint y: 545, distance: 55.3
click at [499, 545] on div "color : #0d0d0d ; padding : 10 px ; border-radius : 4 px ; cursor : pointer ; f…" at bounding box center [890, 363] width 893 height 554
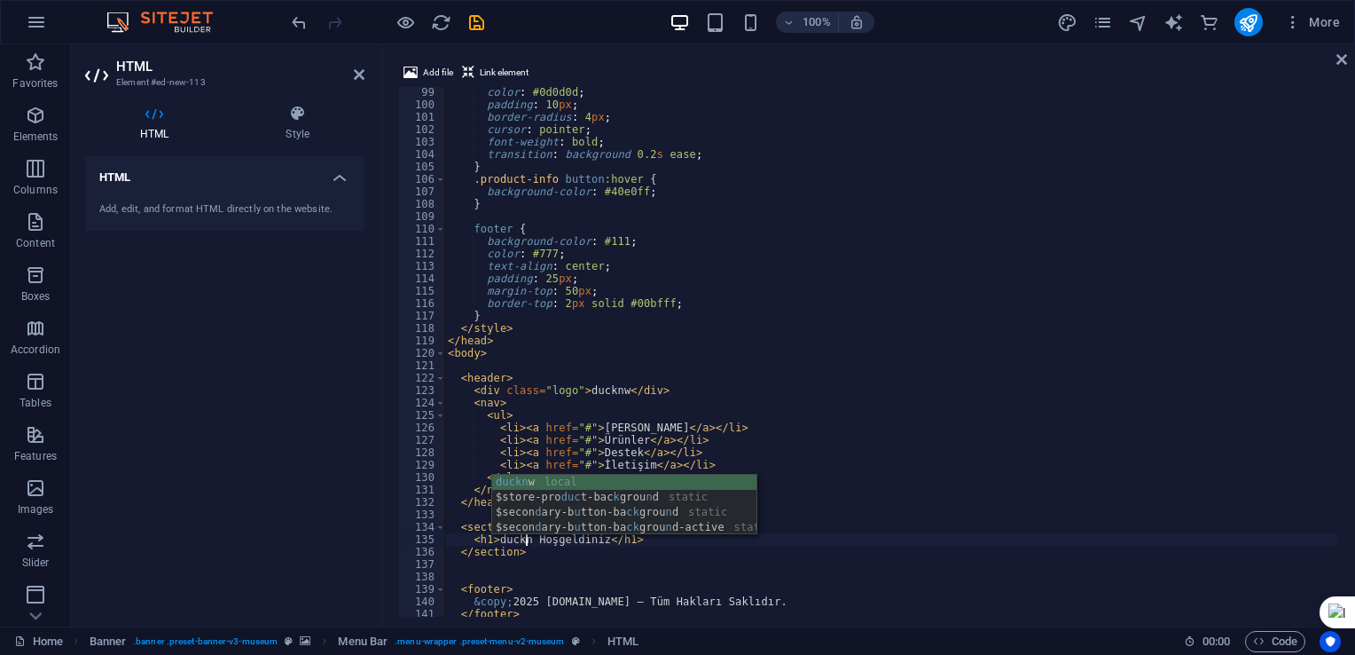
scroll to position [0, 7]
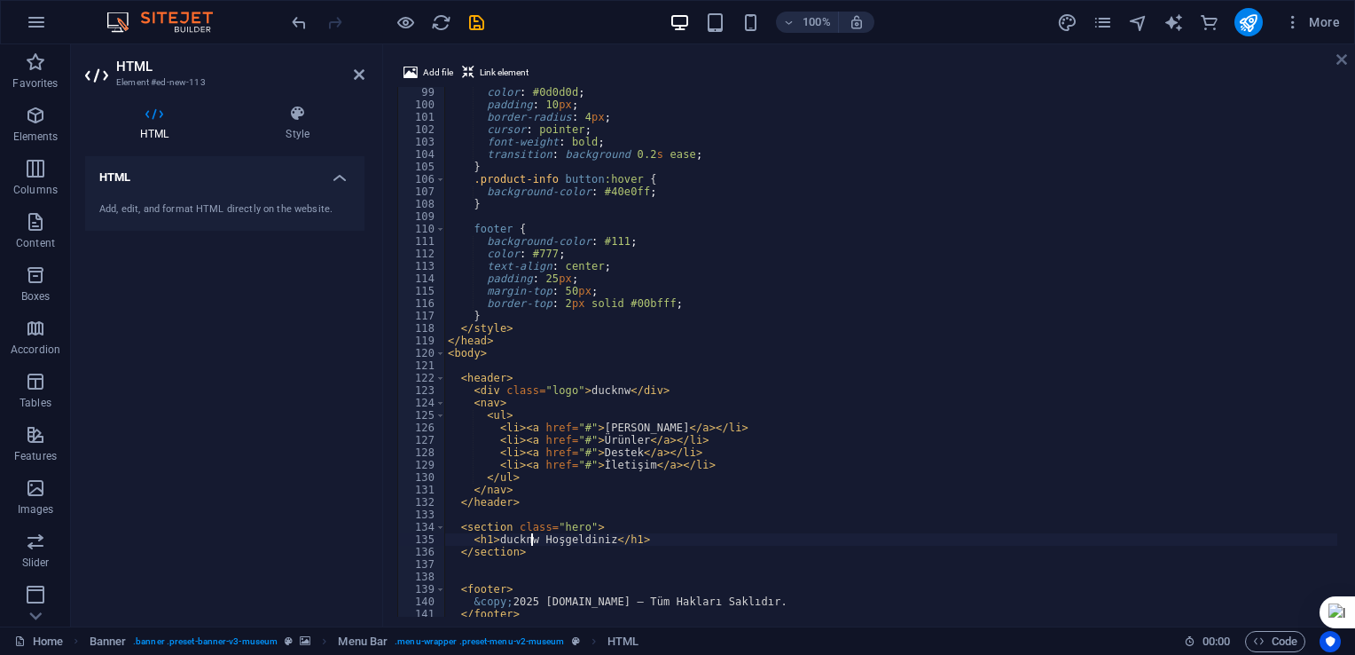
type textarea "<h1>ducknw Hoşgeldiniz</h1>"
click at [1338, 65] on icon at bounding box center [1342, 59] width 11 height 14
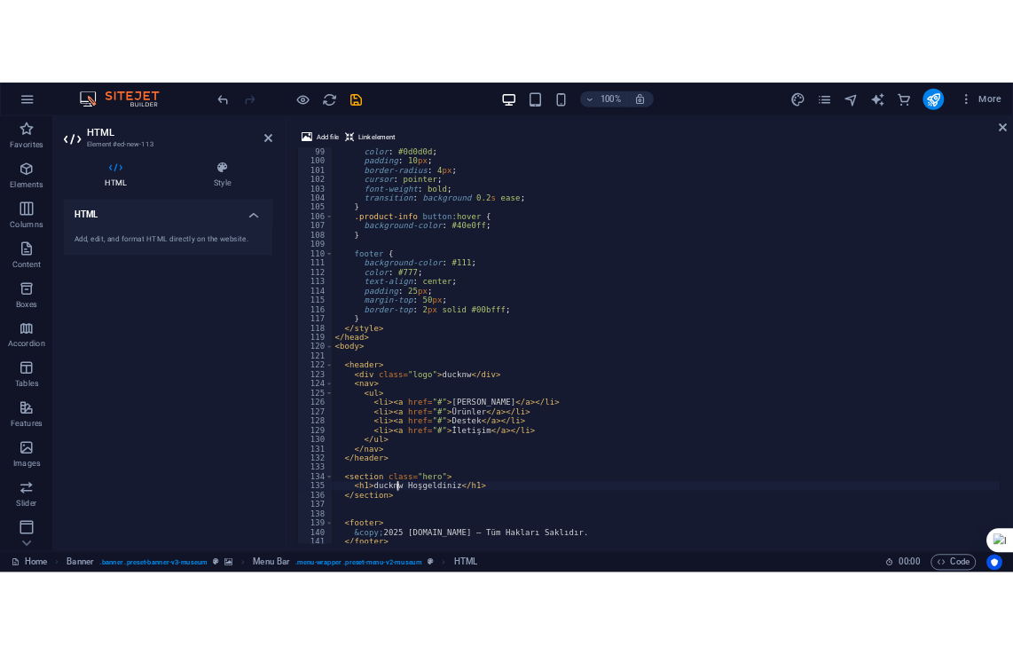
scroll to position [0, 0]
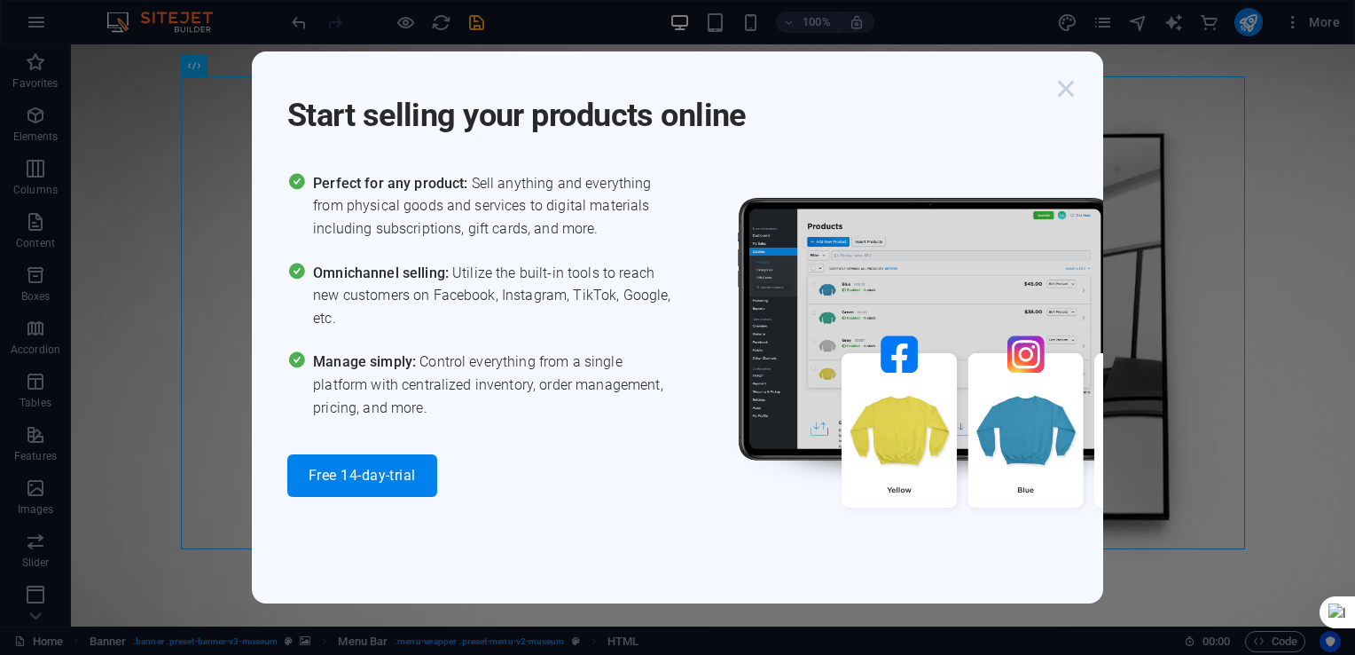
click at [1072, 90] on icon "button" at bounding box center [1066, 89] width 32 height 32
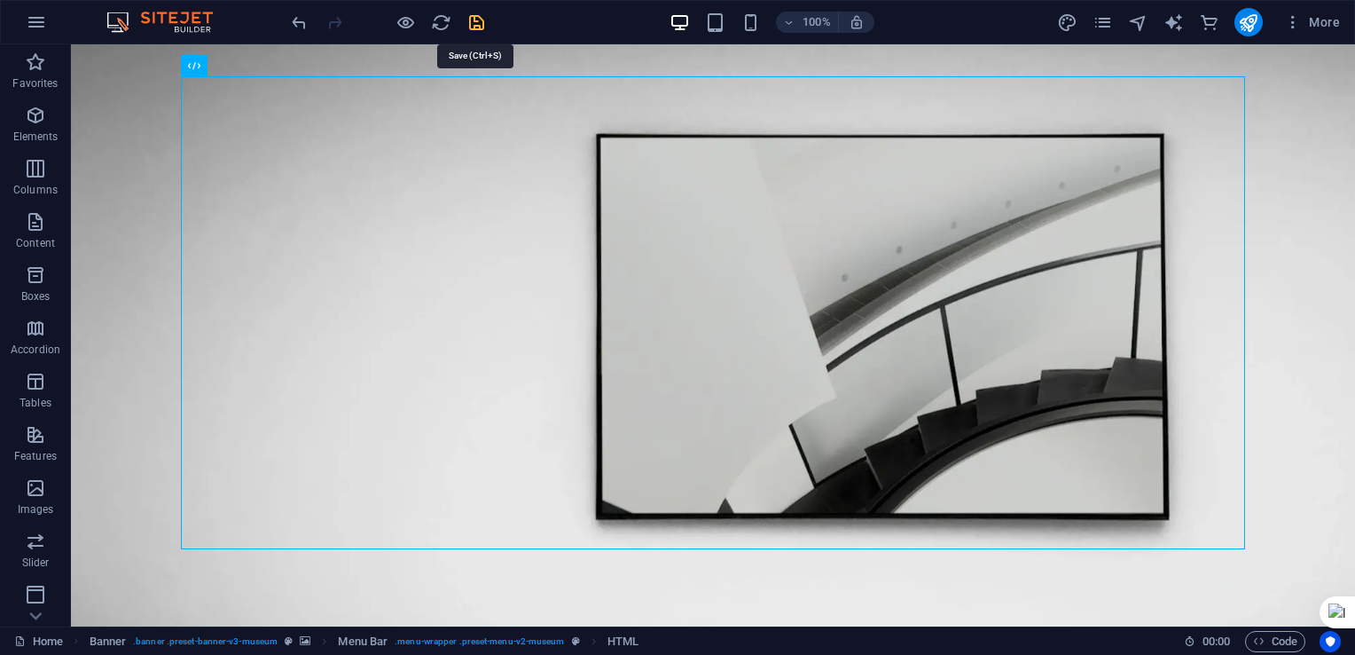
click at [475, 23] on icon "save" at bounding box center [477, 22] width 20 height 20
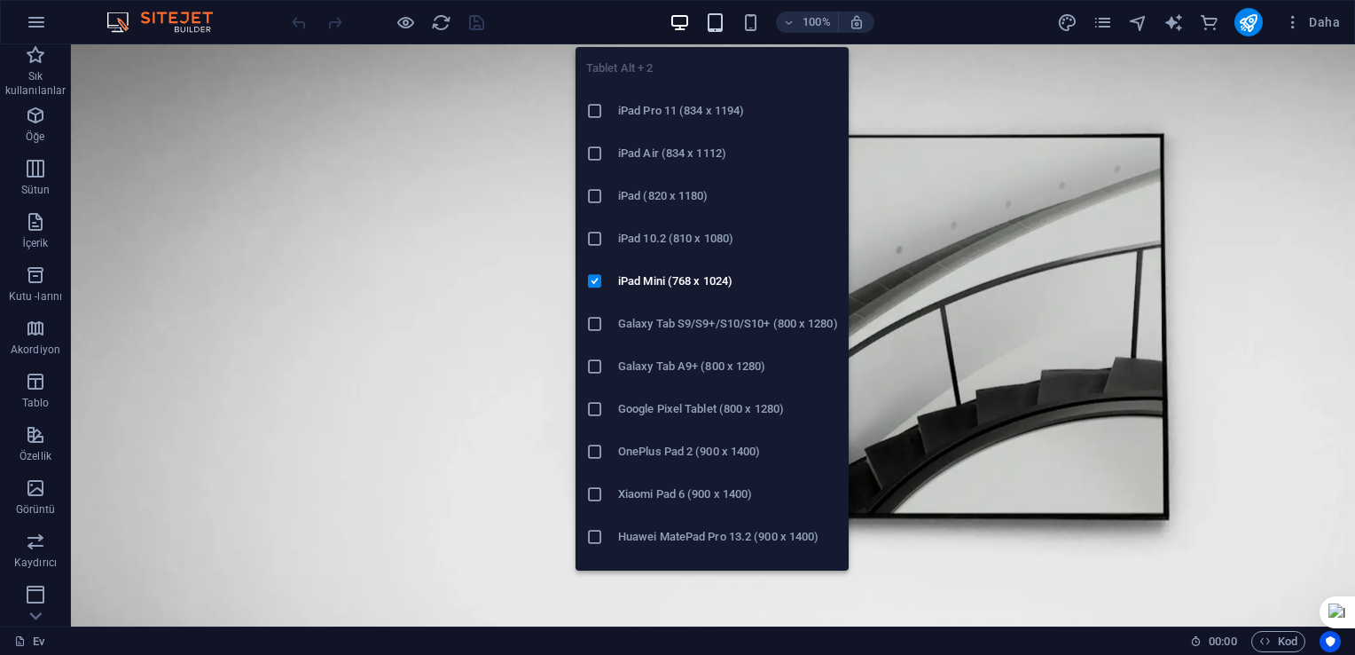
click at [720, 20] on icon "button" at bounding box center [715, 22] width 20 height 20
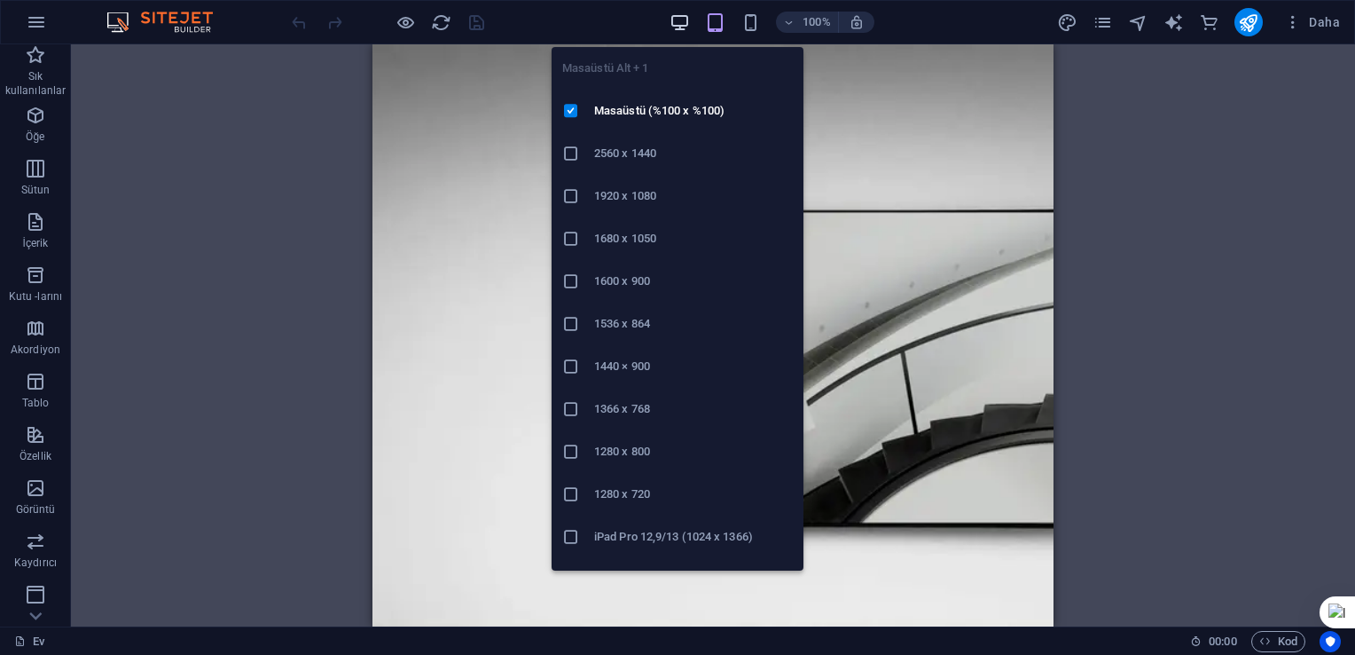
click at [685, 22] on icon "button" at bounding box center [680, 22] width 20 height 20
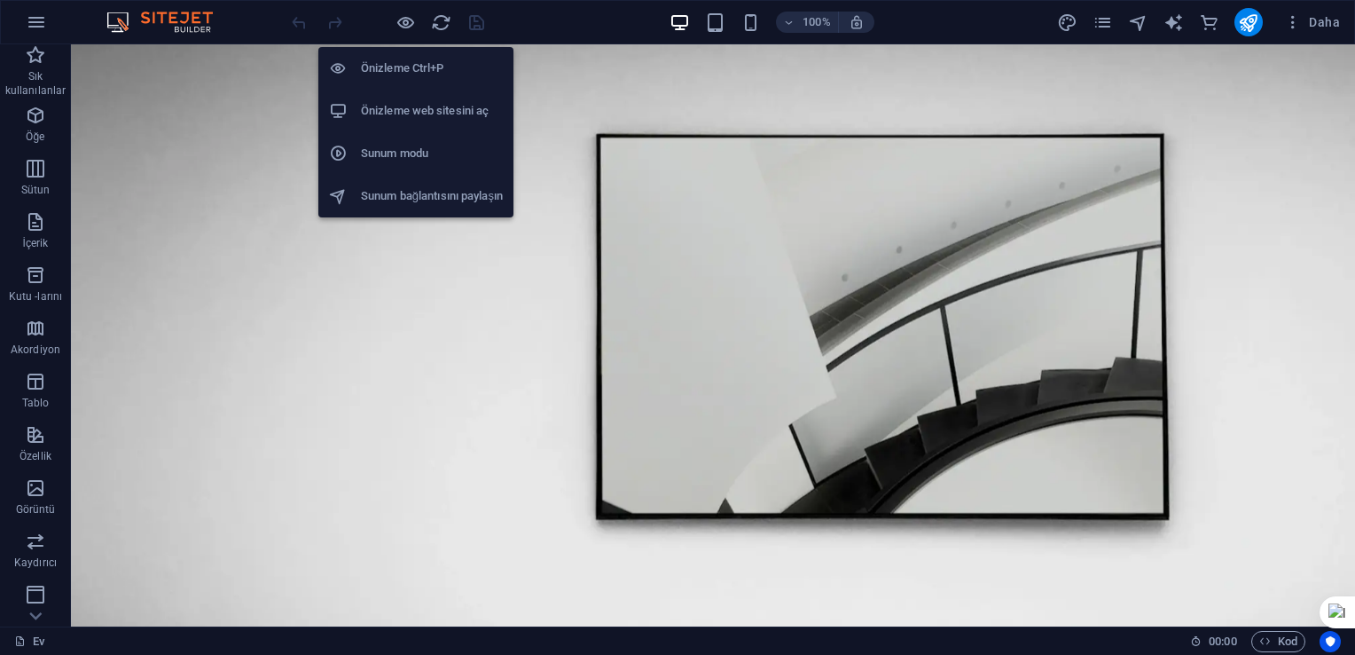
click at [405, 97] on li "Önizleme web sitesini aç" at bounding box center [415, 111] width 195 height 43
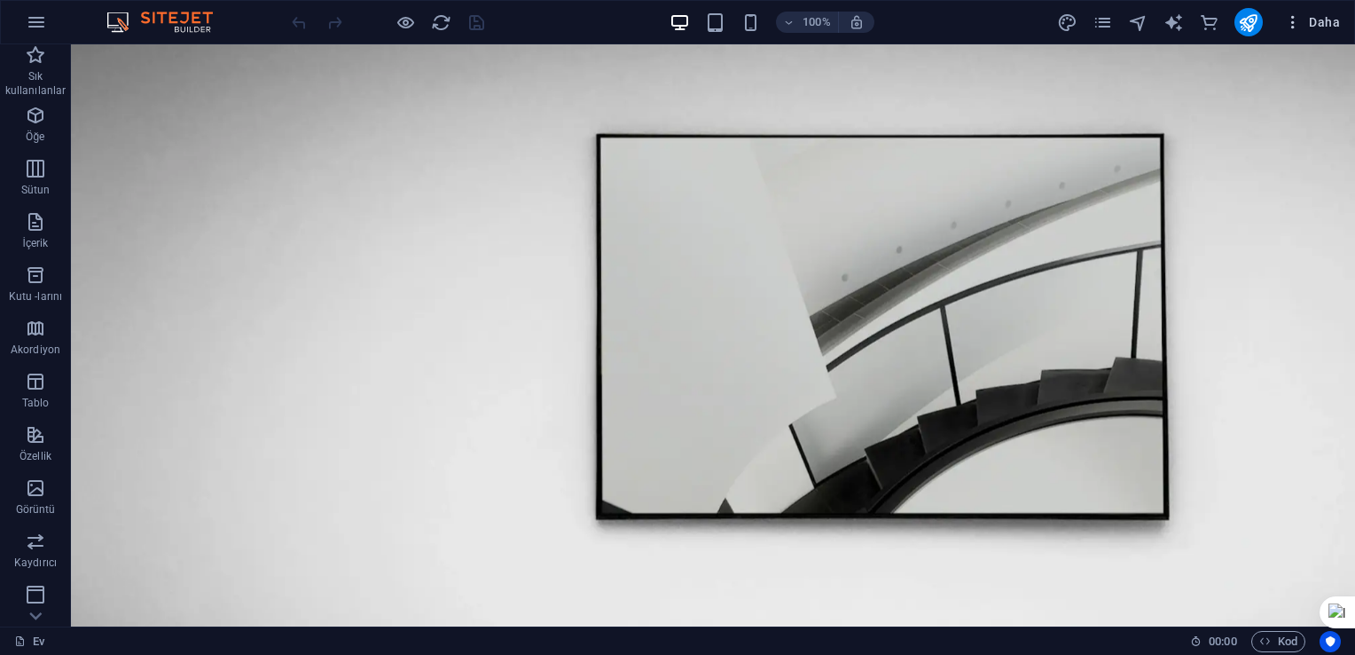
click at [1322, 22] on font "Daha" at bounding box center [1324, 22] width 31 height 14
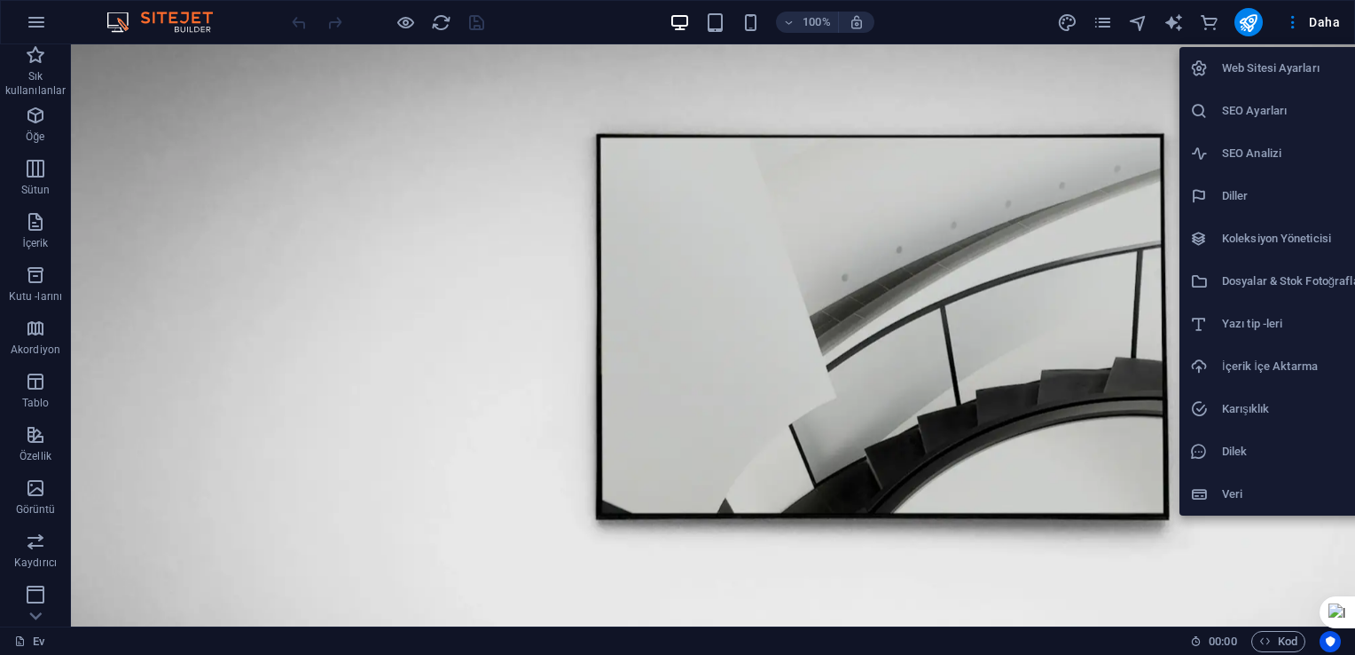
click at [1270, 67] on h6 "Web Sitesi Ayarları" at bounding box center [1293, 68] width 142 height 21
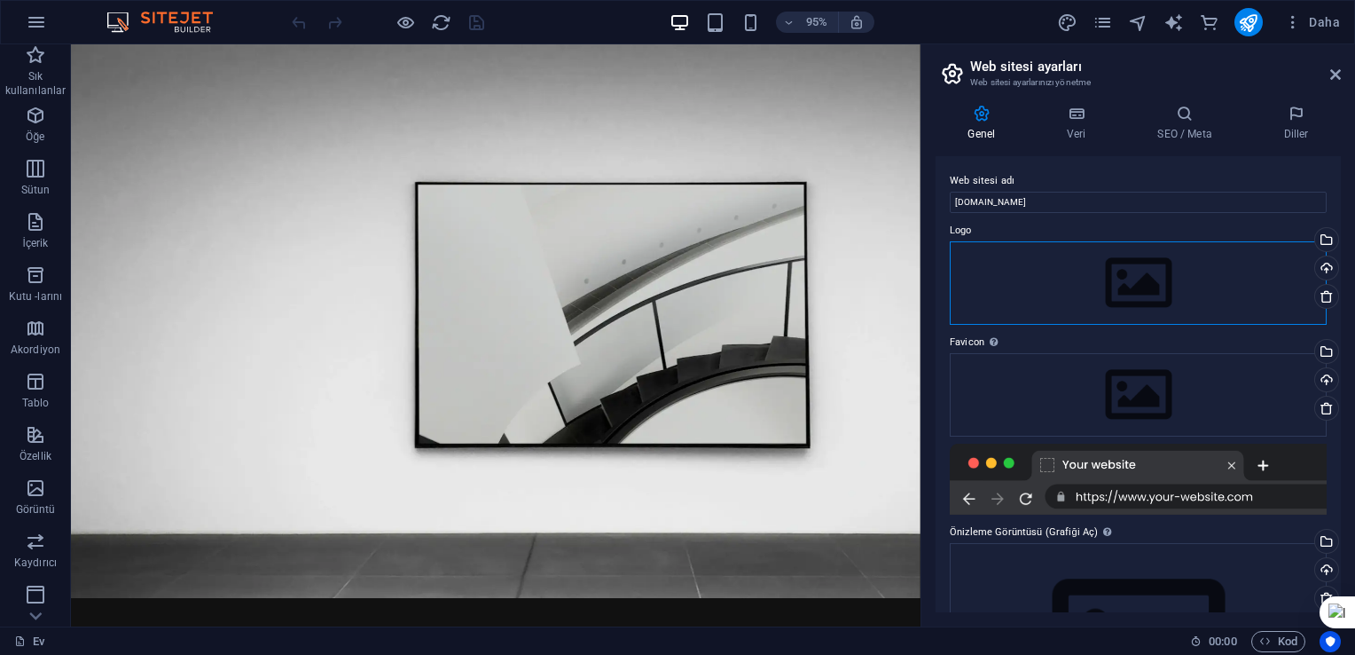
click at [1057, 282] on div "Drag files here, click to choose files or select files from Files or our free s…" at bounding box center [1138, 282] width 377 height 83
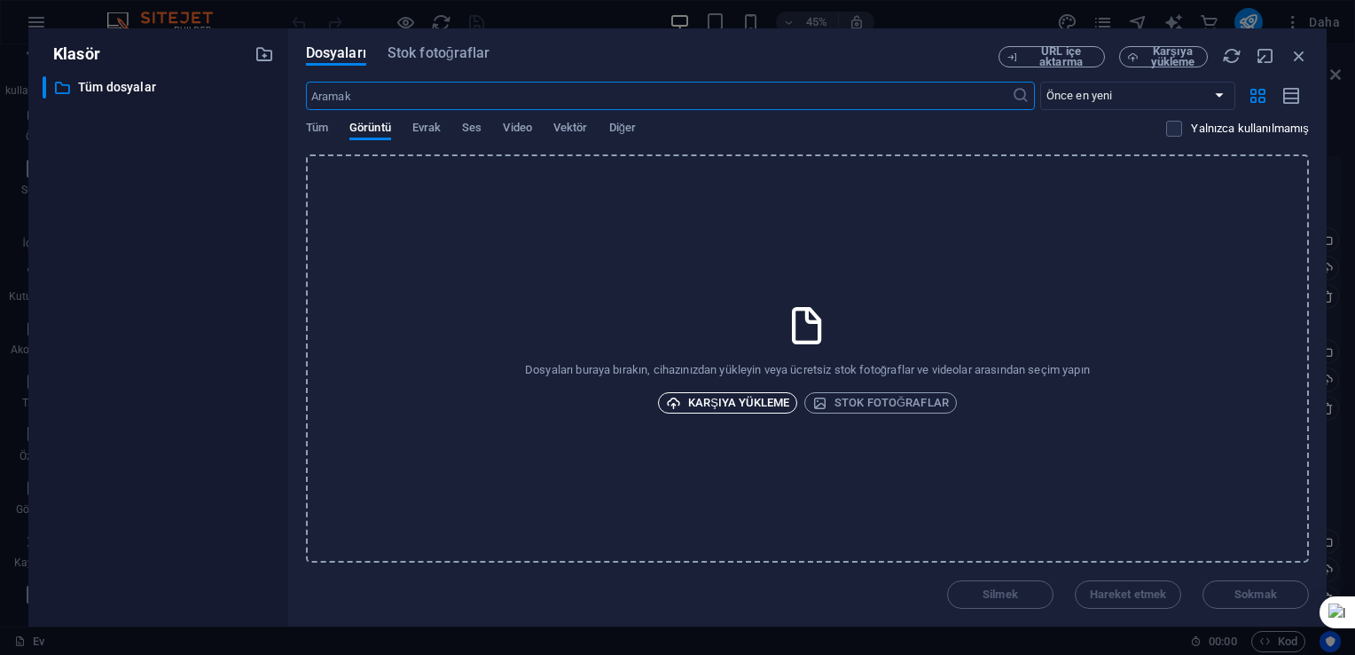
click at [717, 399] on font "Karşıya yükleme" at bounding box center [738, 402] width 101 height 21
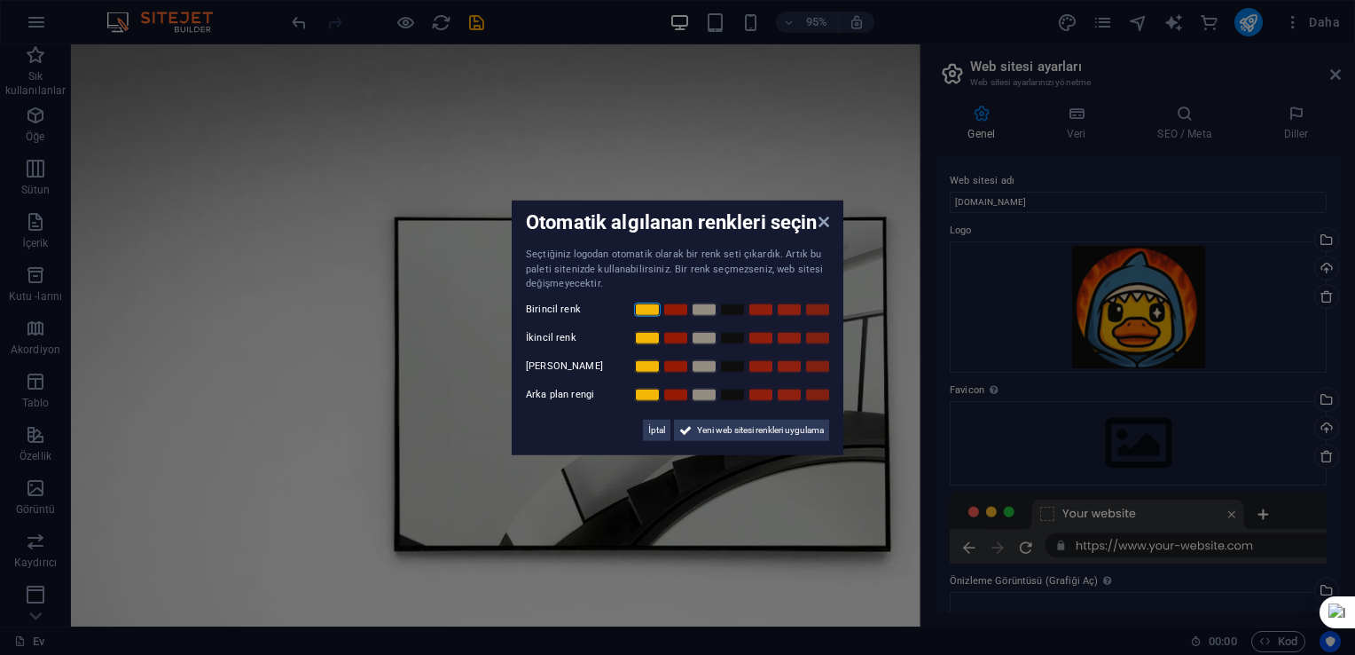
click at [649, 307] on link at bounding box center [647, 309] width 27 height 14
click at [689, 433] on button "Yeni web sitesi renkleri uygulama" at bounding box center [751, 429] width 155 height 21
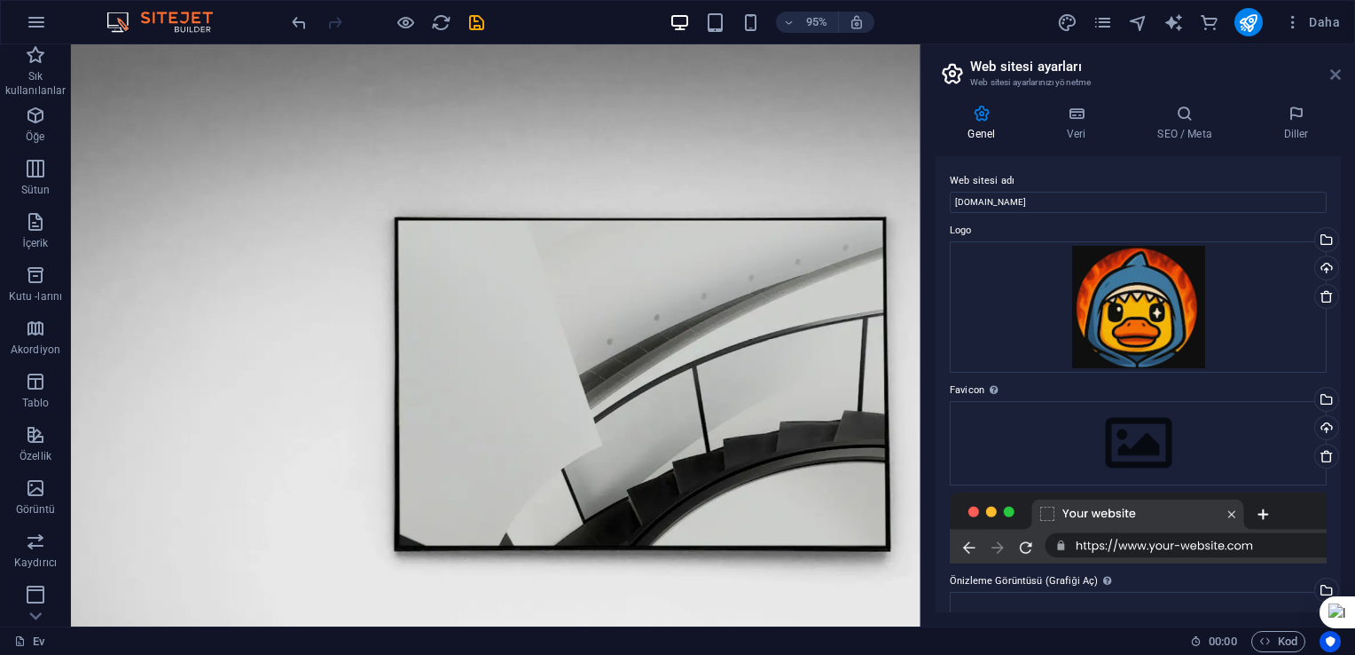
click at [1337, 69] on icon at bounding box center [1336, 74] width 11 height 14
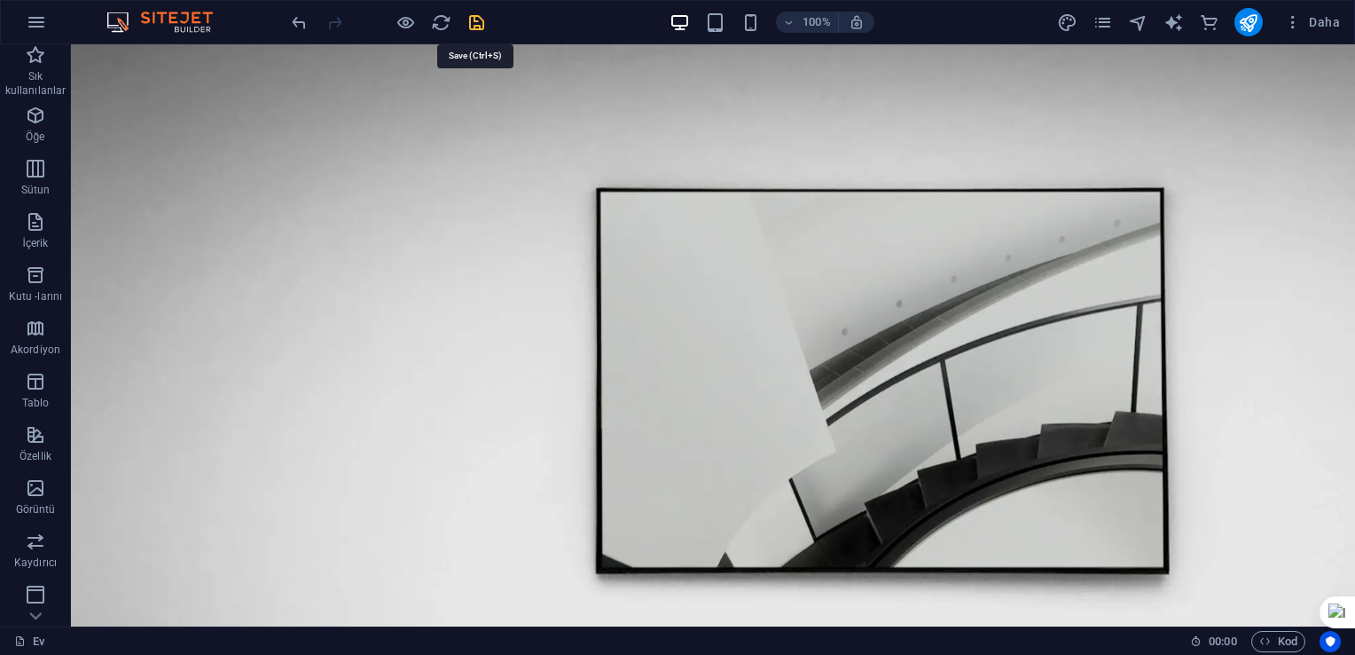
click at [479, 22] on icon "kurtarmak" at bounding box center [477, 22] width 20 height 20
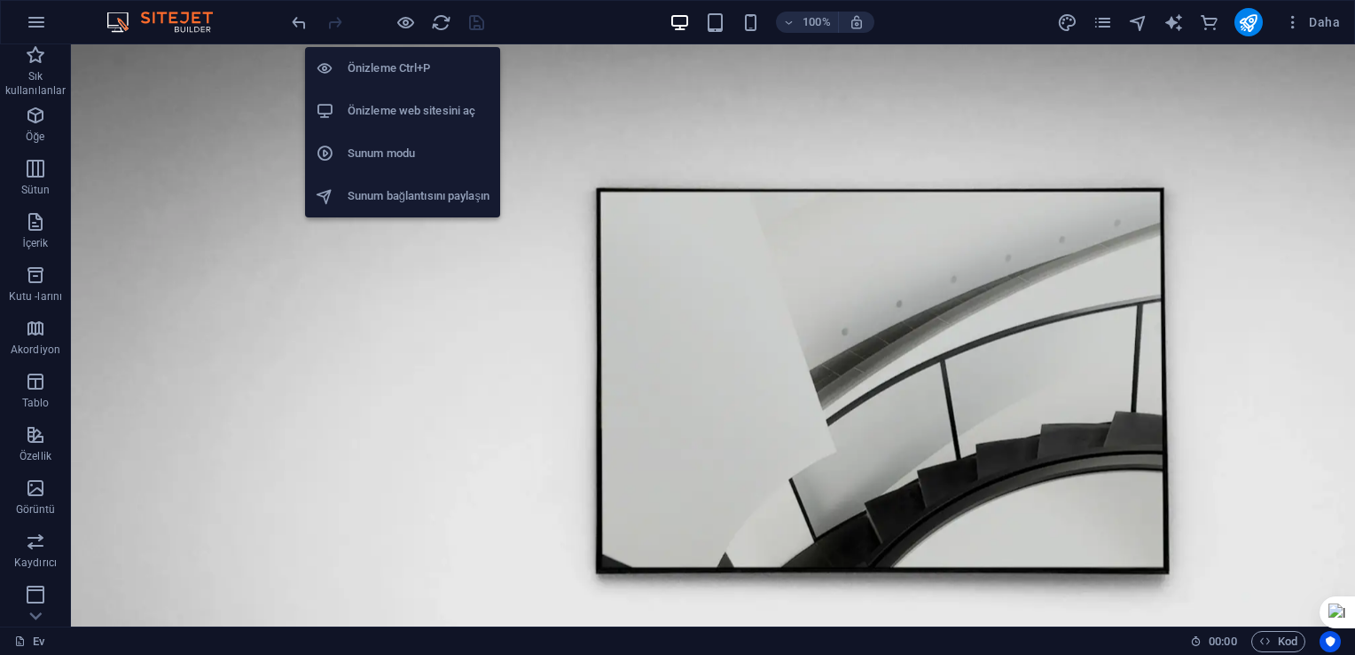
click at [395, 194] on h6 "Sunum bağlantısını paylaşın" at bounding box center [419, 195] width 142 height 21
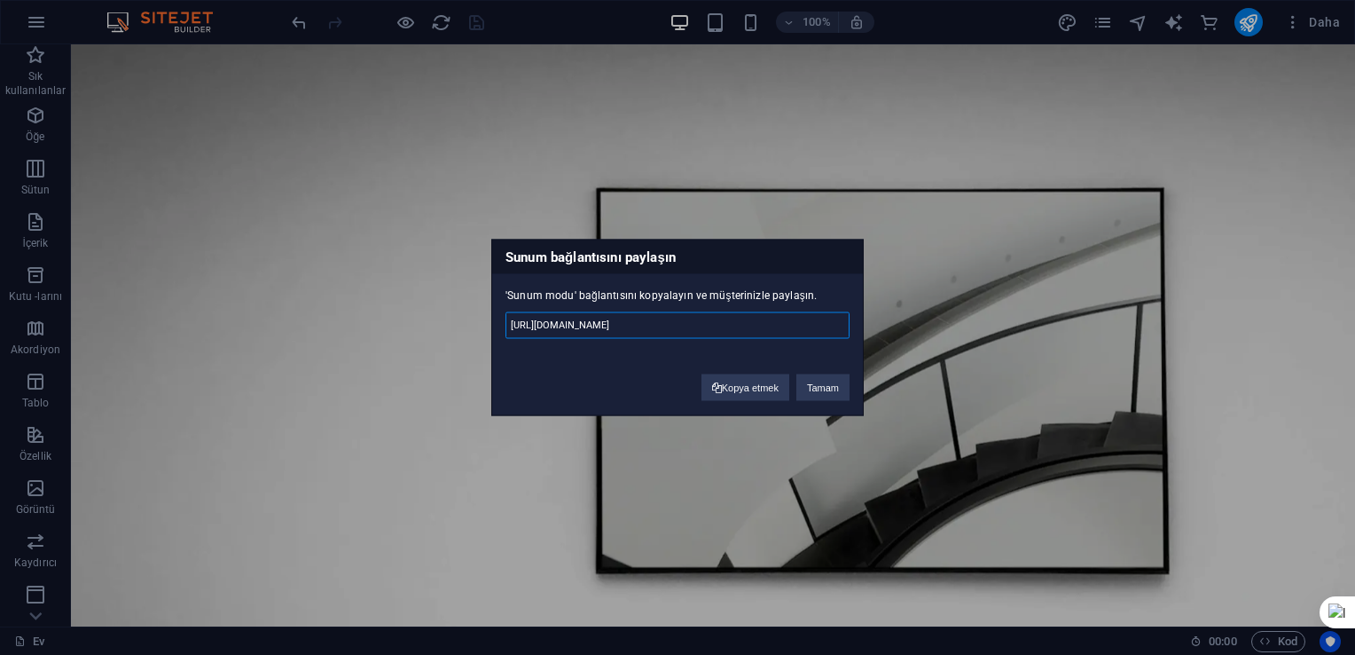
scroll to position [0, 207]
drag, startPoint x: 510, startPoint y: 331, endPoint x: 852, endPoint y: 331, distance: 341.5
click at [852, 331] on div "'Sunum modu' bağlantısını kopyalayın ve müşterinizle paylaşın. https://cms.site…" at bounding box center [677, 315] width 371 height 82
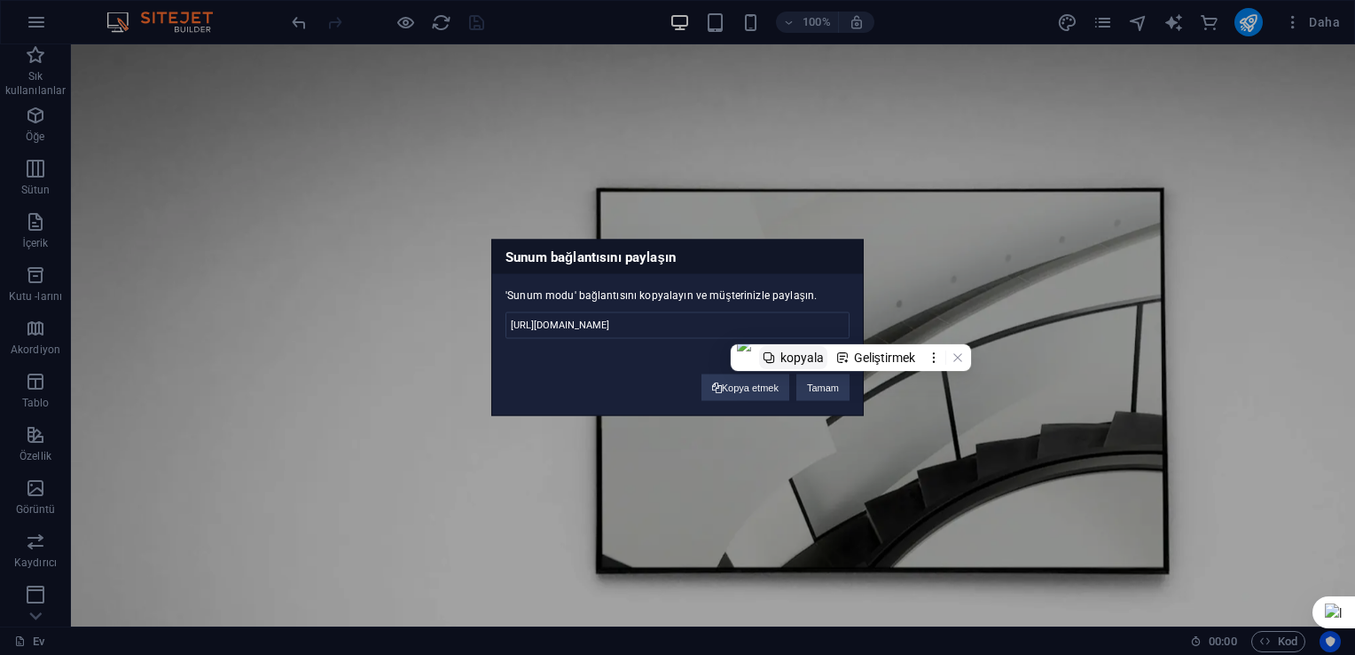
click at [808, 363] on div "kopyala" at bounding box center [802, 357] width 43 height 14
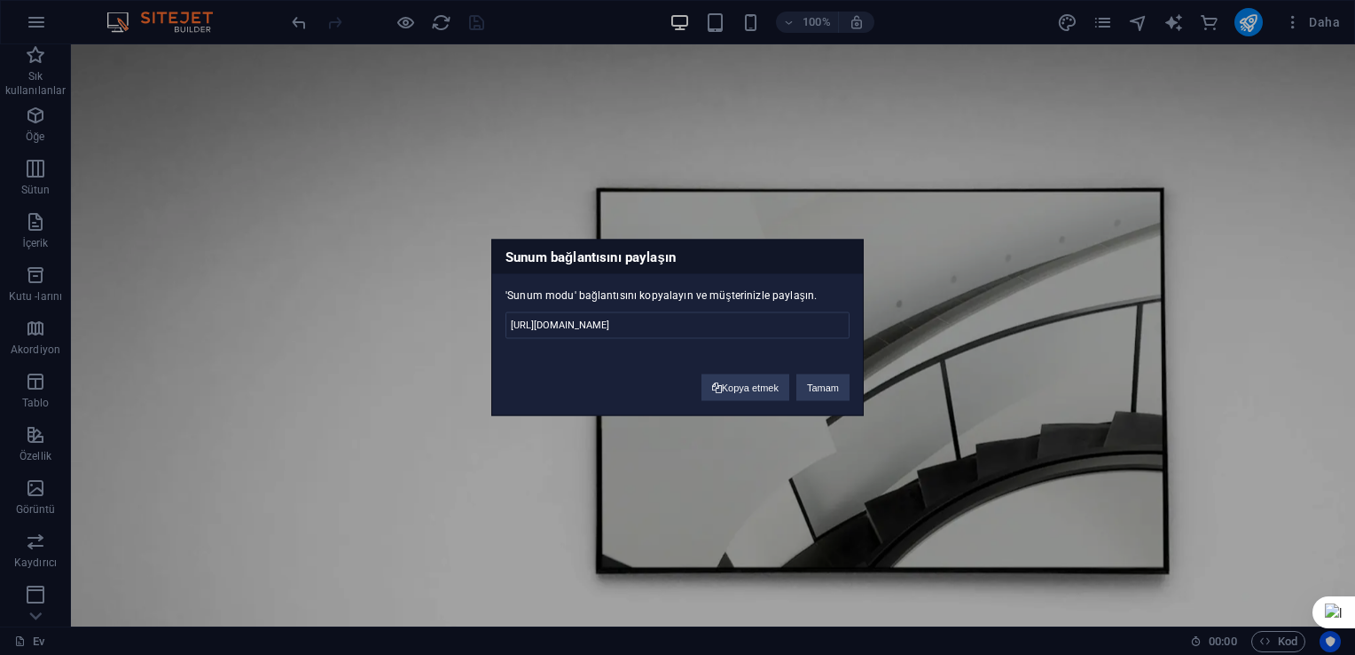
scroll to position [0, 0]
click at [936, 362] on div "Sunum bağlantısını paylaşın 'Sunum modu' bağlantısını kopyalayın ve müşterinizl…" at bounding box center [677, 327] width 1355 height 655
drag, startPoint x: 936, startPoint y: 362, endPoint x: 821, endPoint y: 385, distance: 116.7
click at [821, 385] on button "Tamam" at bounding box center [823, 387] width 53 height 27
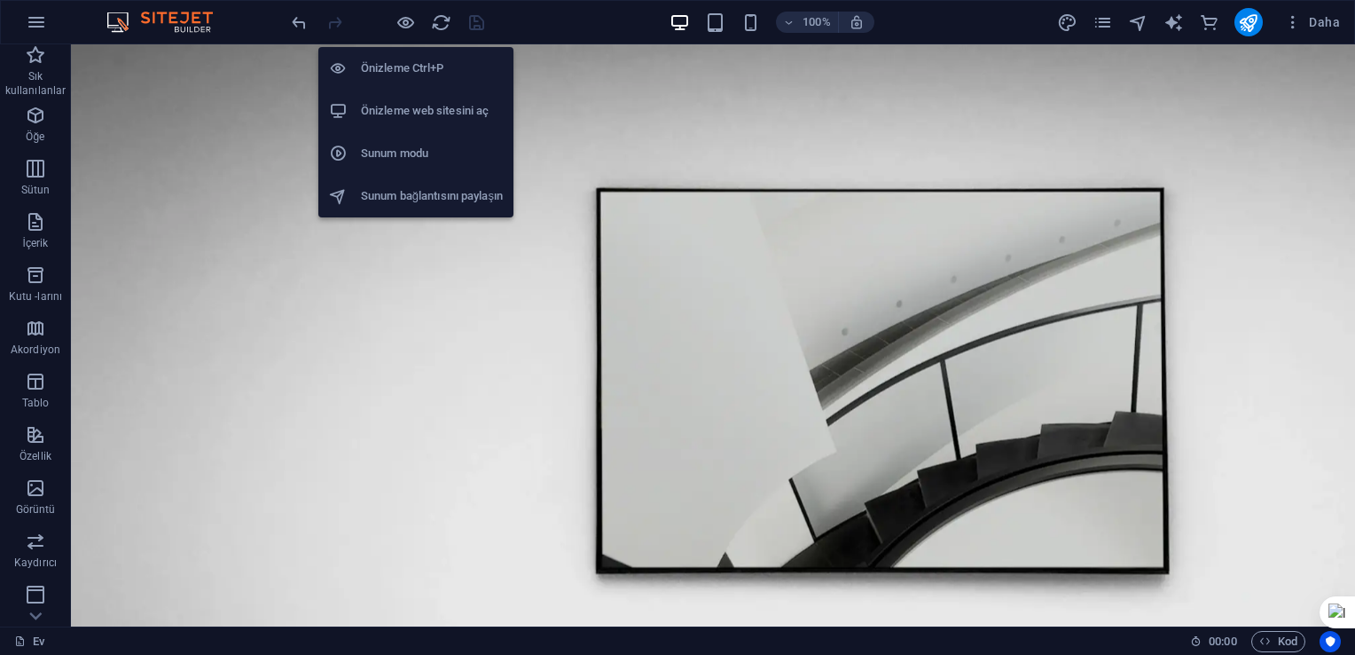
click at [400, 75] on h6 "Önizleme Ctrl+P" at bounding box center [432, 68] width 142 height 21
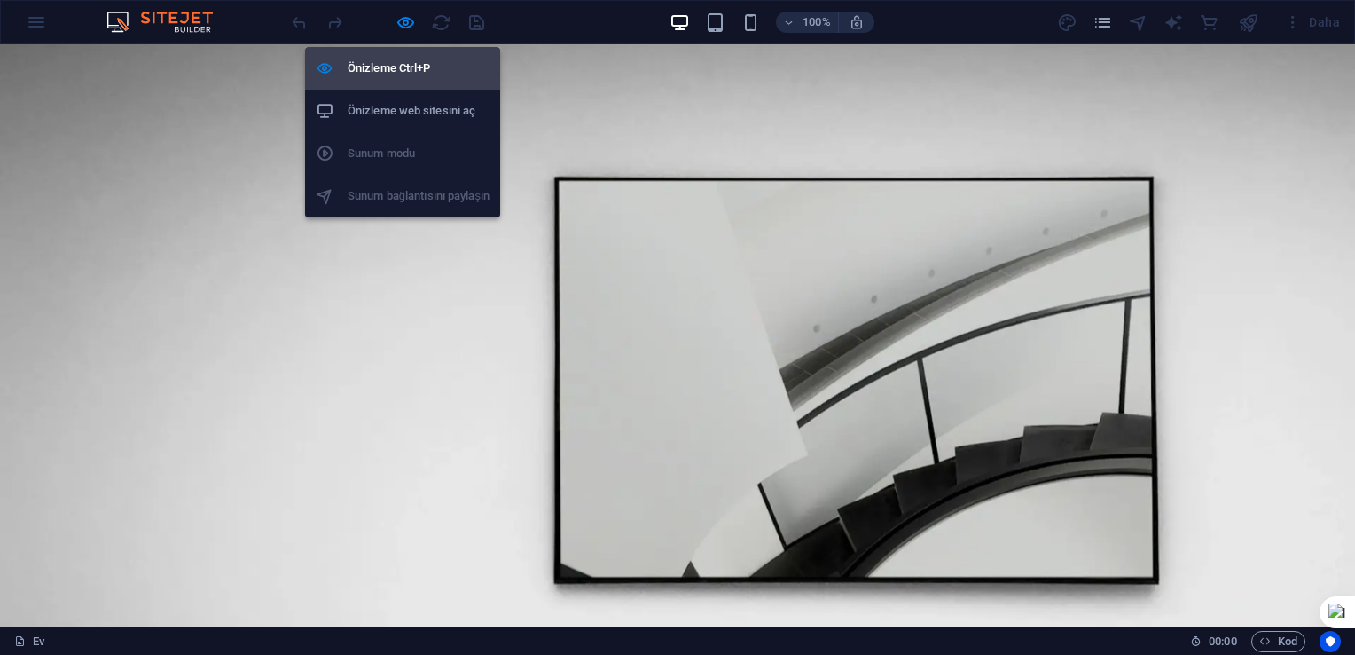
click at [400, 75] on h6 "Önizleme Ctrl+P" at bounding box center [419, 68] width 142 height 21
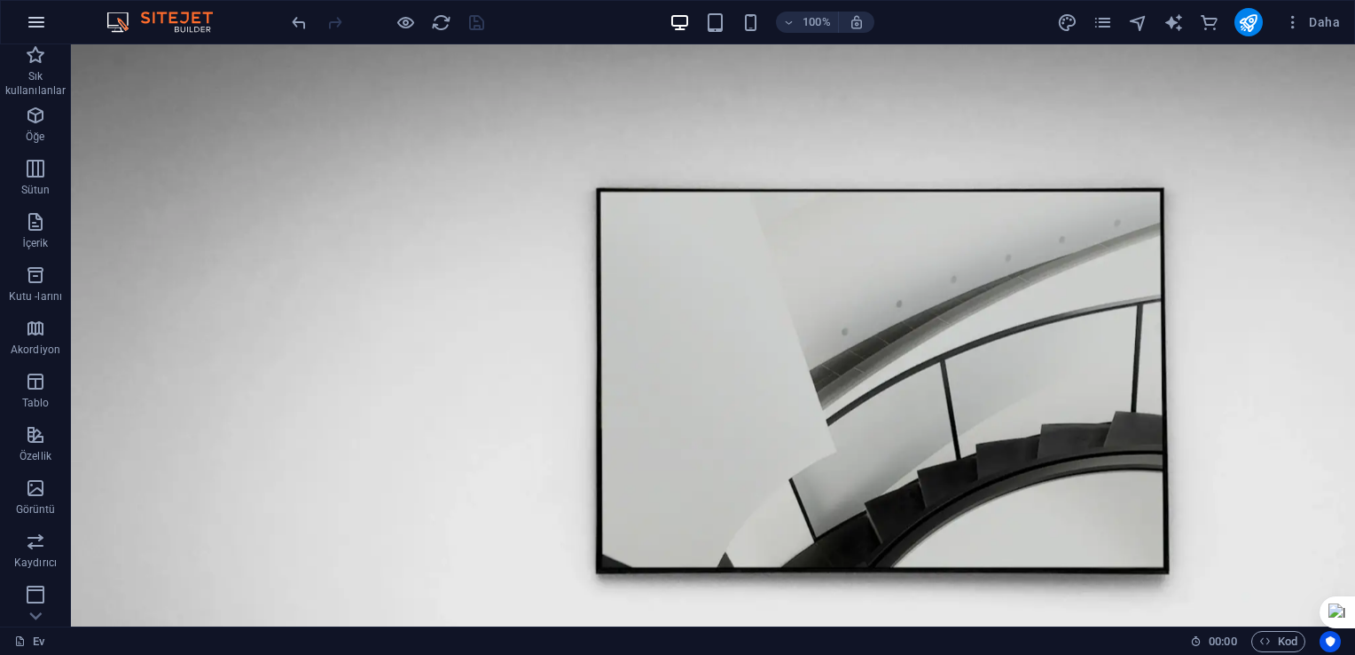
click at [50, 17] on button "button" at bounding box center [36, 22] width 43 height 43
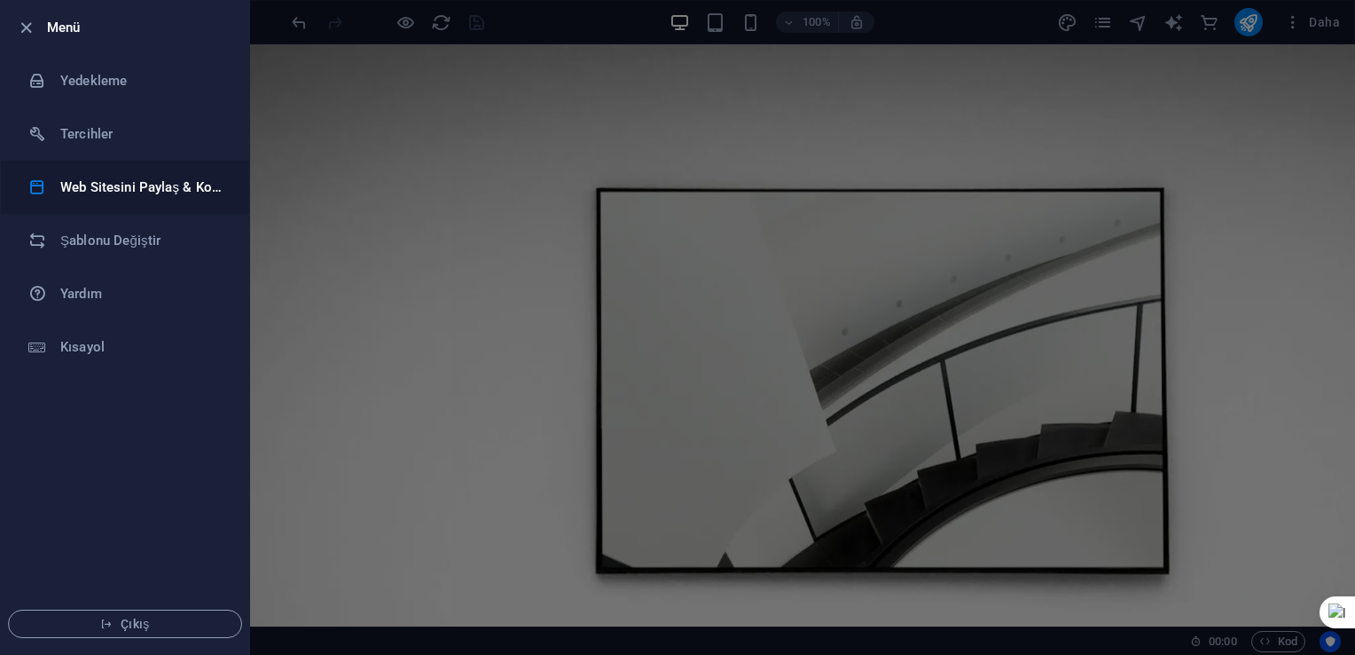
click at [60, 185] on h6 "Web Sitesini Paylaş & Kopyala" at bounding box center [142, 187] width 164 height 21
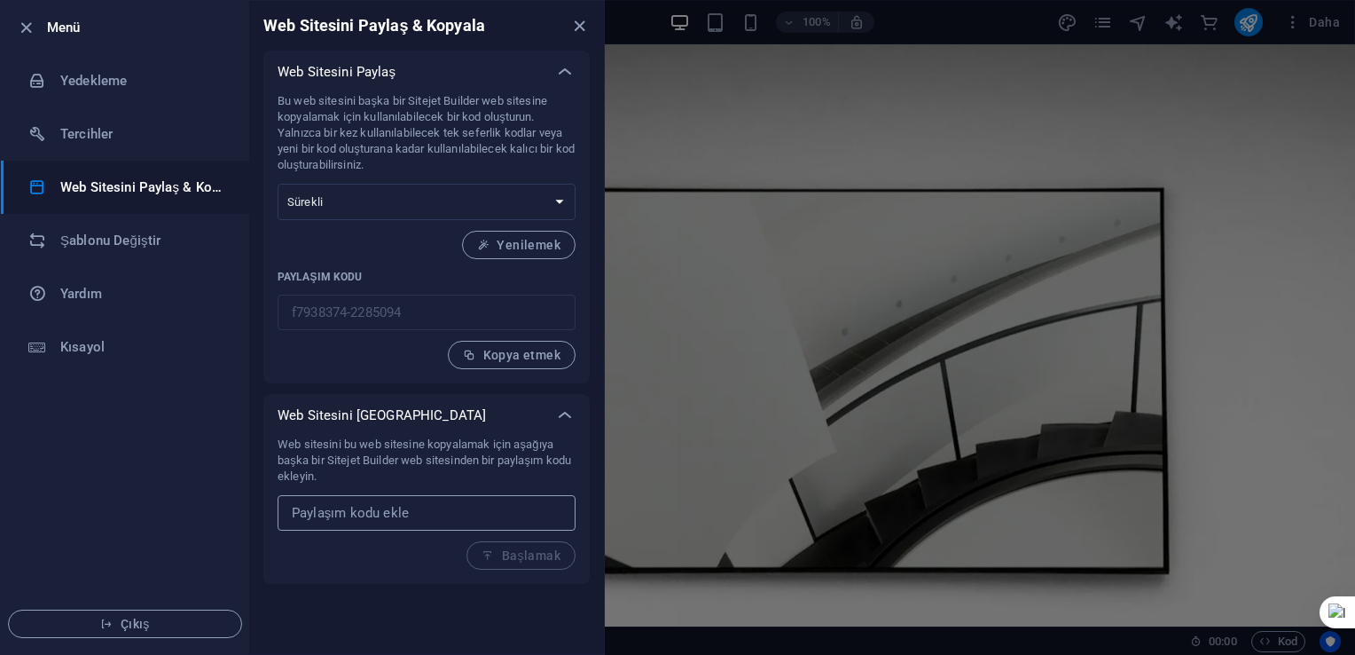
click at [429, 519] on input "text" at bounding box center [427, 512] width 298 height 35
click at [582, 25] on icon "kapatmak" at bounding box center [579, 26] width 20 height 20
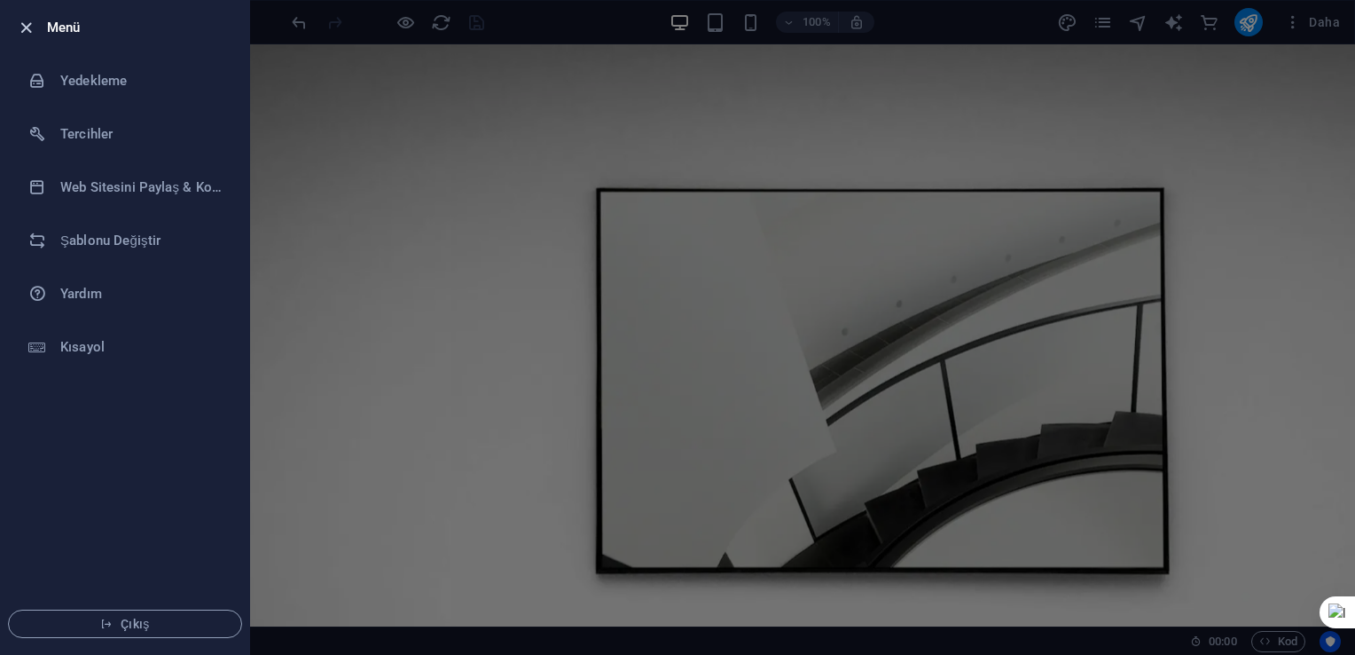
click at [27, 30] on icon "button" at bounding box center [26, 28] width 20 height 20
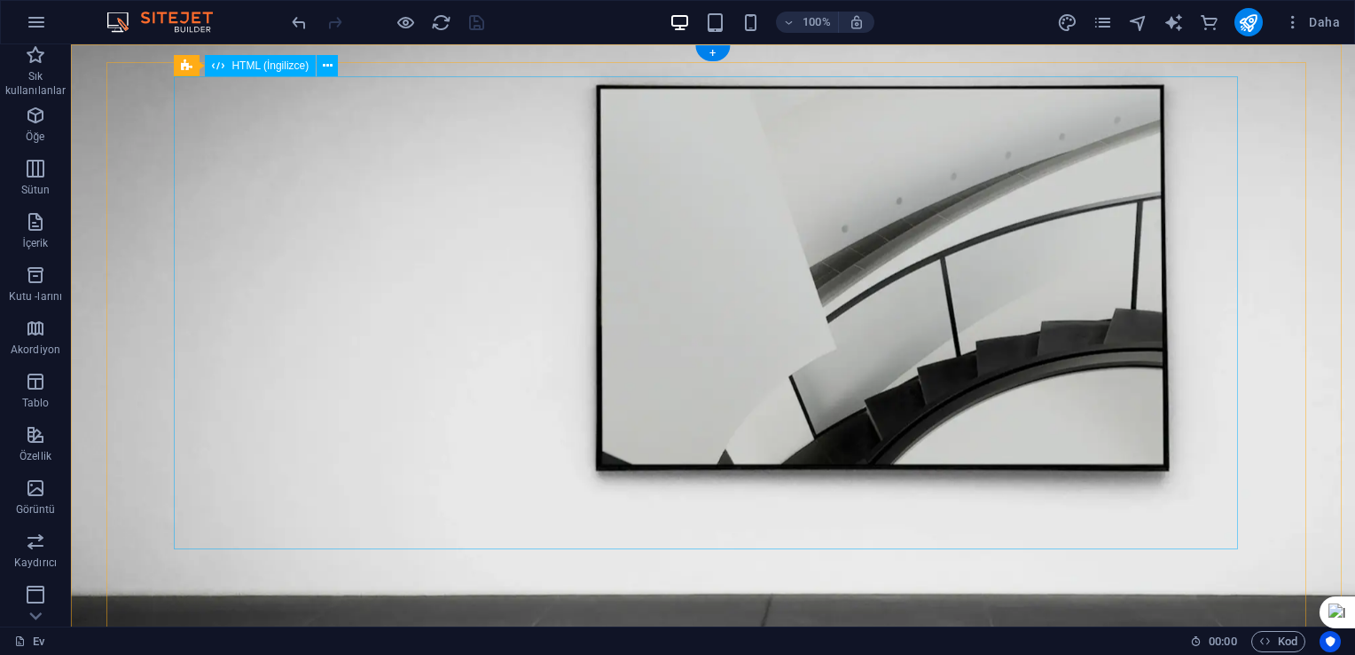
scroll to position [108, 0]
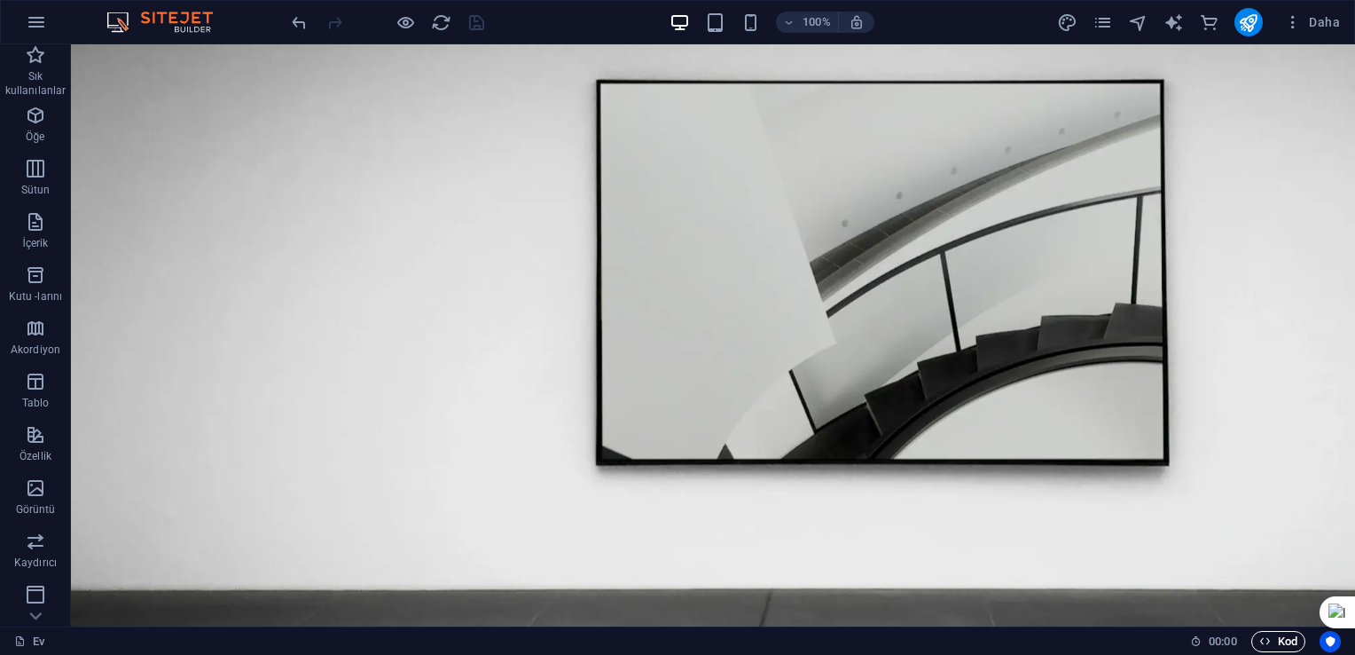
click at [1271, 641] on span "Kod" at bounding box center [1279, 641] width 38 height 21
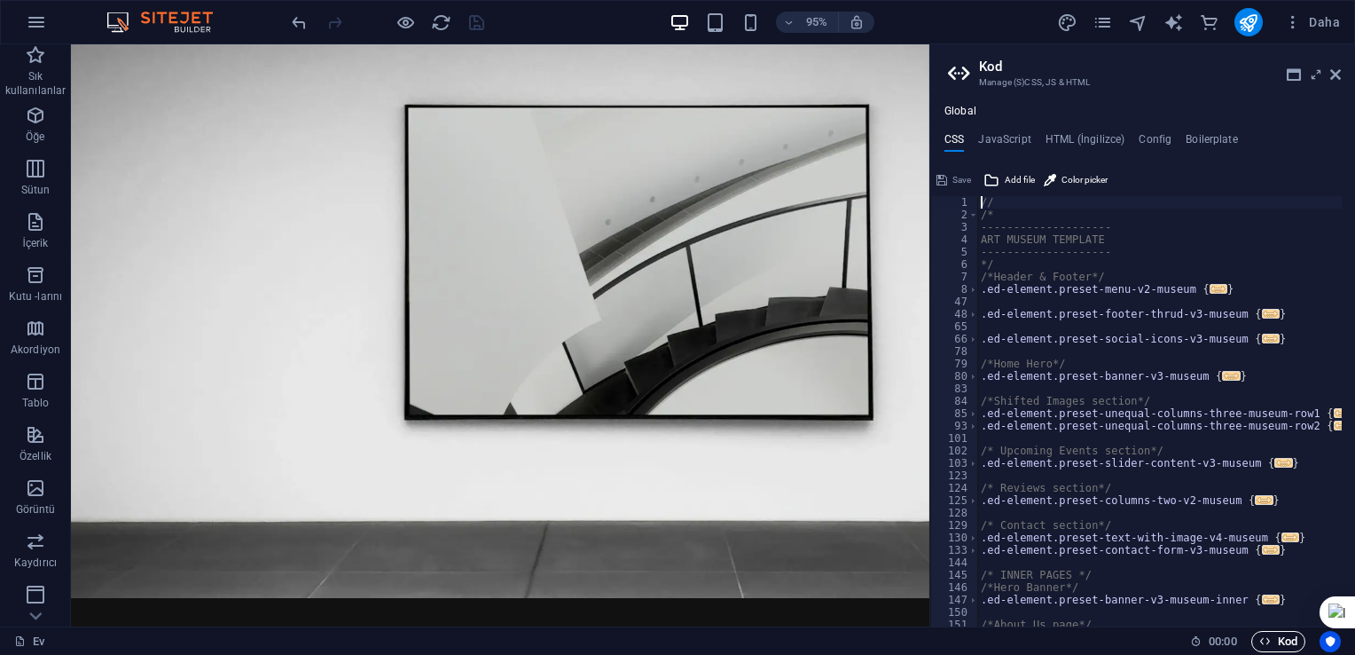
scroll to position [78, 0]
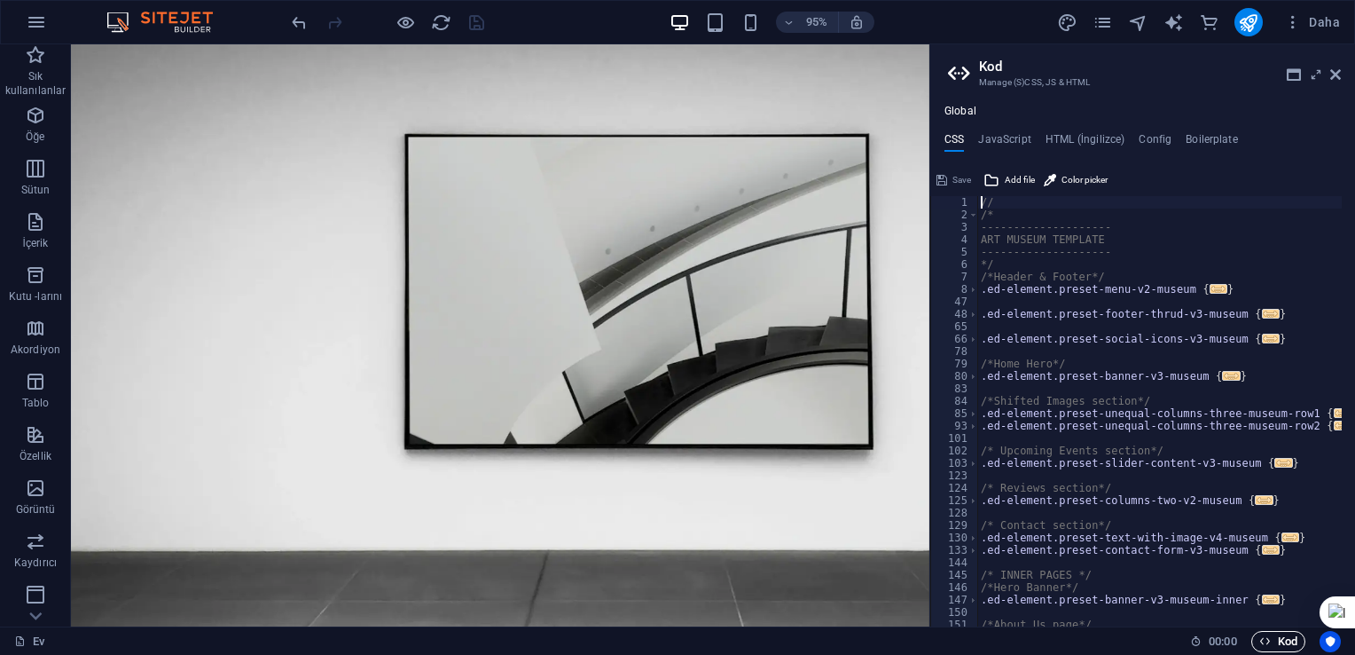
click at [1270, 637] on icon "button" at bounding box center [1266, 641] width 12 height 12
click at [1343, 73] on aside "Kod Manage (S)CSS, JS & HTML Global CSS JavaScript HTML (İngilizce) Config Boil…" at bounding box center [1143, 335] width 426 height 582
click at [1337, 76] on icon at bounding box center [1336, 74] width 11 height 14
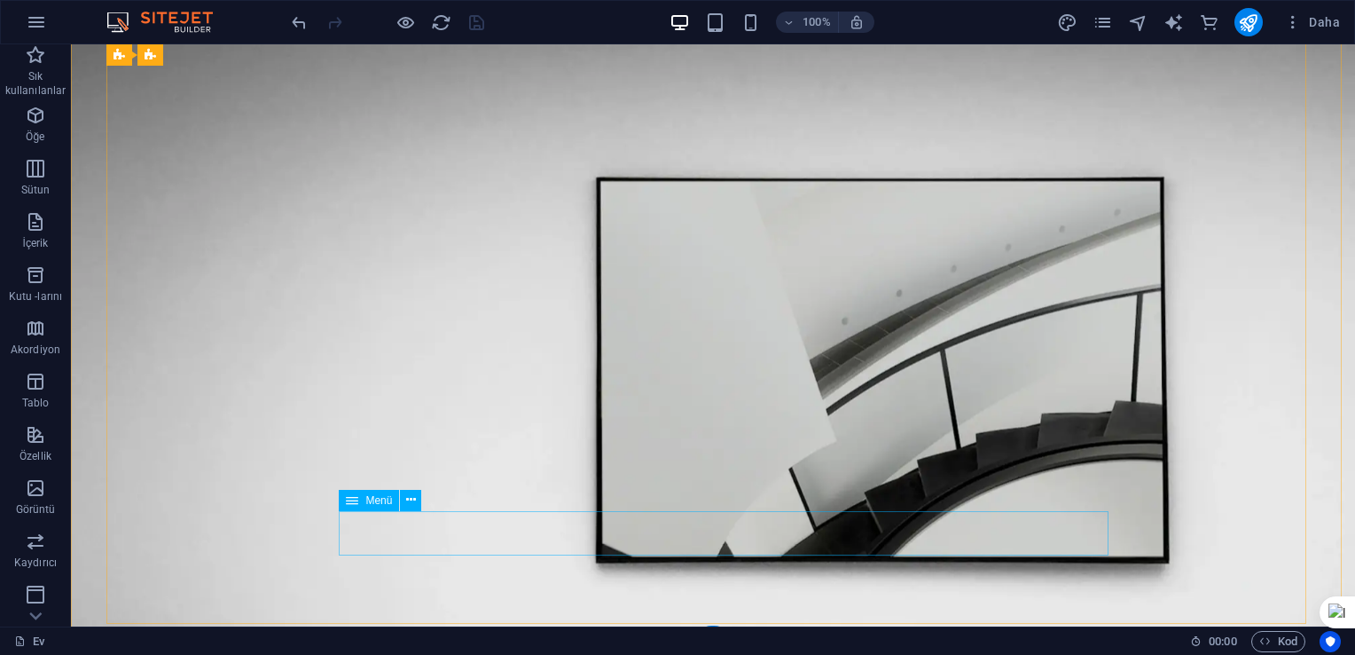
scroll to position [0, 0]
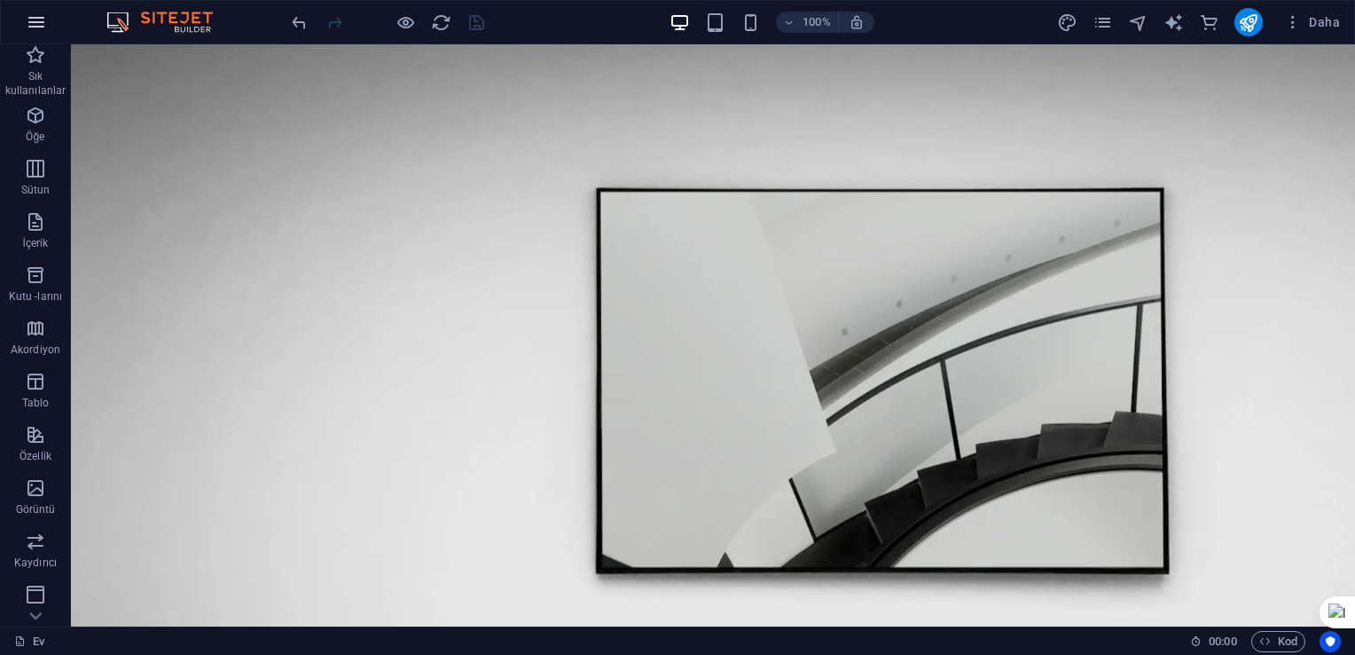
click at [32, 25] on icon "button" at bounding box center [36, 22] width 21 height 21
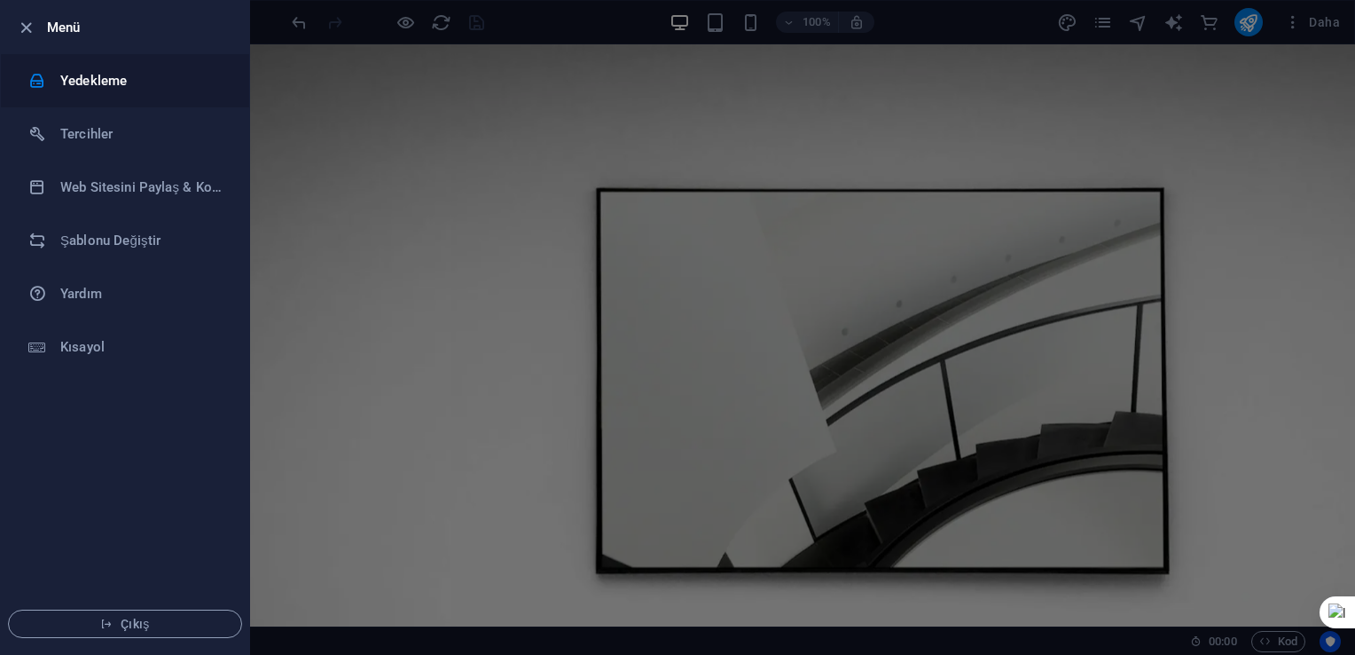
click at [106, 71] on h6 "Yedekleme" at bounding box center [142, 80] width 164 height 21
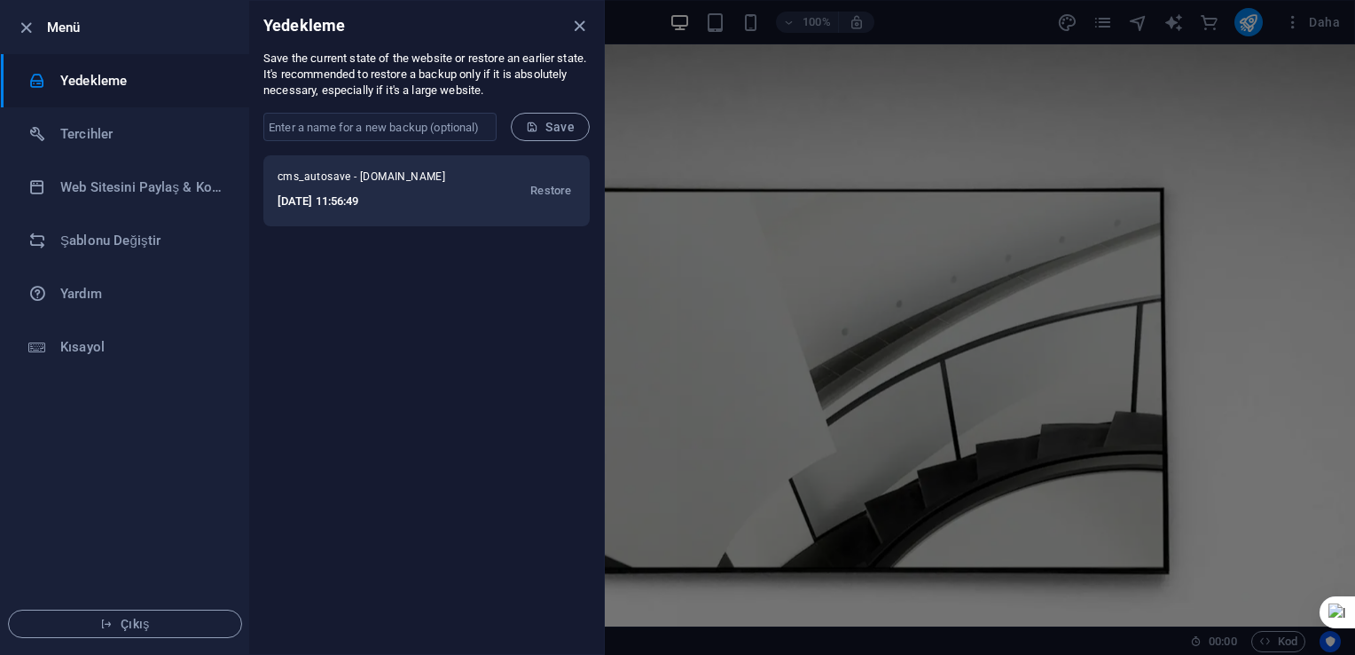
click at [287, 197] on h6 "2025-10-04 11:56:49" at bounding box center [373, 201] width 191 height 21
click at [550, 180] on span "Restore" at bounding box center [550, 190] width 41 height 21
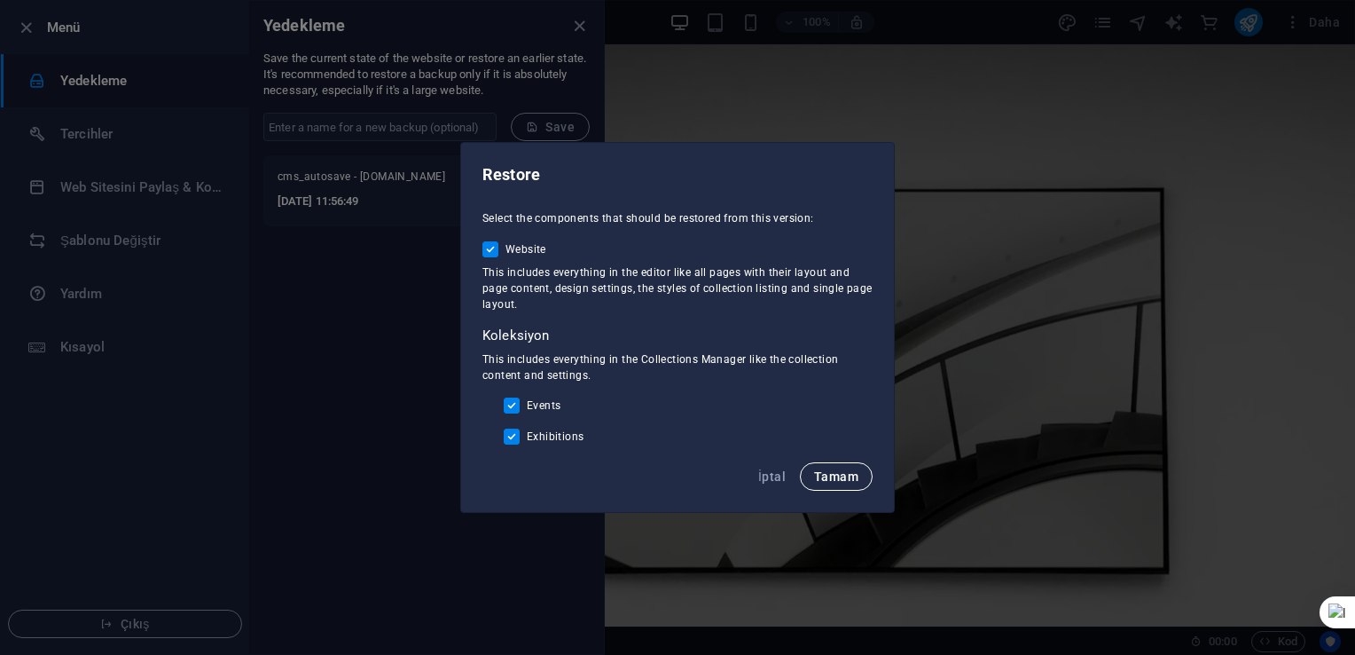
click at [841, 480] on span "Tamam" at bounding box center [836, 476] width 44 height 14
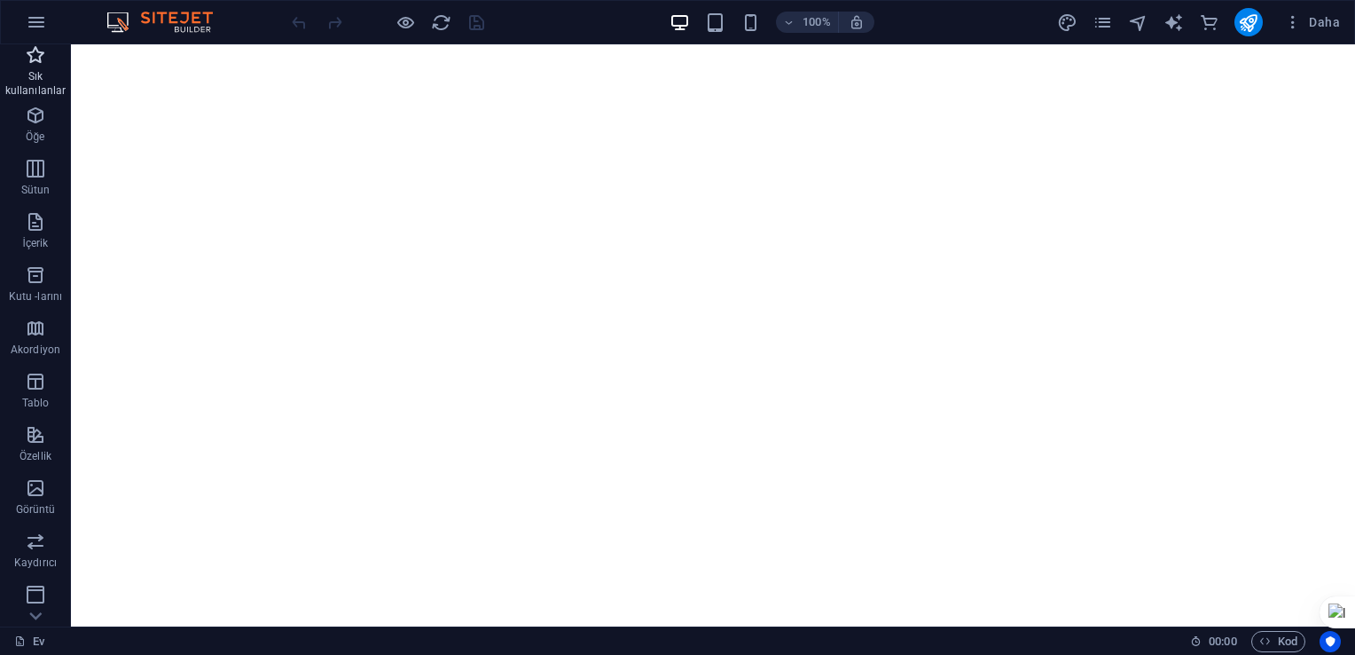
click at [26, 69] on p "Sık kullanılanlar" at bounding box center [35, 83] width 71 height 28
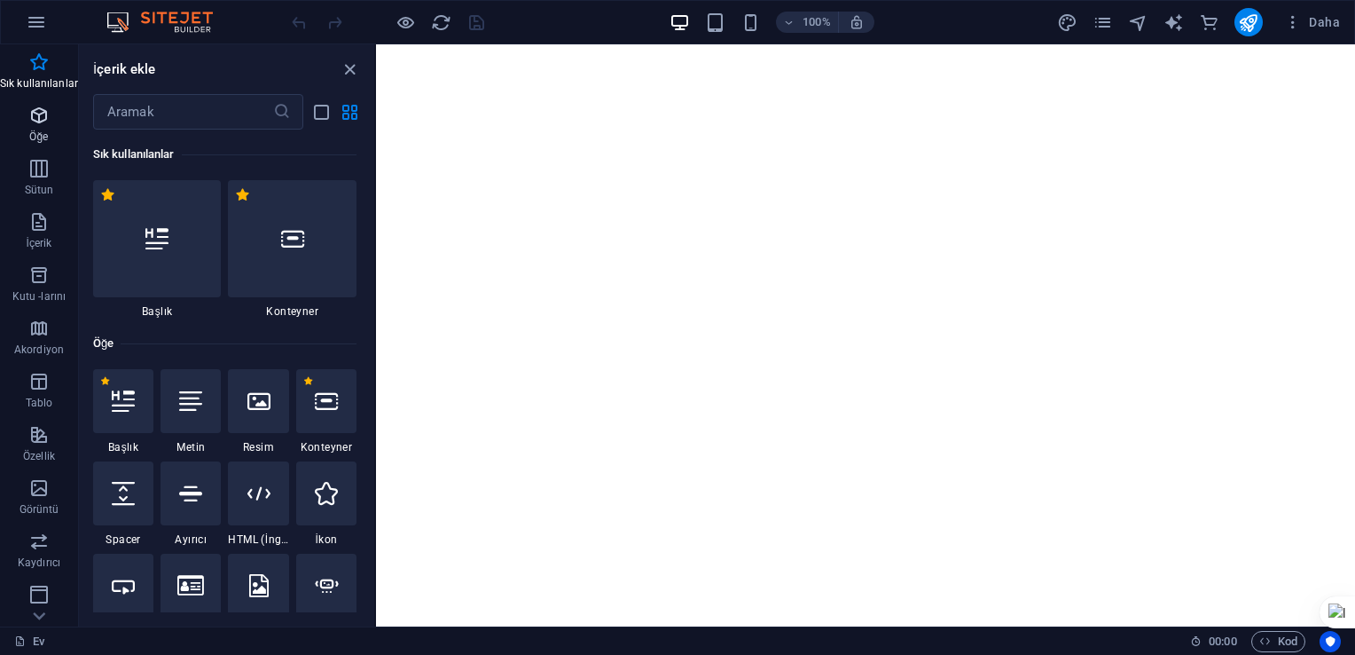
click at [44, 126] on icon "button" at bounding box center [38, 115] width 21 height 21
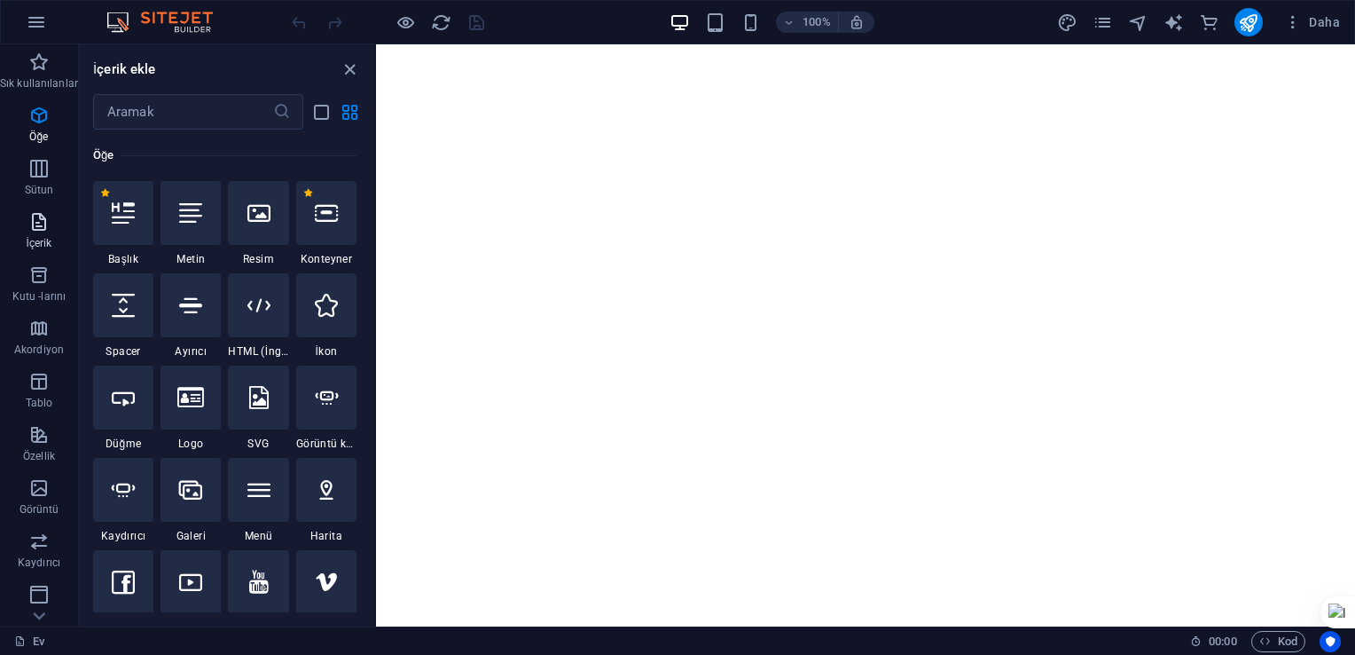
drag, startPoint x: 43, startPoint y: 178, endPoint x: 43, endPoint y: 209, distance: 31.1
click at [43, 179] on icon "button" at bounding box center [38, 168] width 21 height 21
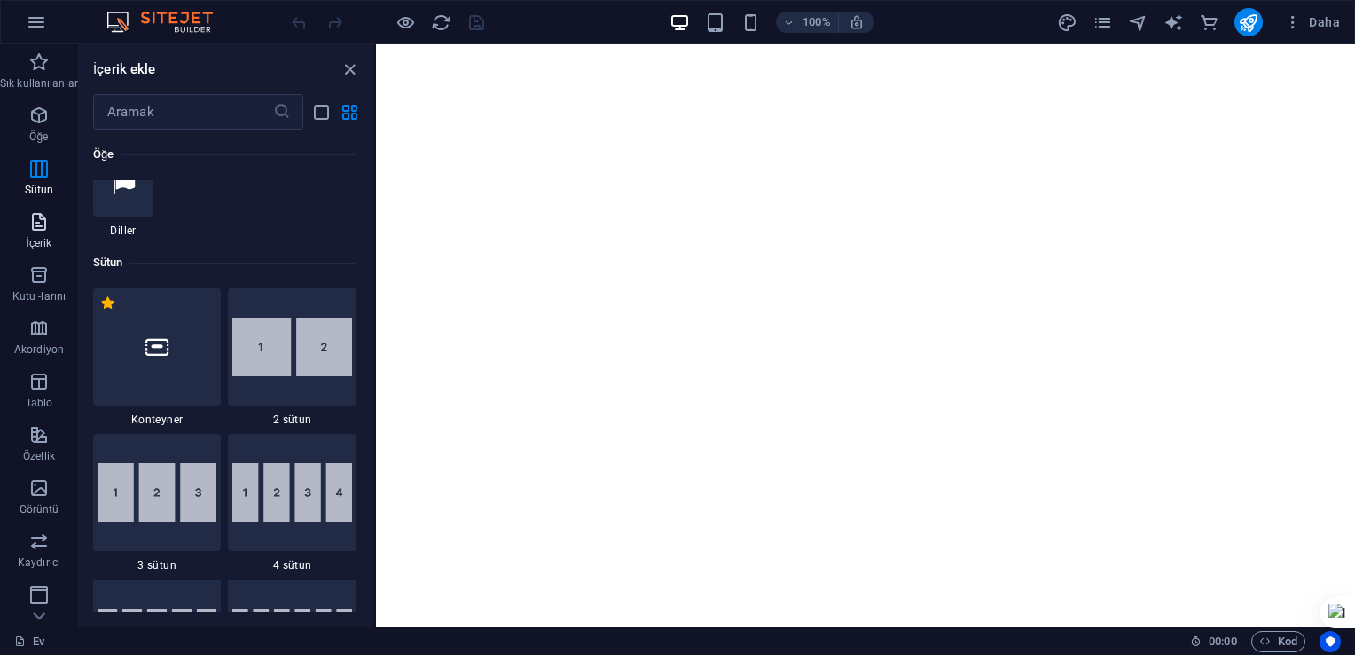
click at [43, 219] on icon "button" at bounding box center [38, 221] width 21 height 21
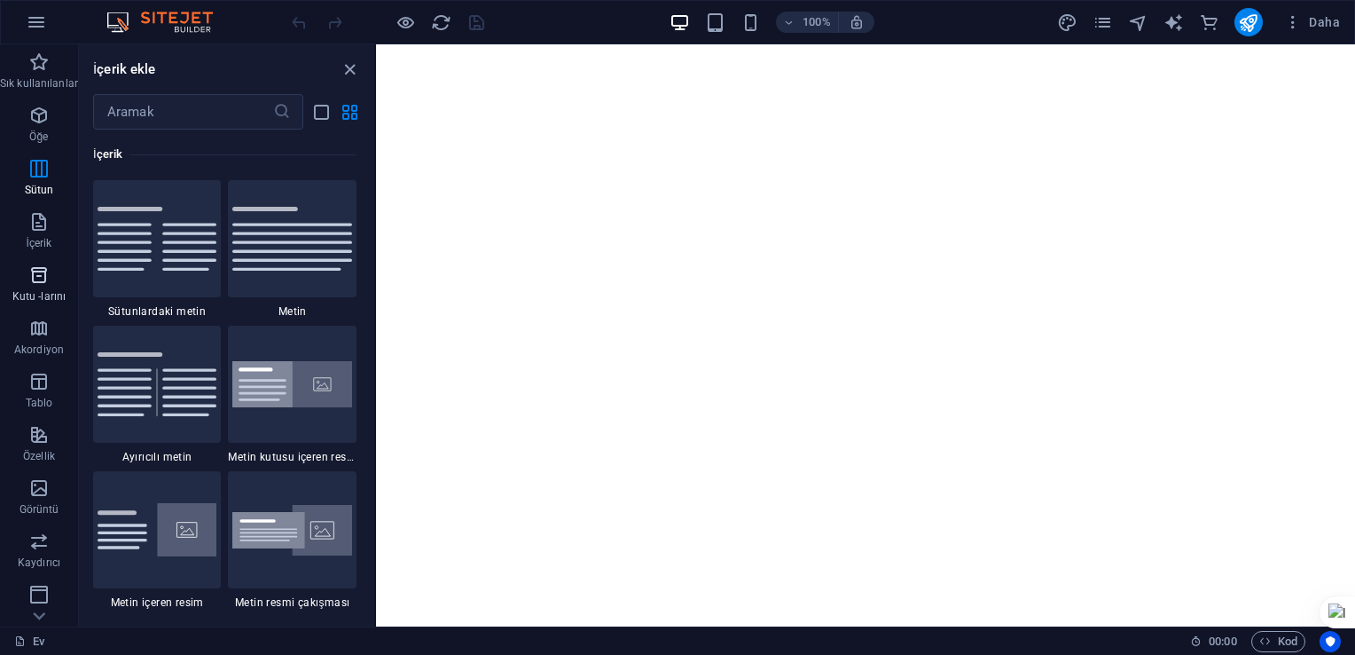
drag, startPoint x: 36, startPoint y: 286, endPoint x: 4, endPoint y: 335, distance: 59.1
click at [34, 291] on span "Kutu -larını" at bounding box center [39, 285] width 78 height 43
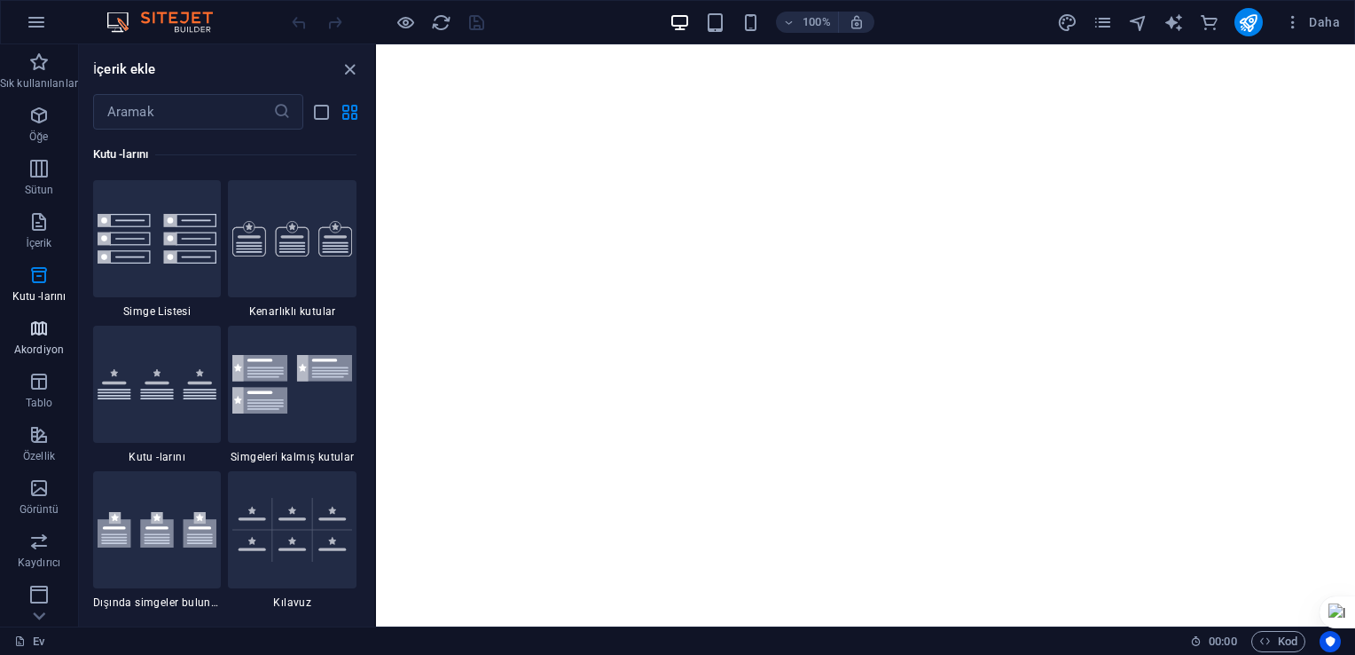
click at [28, 330] on icon "button" at bounding box center [38, 328] width 21 height 21
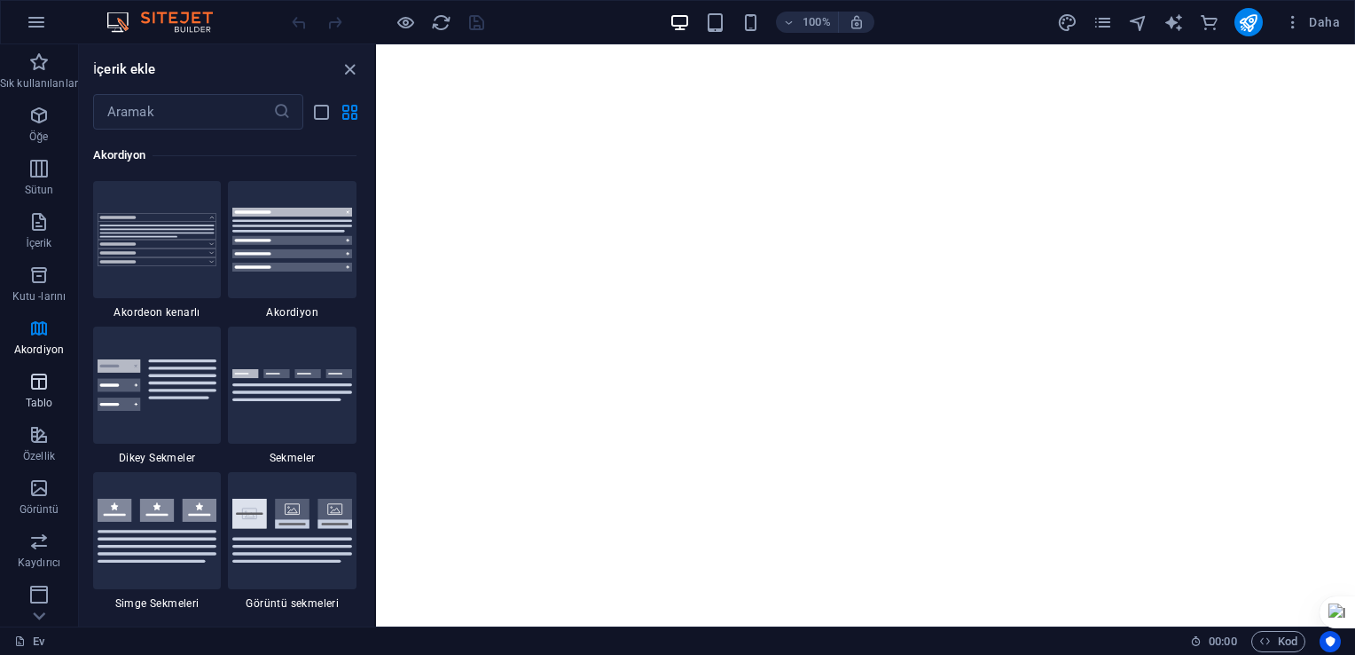
click at [22, 397] on span "Tablo" at bounding box center [39, 392] width 78 height 43
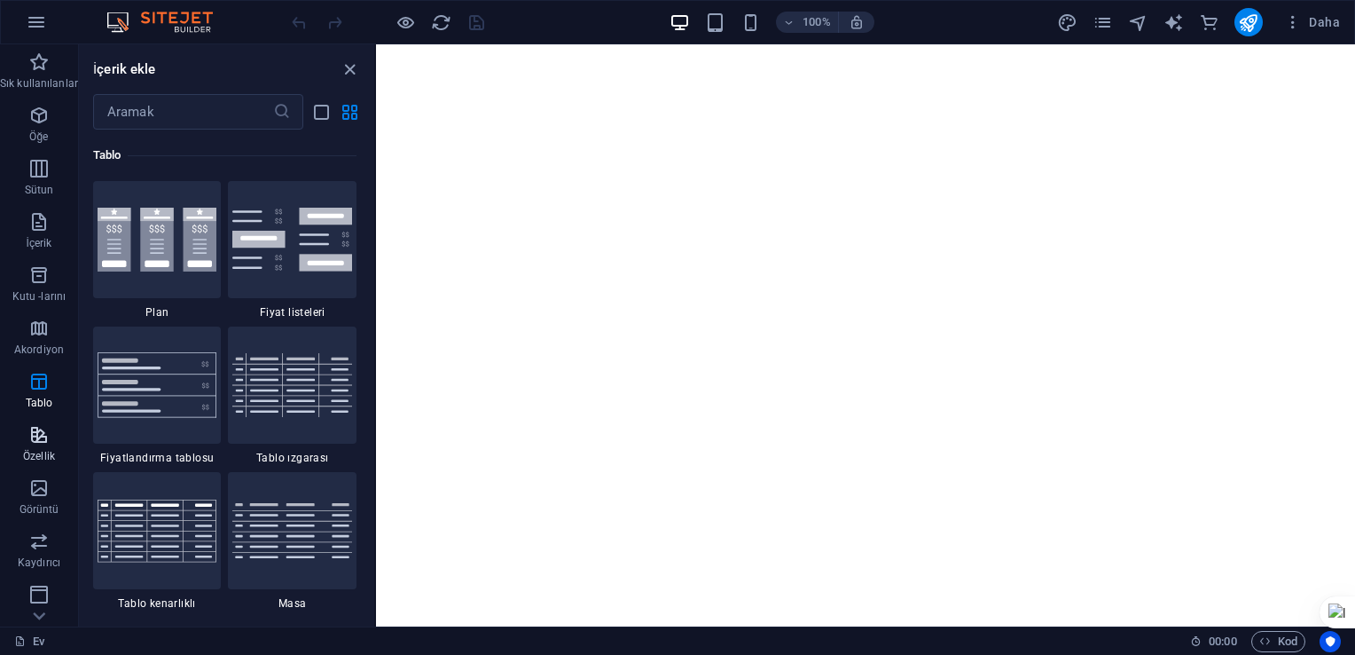
click at [28, 438] on icon "button" at bounding box center [38, 434] width 21 height 21
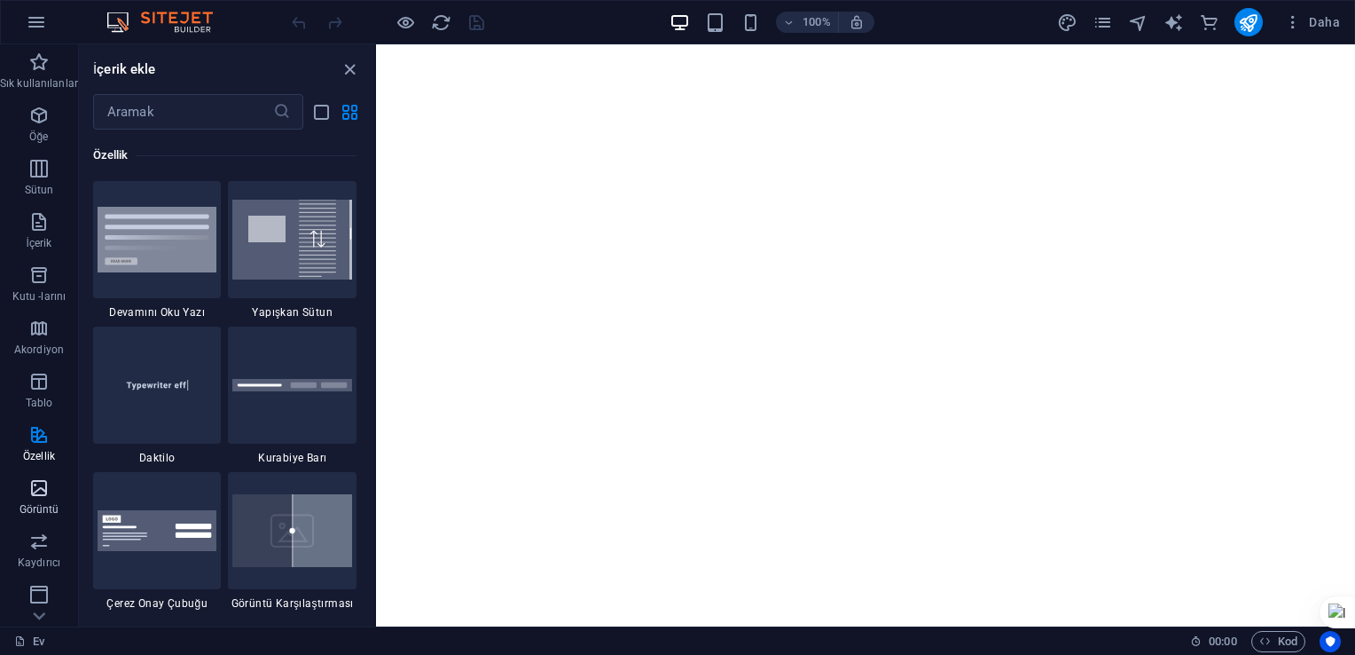
click at [46, 488] on icon "button" at bounding box center [38, 487] width 21 height 21
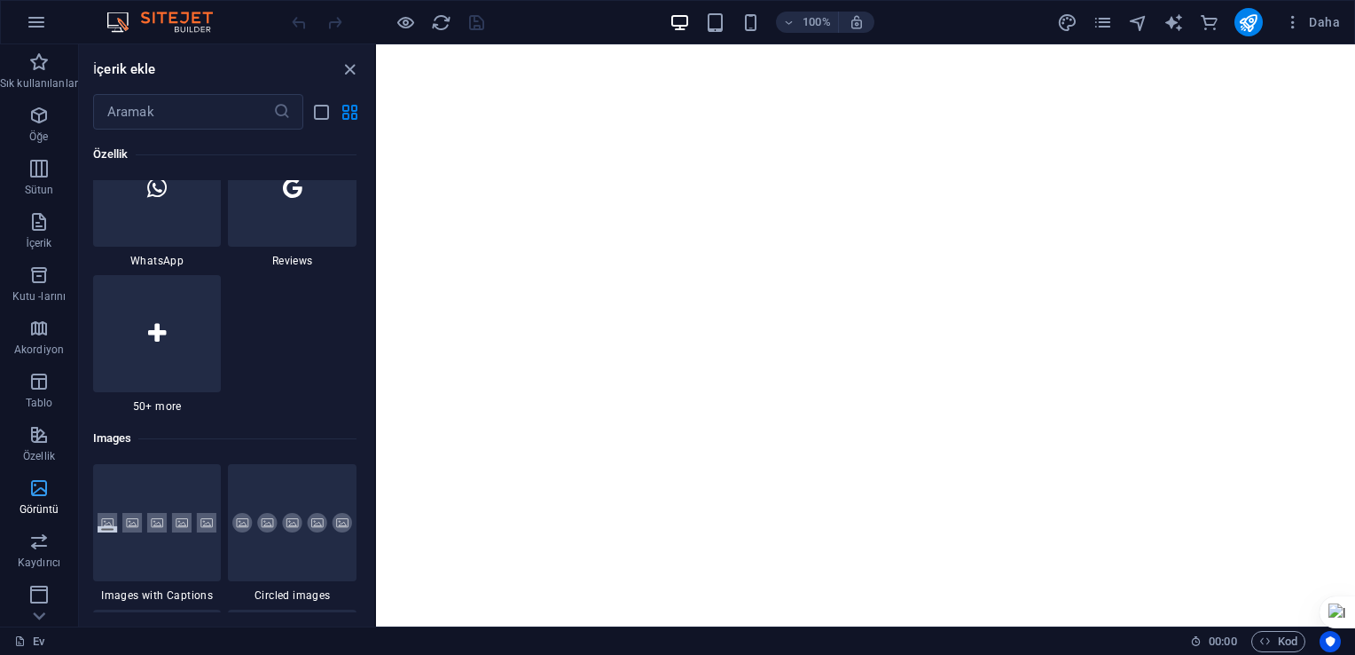
scroll to position [8995, 0]
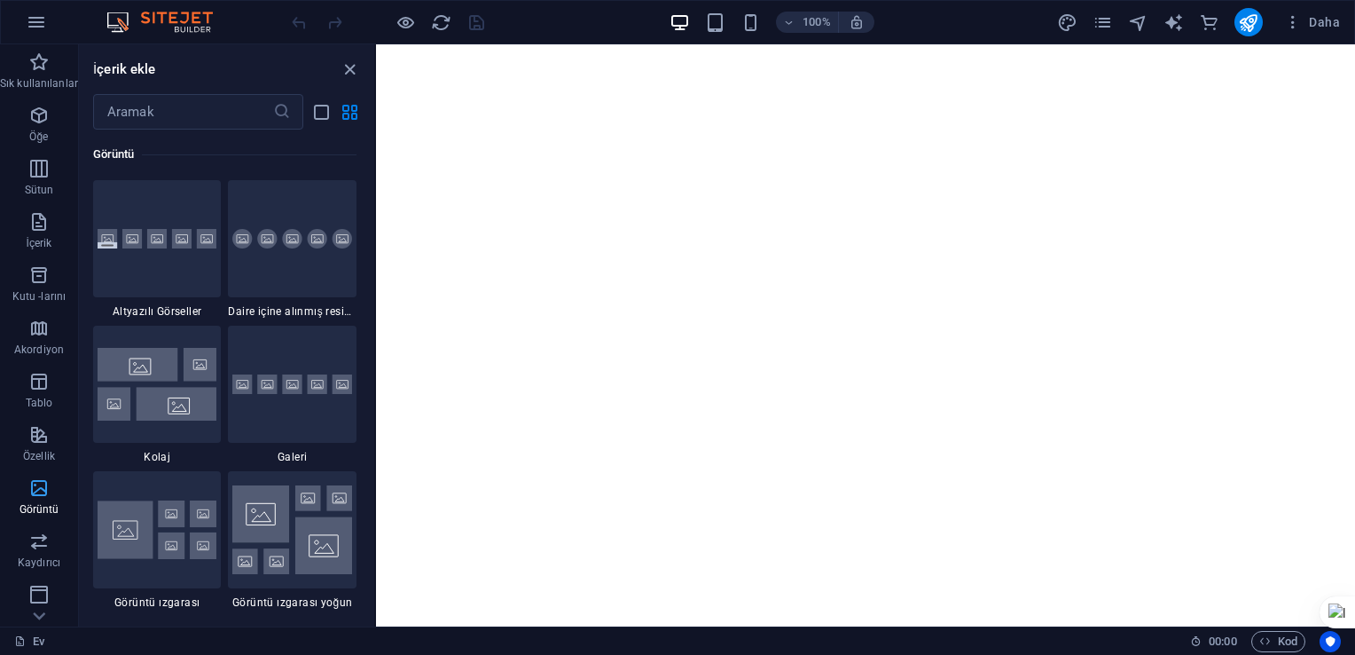
click at [47, 516] on p "Görüntü" at bounding box center [40, 509] width 40 height 14
click at [41, 531] on icon "button" at bounding box center [38, 540] width 21 height 21
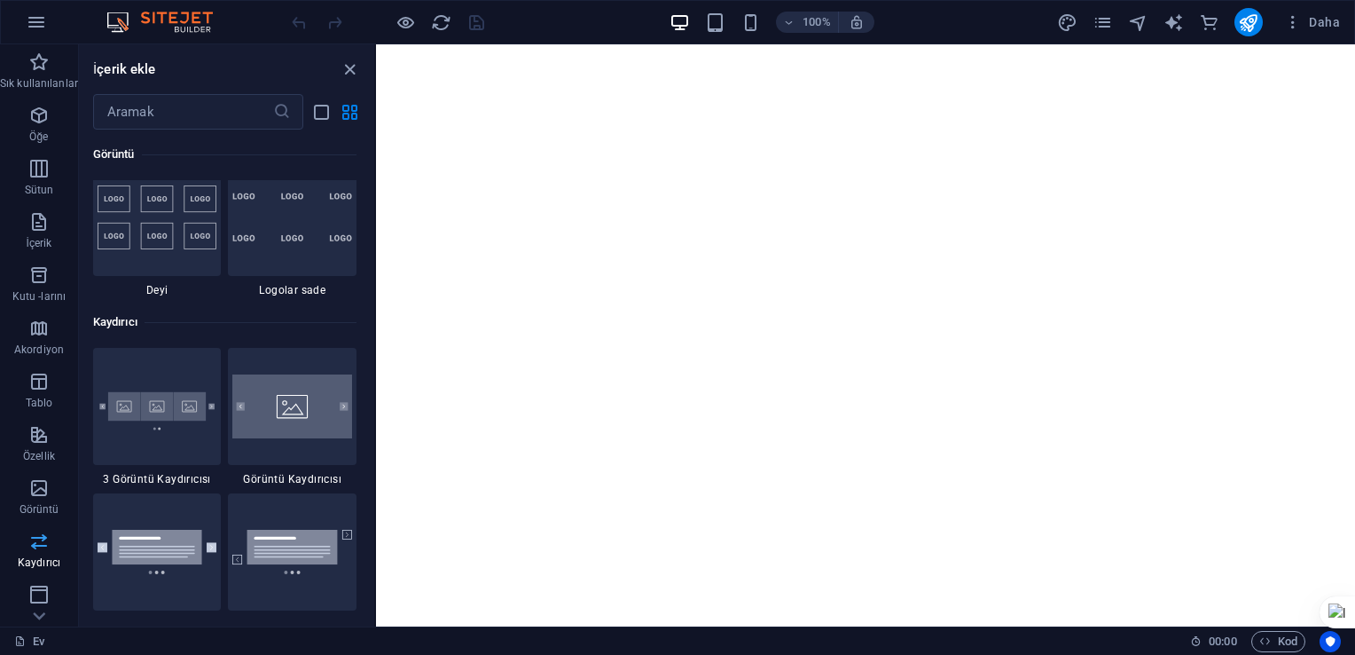
scroll to position [10056, 0]
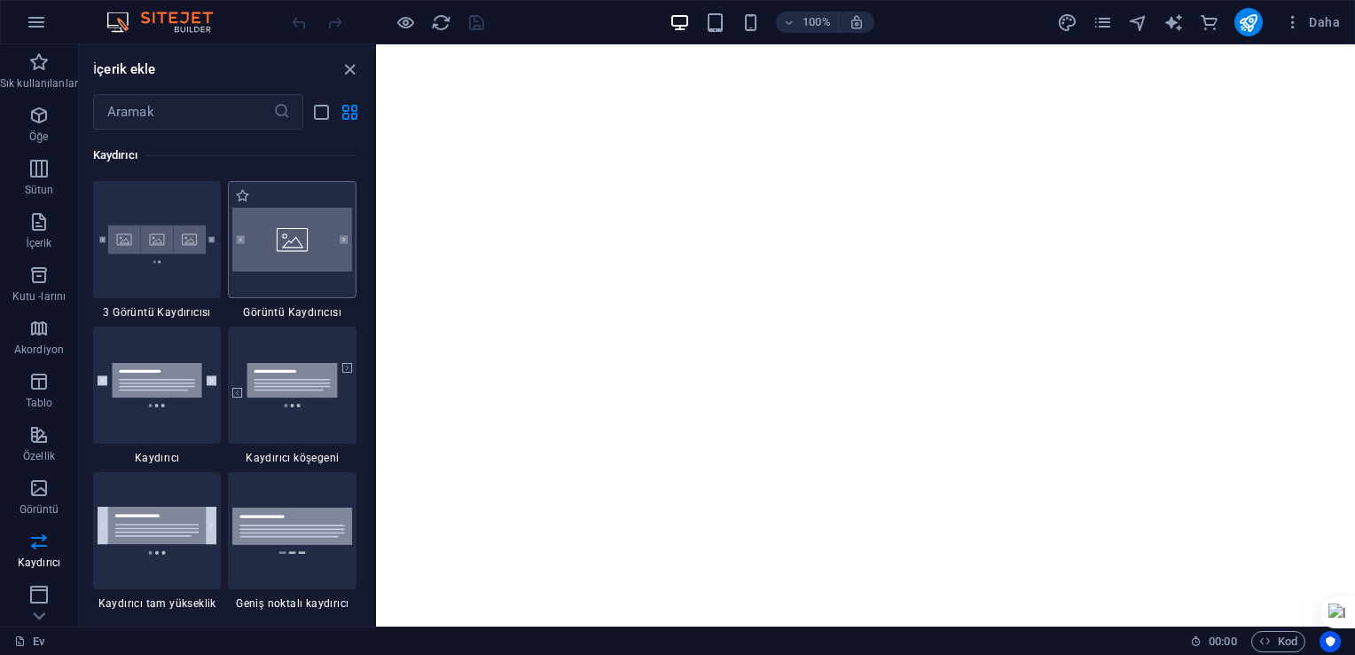
click at [283, 277] on div at bounding box center [292, 239] width 129 height 117
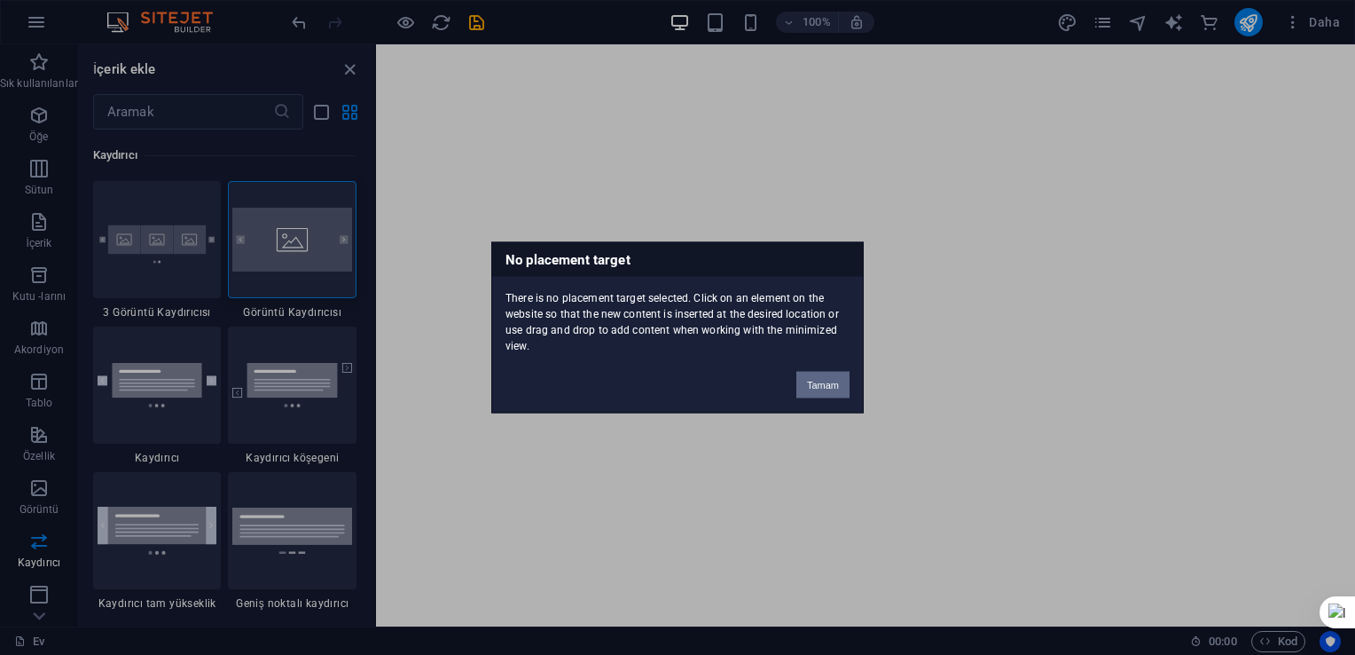
click at [820, 377] on button "Tamam" at bounding box center [823, 385] width 53 height 27
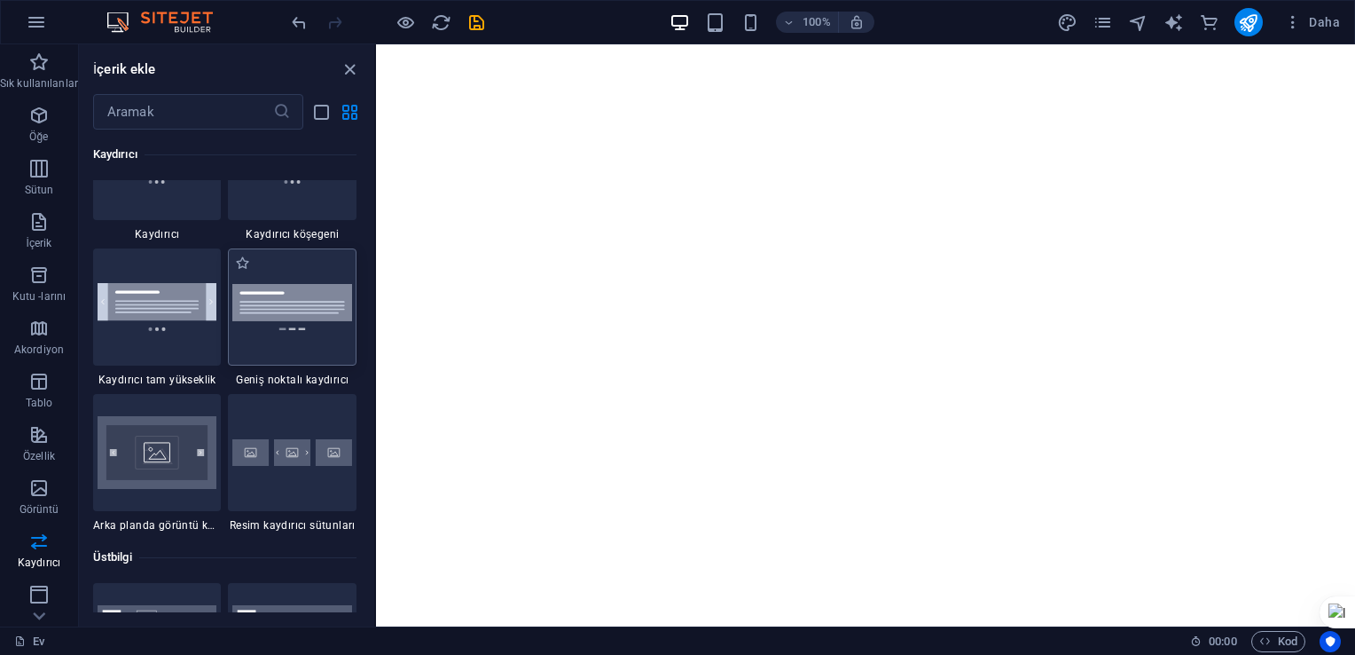
scroll to position [10144, 0]
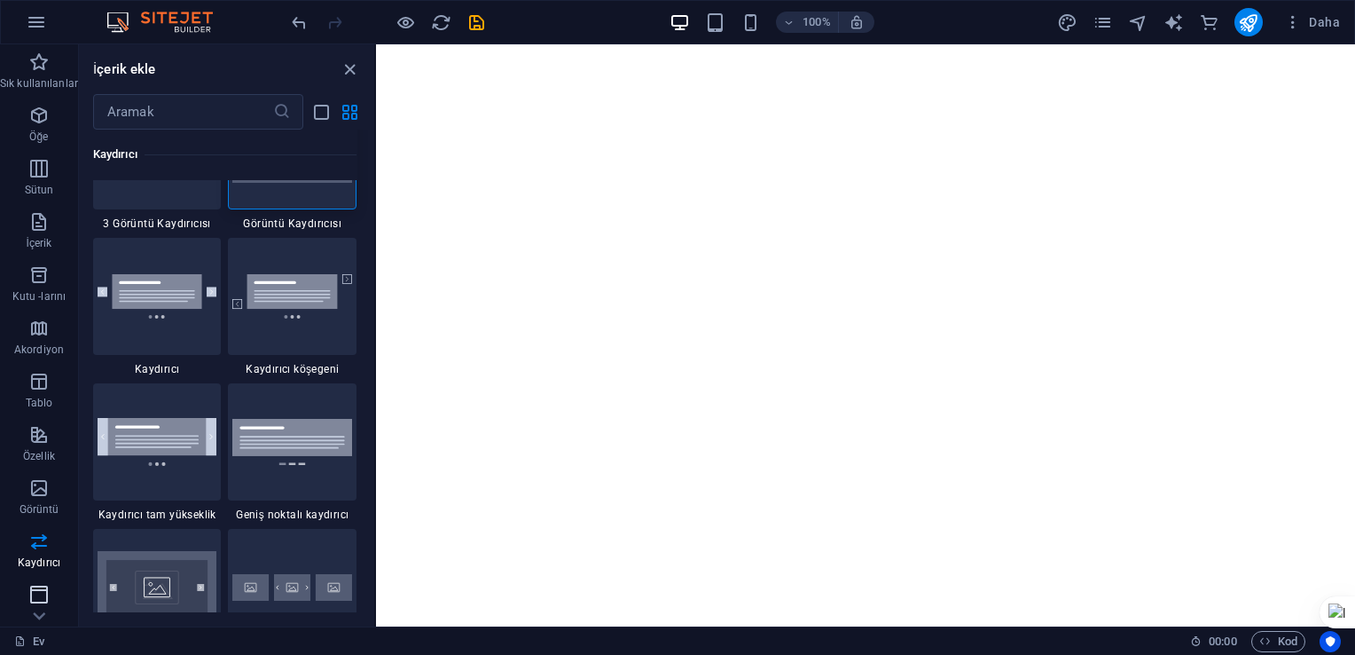
click at [31, 602] on icon "button" at bounding box center [38, 594] width 21 height 21
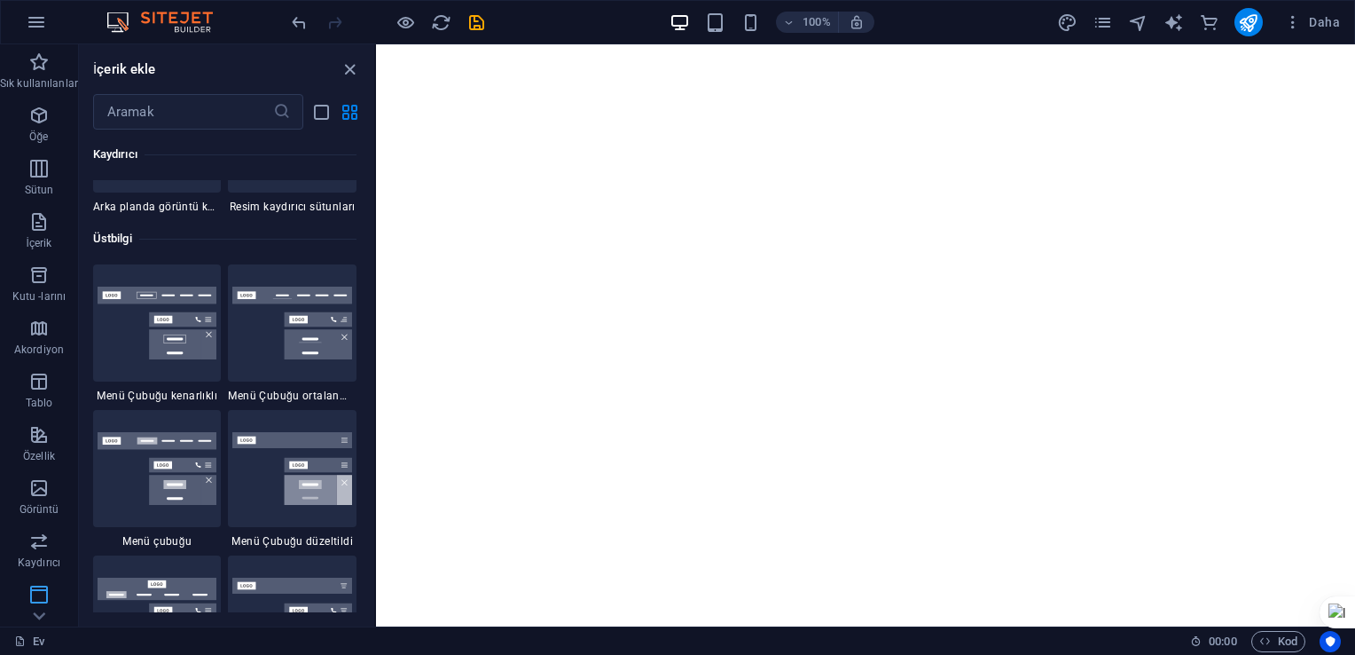
scroll to position [10681, 0]
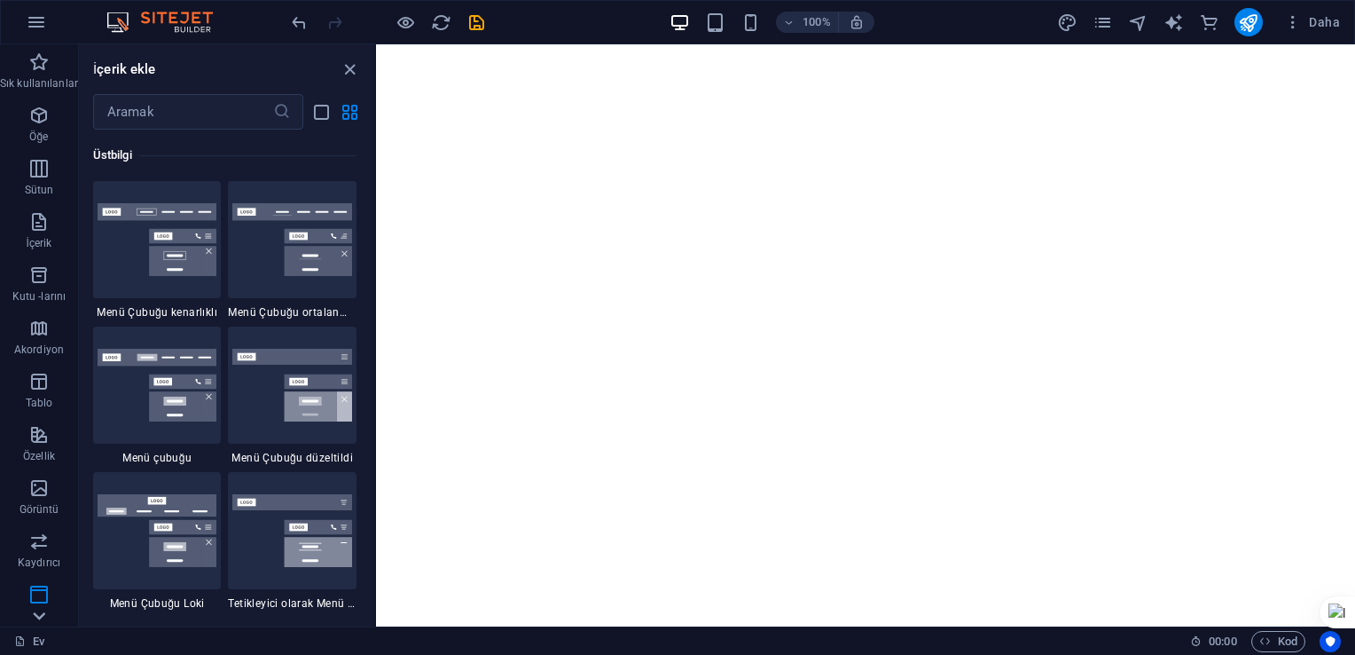
click at [42, 612] on icon at bounding box center [39, 615] width 25 height 25
click at [51, 484] on span "Pazarlama" at bounding box center [39, 496] width 78 height 43
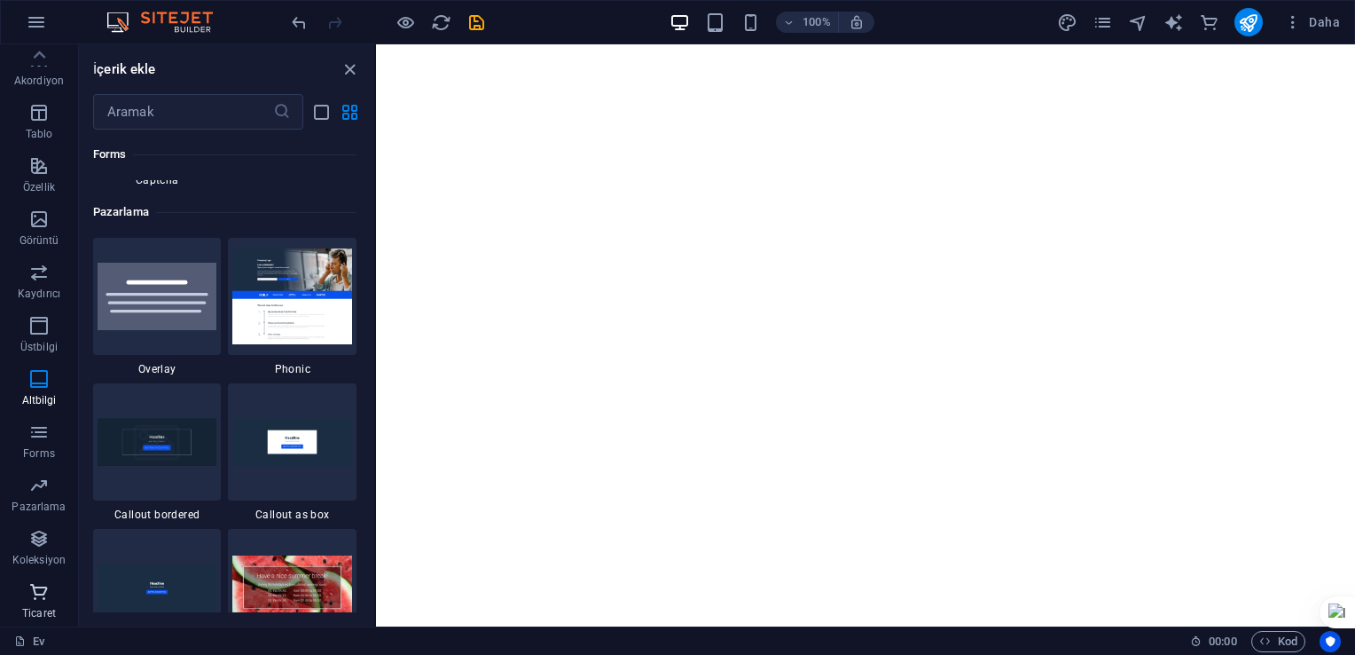
scroll to position [14448, 0]
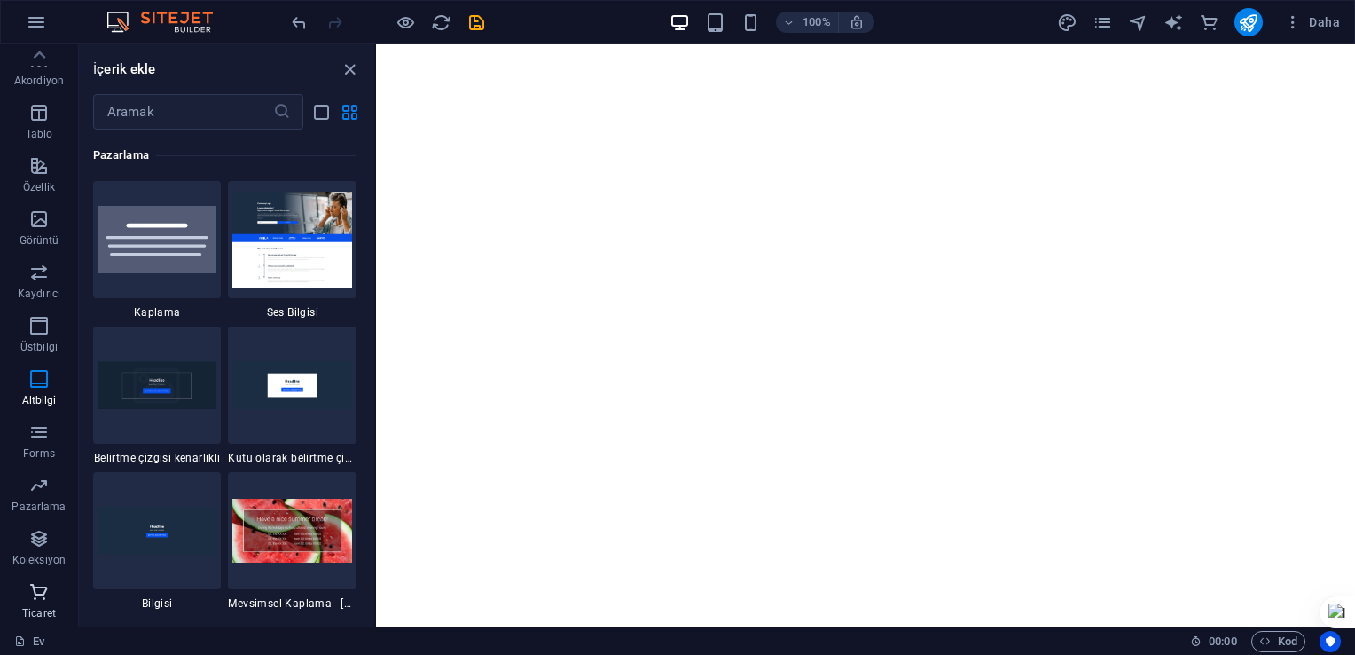
click at [37, 601] on icon "button" at bounding box center [38, 591] width 21 height 21
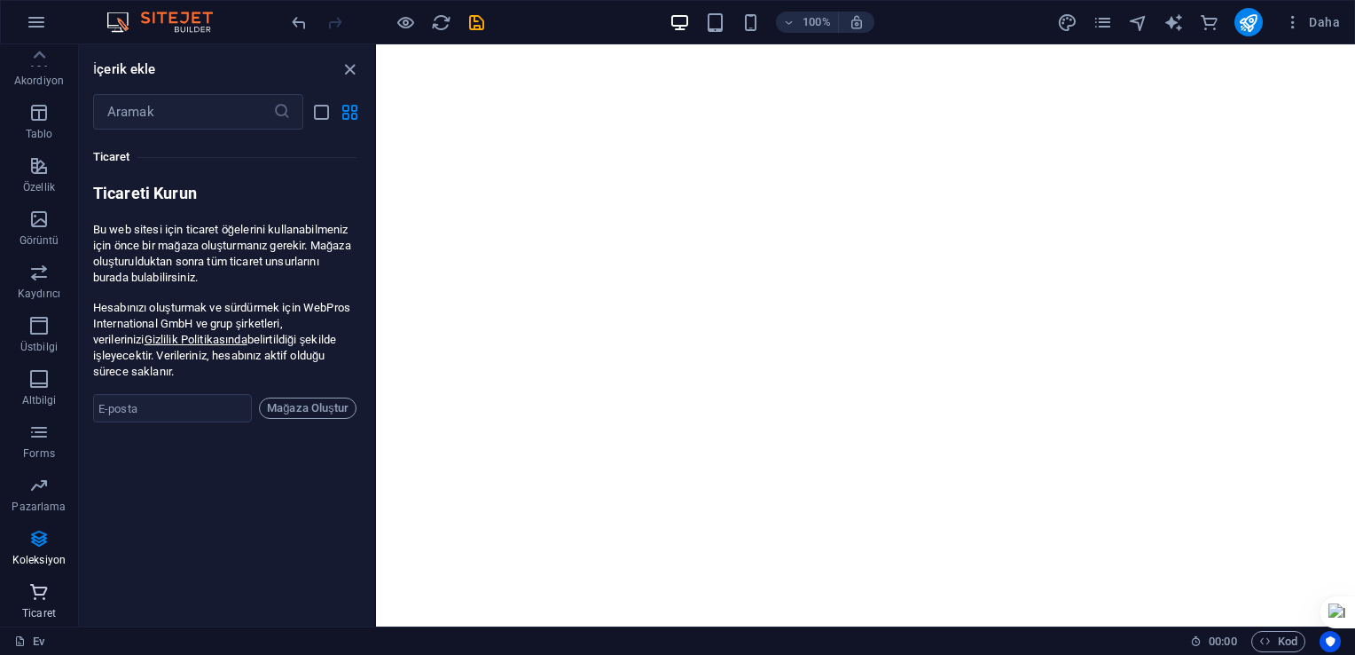
scroll to position [17095, 0]
click at [120, 393] on input "email" at bounding box center [172, 405] width 159 height 28
type input "berrinengin80@gmail.com"
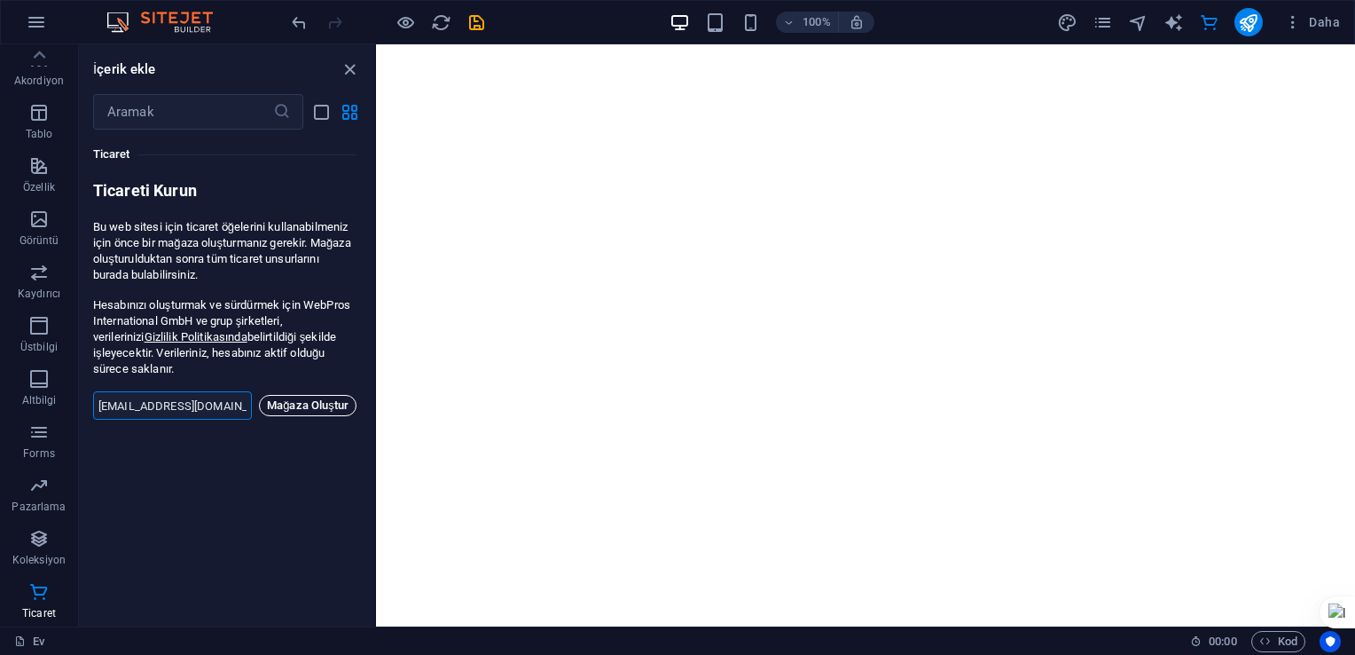
click at [275, 395] on span "Mağaza Oluştur" at bounding box center [308, 405] width 82 height 21
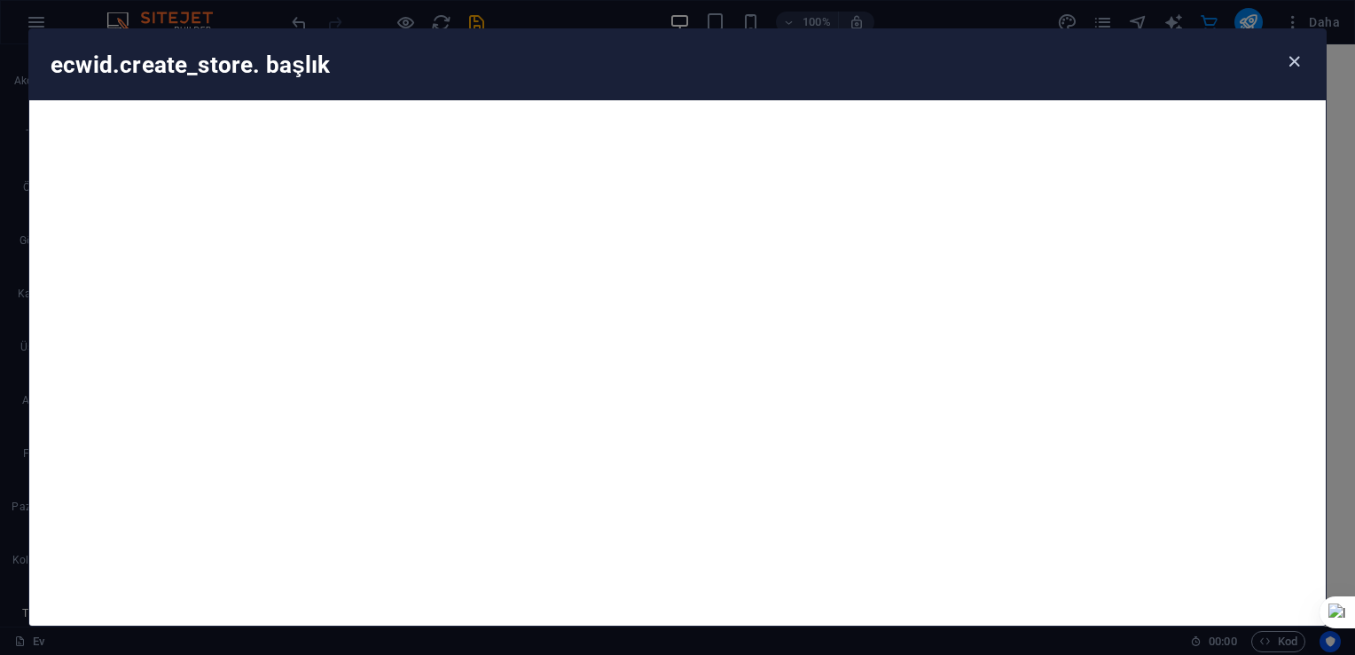
click at [1299, 59] on icon "button" at bounding box center [1294, 61] width 20 height 20
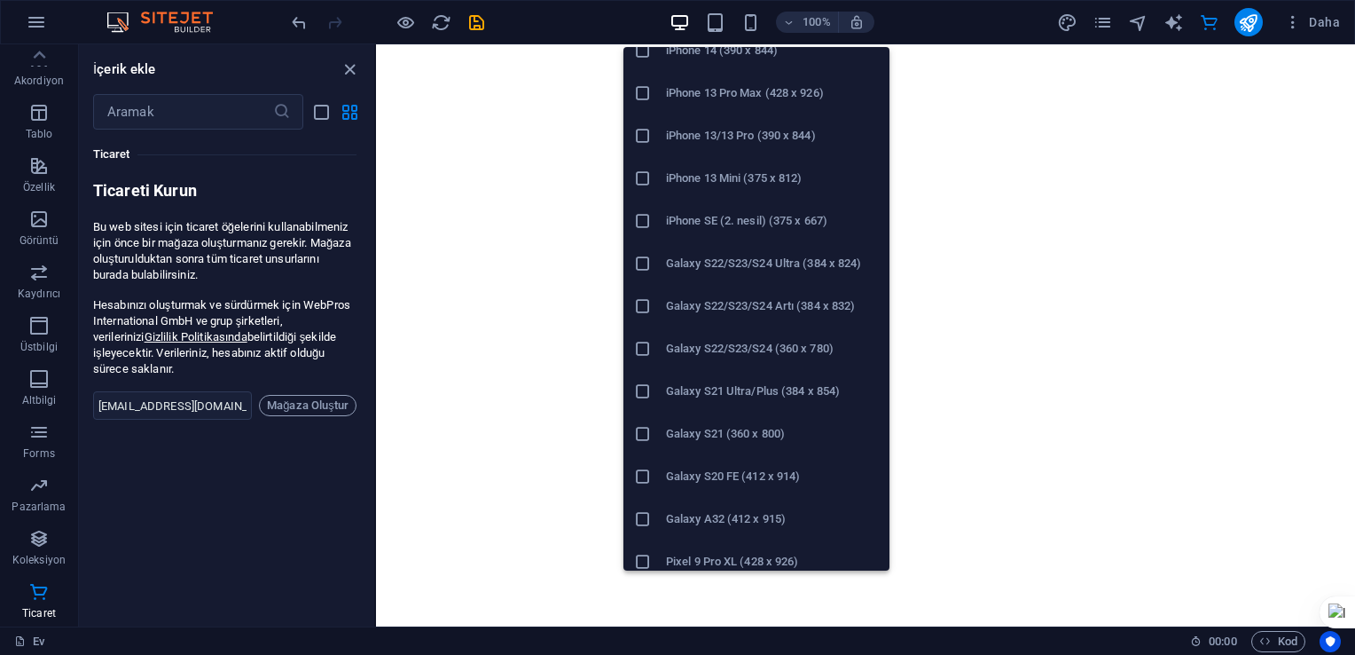
scroll to position [881, 0]
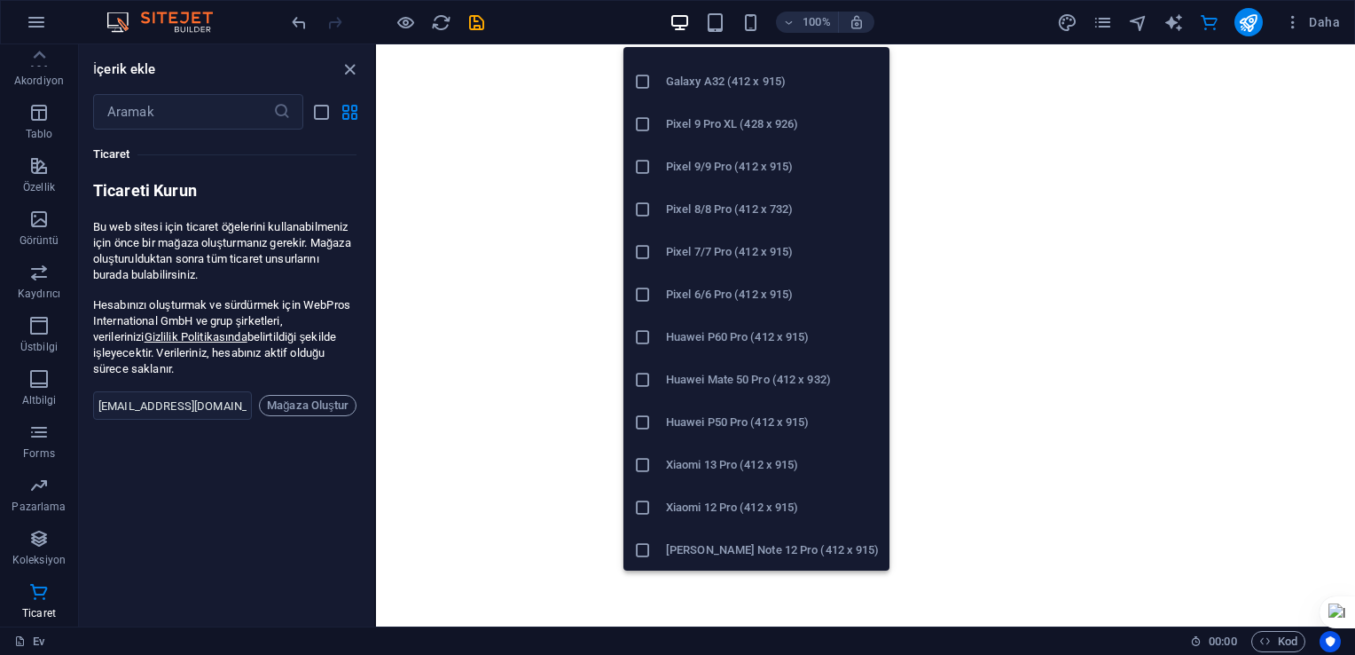
click at [719, 555] on h6 "Xiaomi Redmi Note 12 Pro (412 x 915)" at bounding box center [772, 549] width 213 height 21
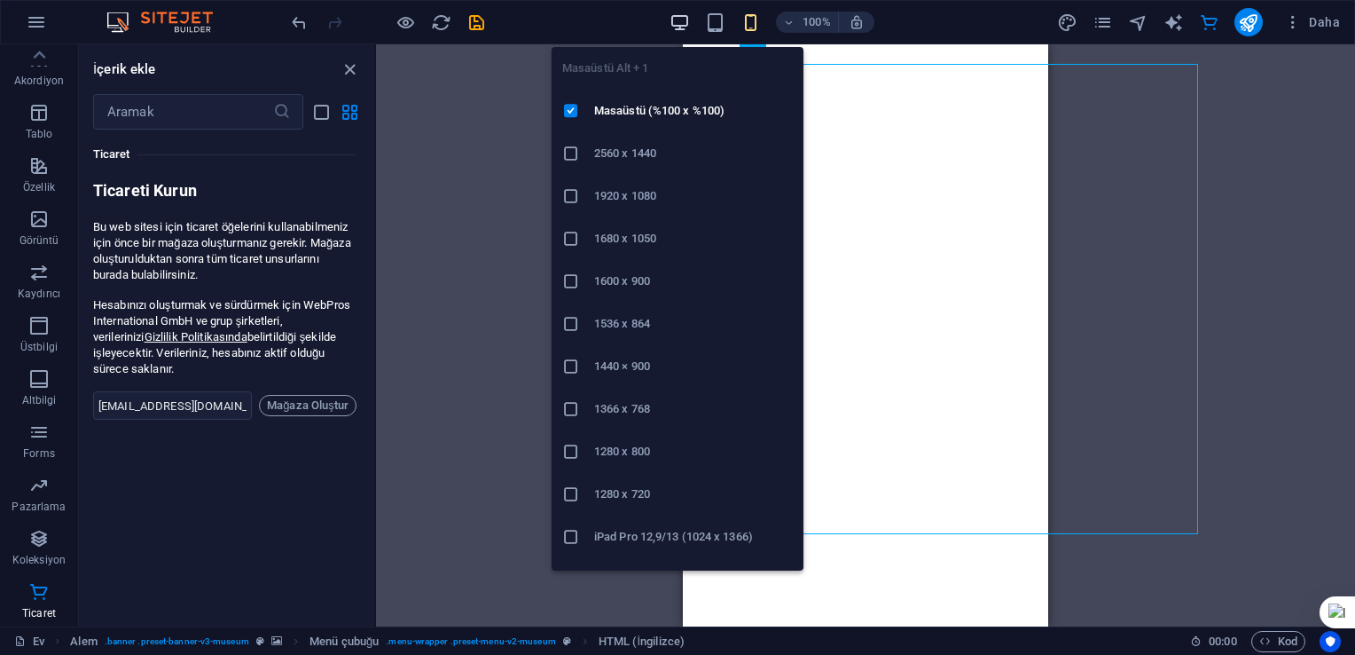
click at [688, 17] on icon "button" at bounding box center [680, 22] width 20 height 20
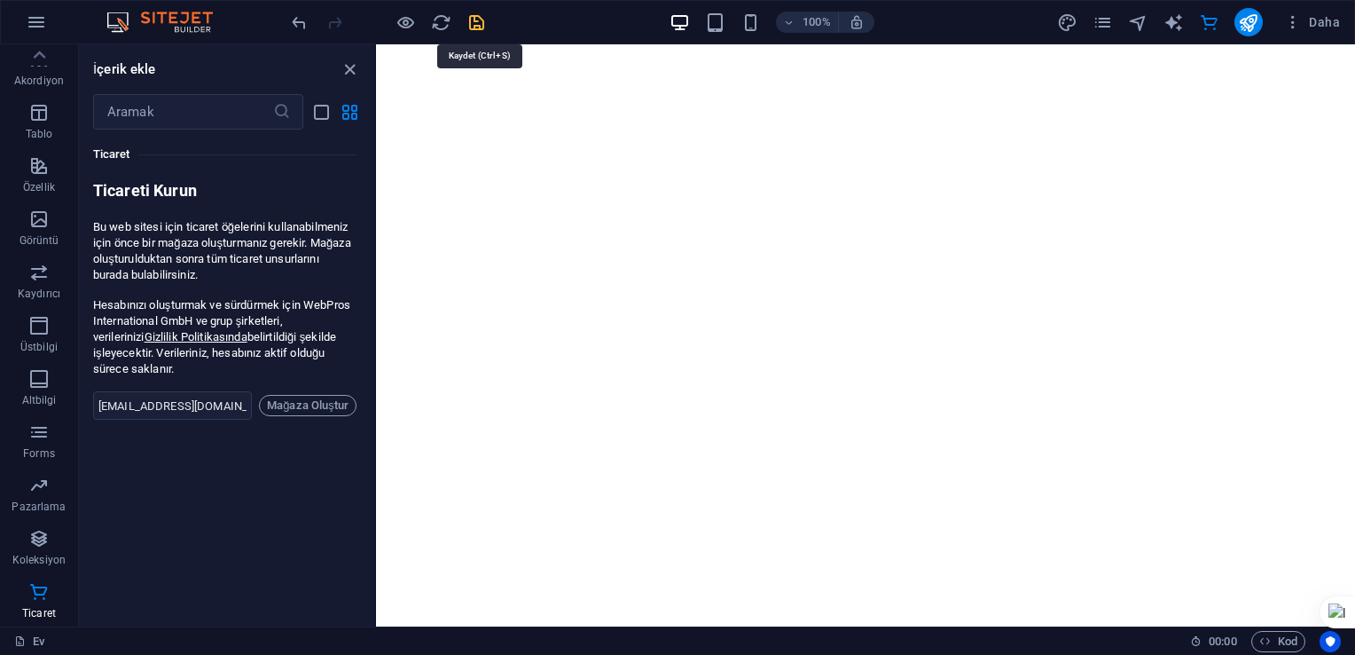
click at [477, 23] on icon "kurtarmak" at bounding box center [477, 22] width 20 height 20
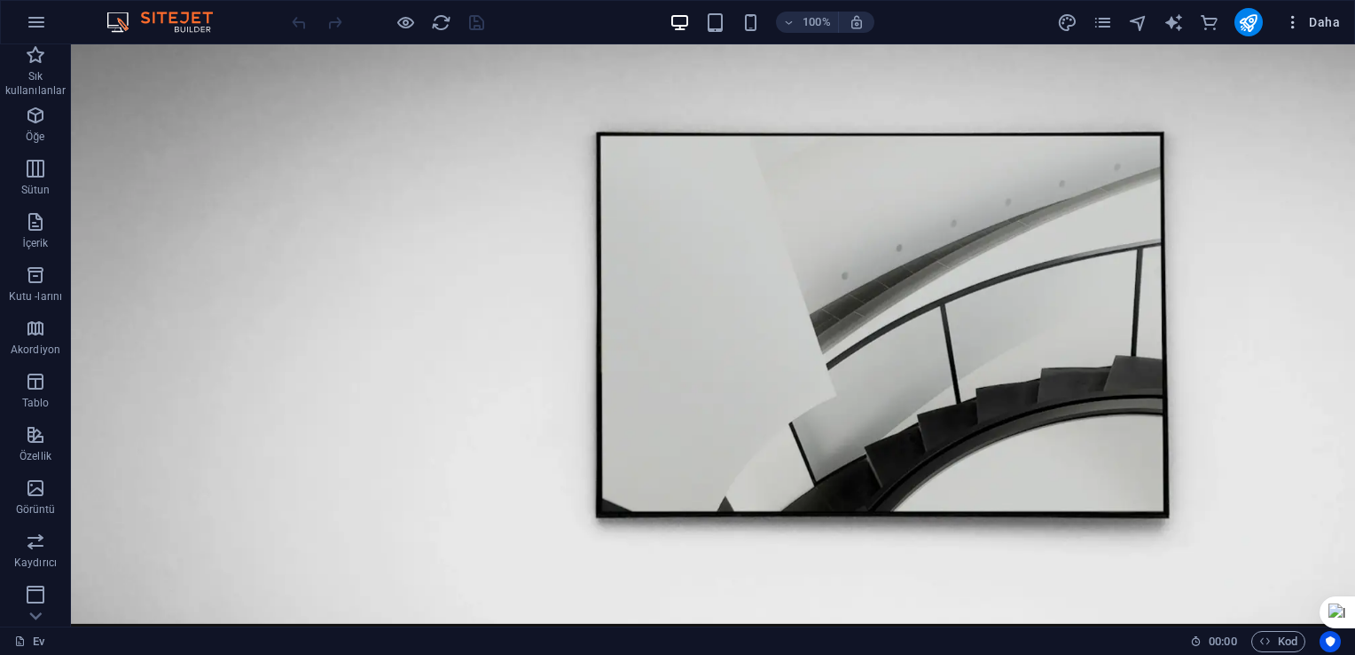
click at [1323, 27] on font "Daha" at bounding box center [1324, 22] width 31 height 14
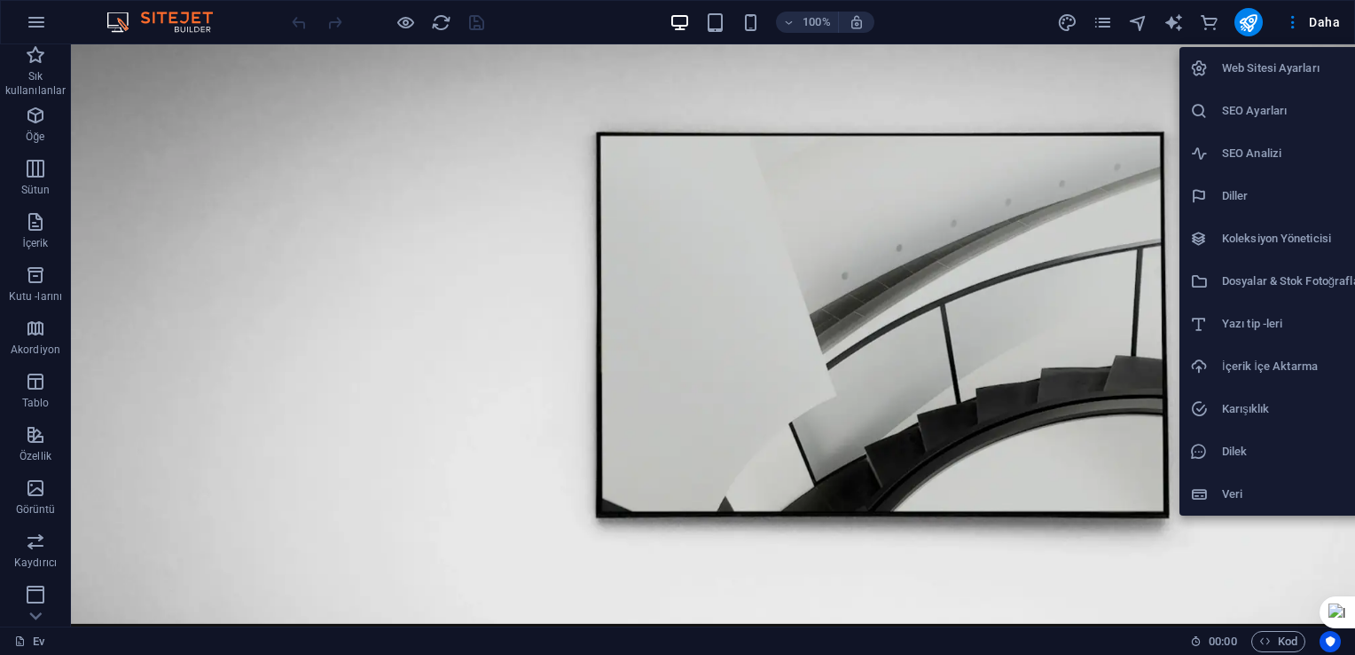
click at [1283, 67] on h6 "Web Sitesi Ayarları" at bounding box center [1293, 68] width 142 height 21
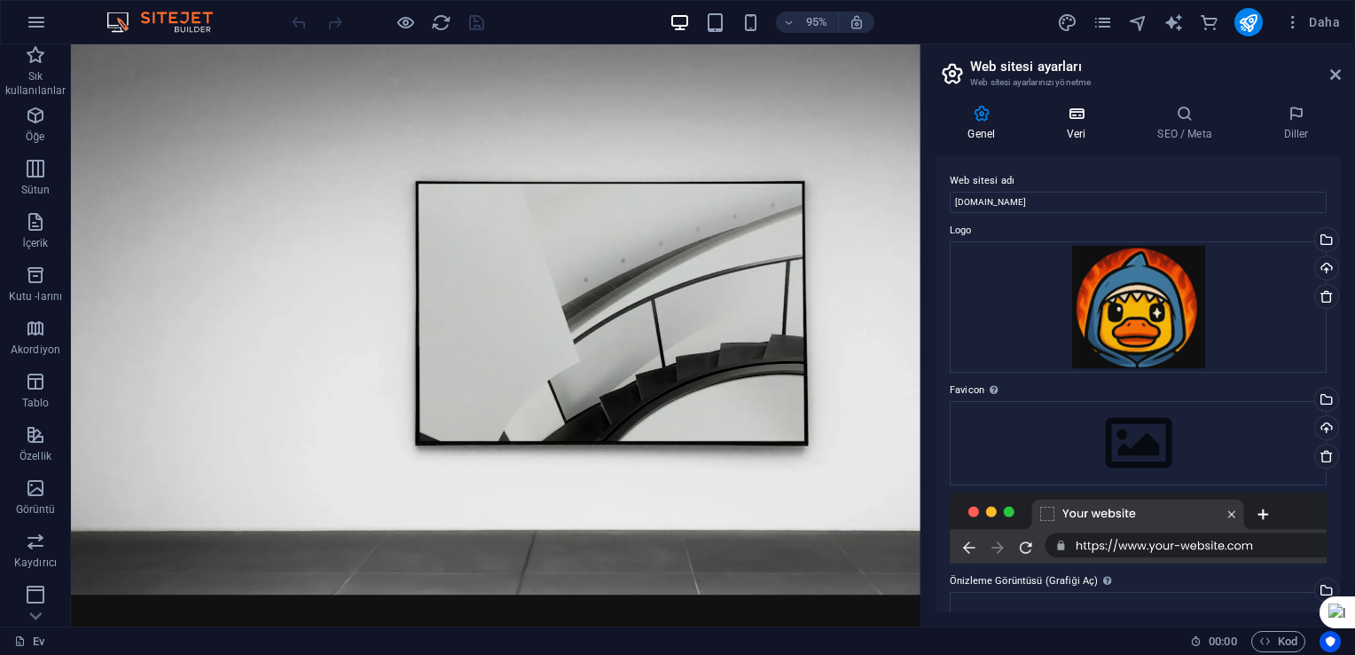
click at [1100, 122] on h4 "Veri" at bounding box center [1080, 123] width 90 height 37
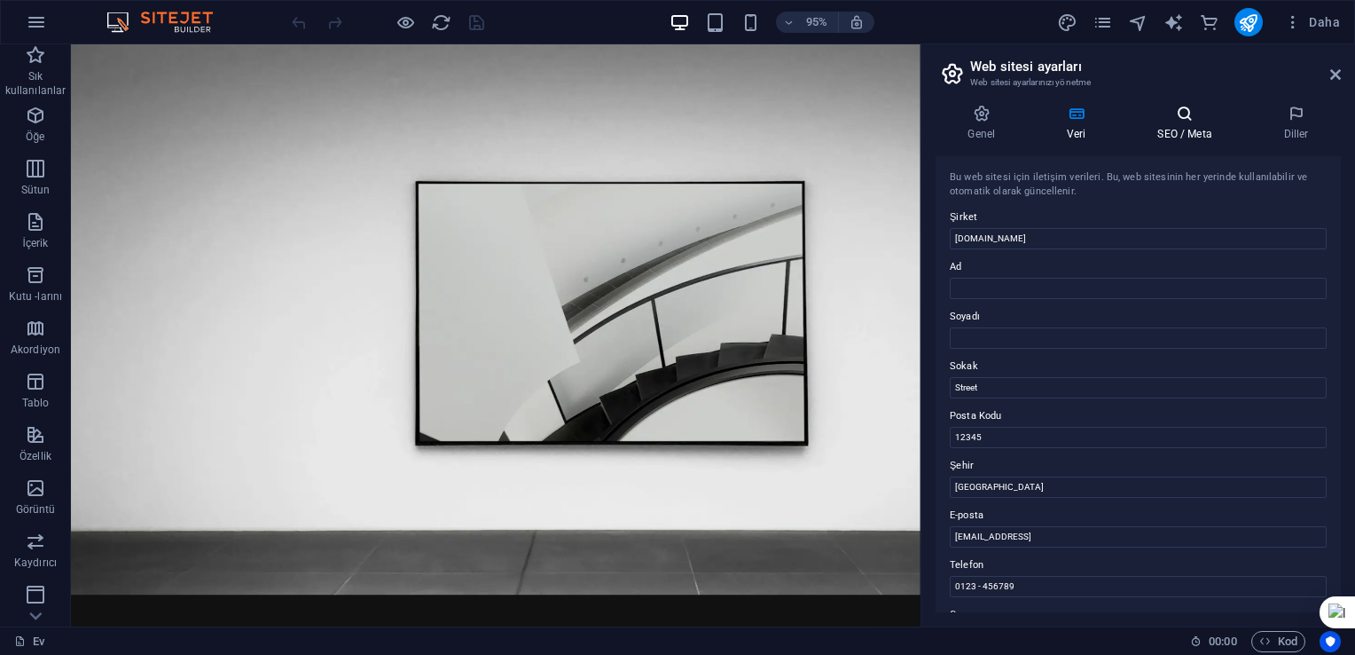
click at [1166, 130] on font "SEO / Meta" at bounding box center [1185, 134] width 54 height 12
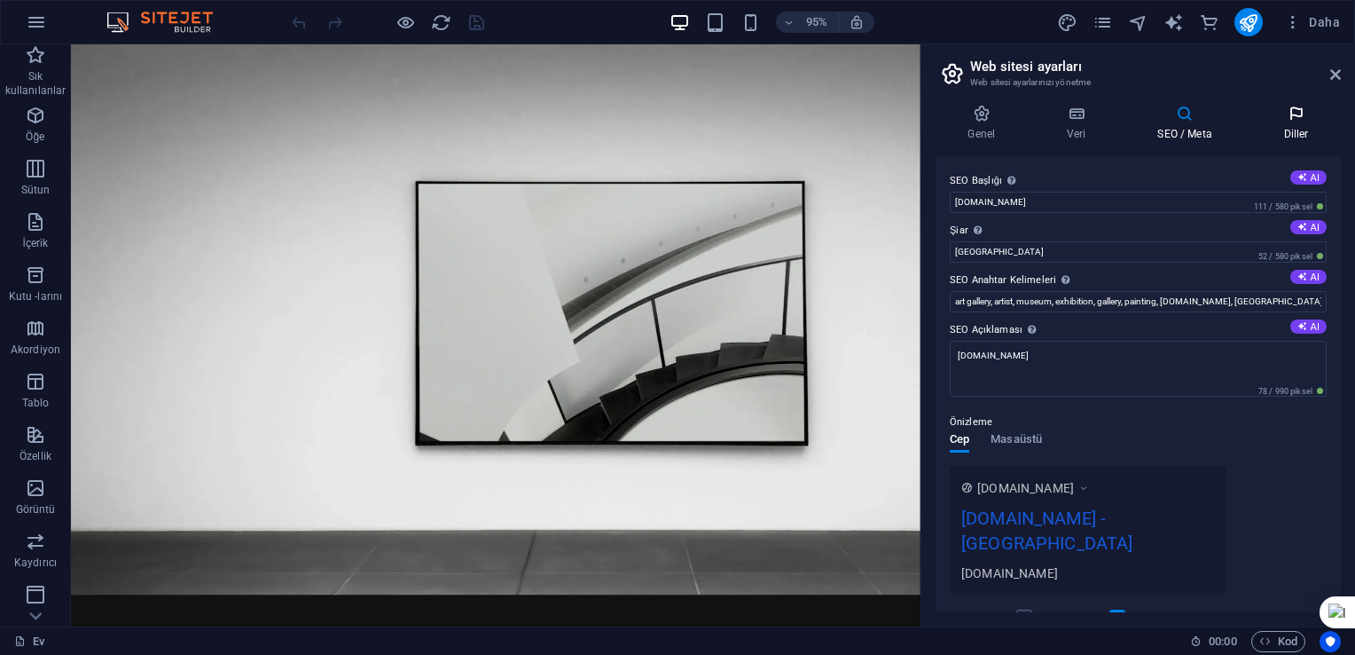
drag, startPoint x: 1301, startPoint y: 117, endPoint x: 1284, endPoint y: 118, distance: 17.8
click at [1300, 117] on icon at bounding box center [1297, 114] width 90 height 18
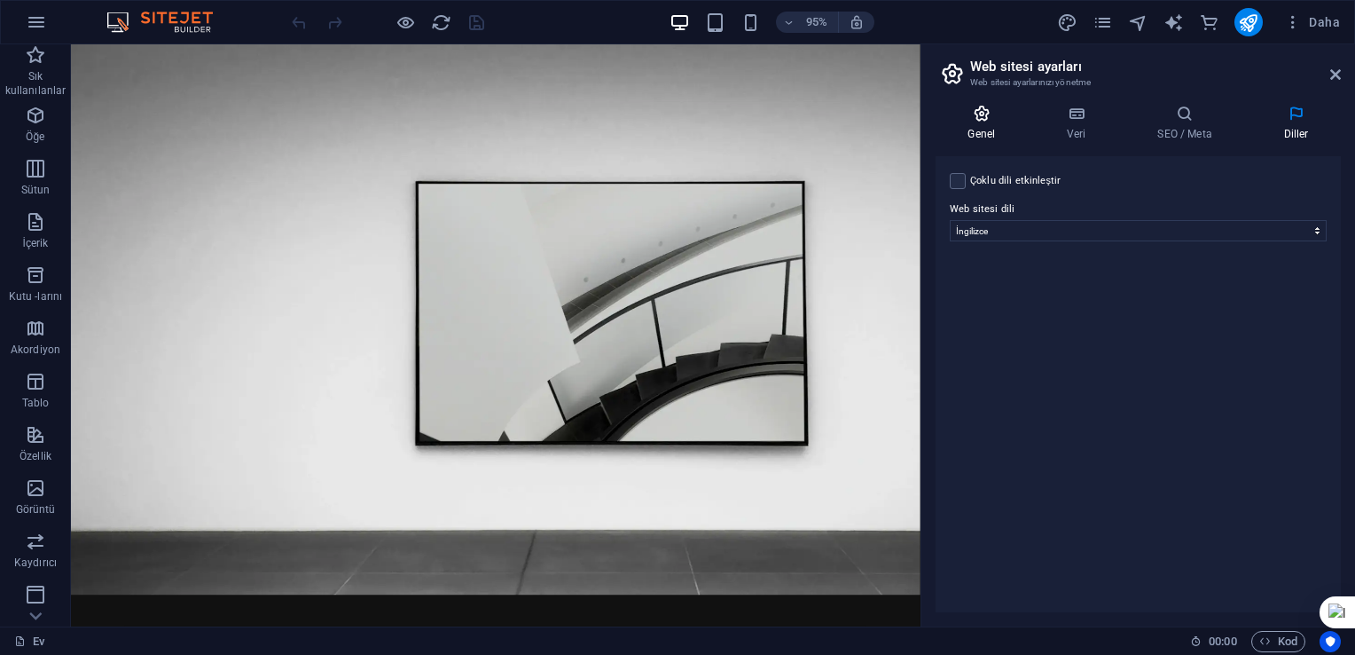
click at [972, 130] on font "Genel" at bounding box center [981, 134] width 27 height 12
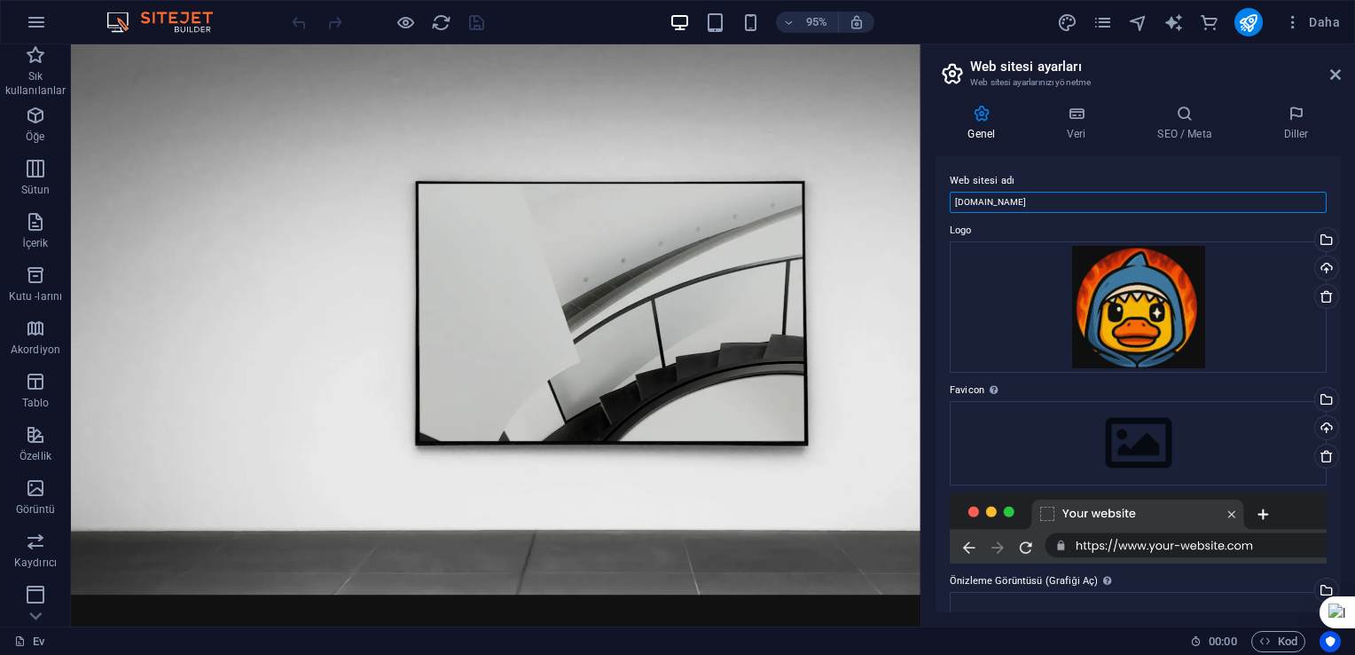
drag, startPoint x: 1014, startPoint y: 202, endPoint x: 944, endPoint y: 212, distance: 70.8
click at [944, 212] on div "Web sitesi adı [DOMAIN_NAME] Logo Drag files here, click to choose files or sel…" at bounding box center [1138, 384] width 405 height 456
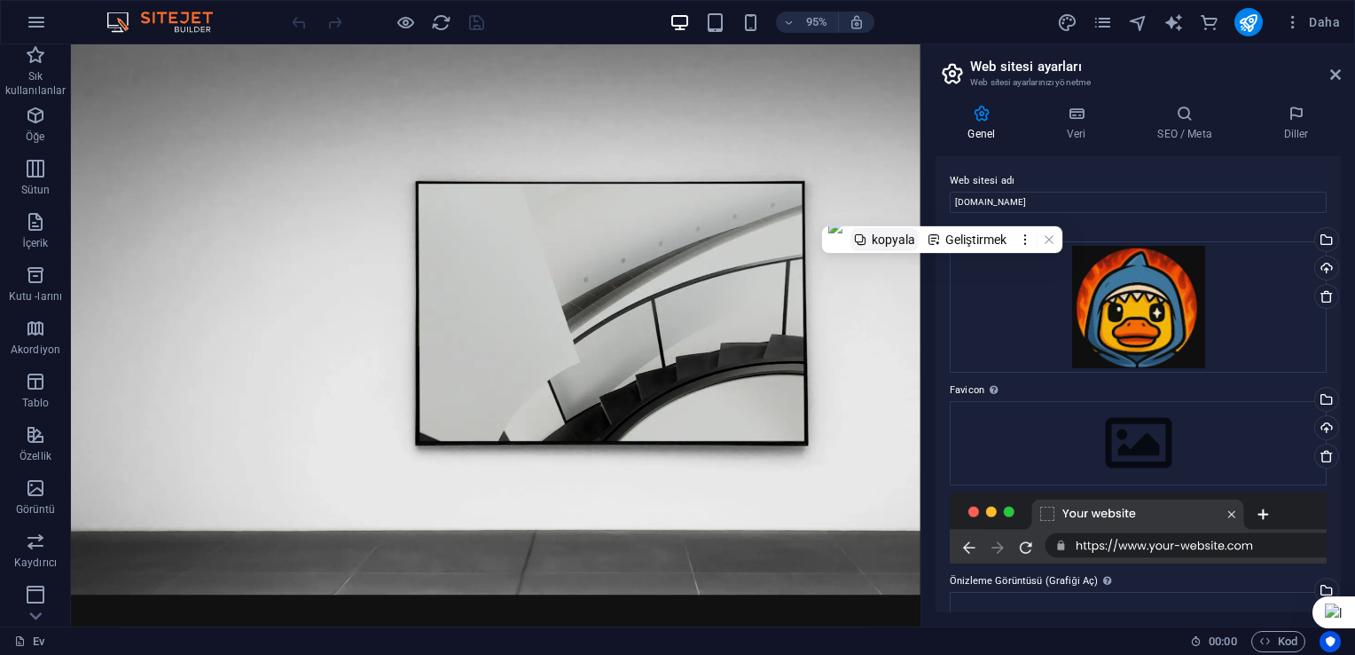
click at [869, 246] on button "kopyala" at bounding box center [885, 239] width 68 height 23
click at [1337, 70] on icon at bounding box center [1336, 74] width 11 height 14
